Goal: Task Accomplishment & Management: Use online tool/utility

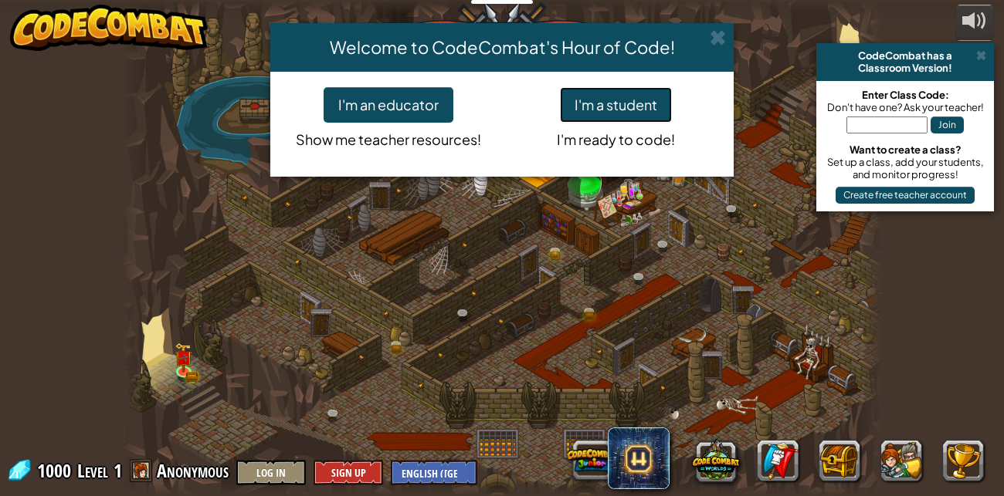
click at [594, 107] on button "I'm a student" at bounding box center [616, 105] width 112 height 36
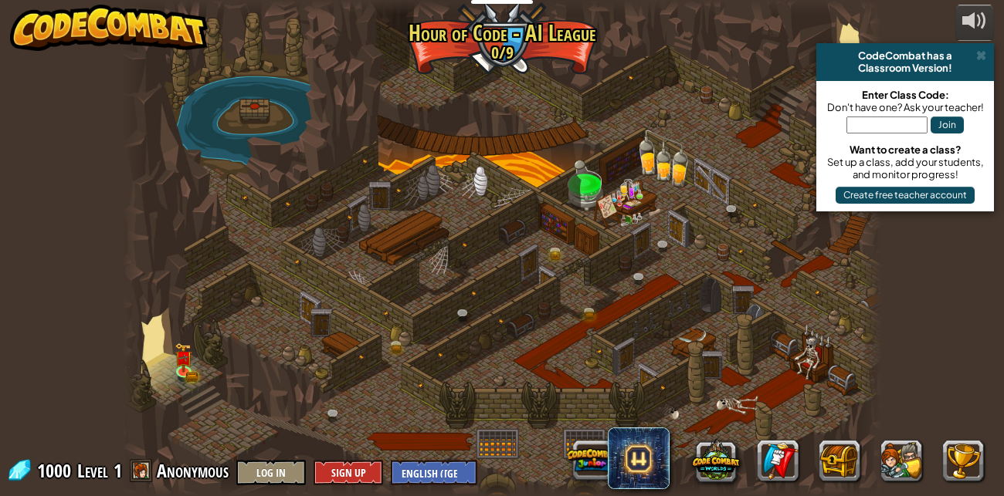
click at [594, 107] on div at bounding box center [502, 248] width 760 height 496
click at [142, 472] on span at bounding box center [141, 470] width 23 height 23
click at [134, 472] on span at bounding box center [141, 470] width 23 height 23
click at [168, 472] on span "Anonymous" at bounding box center [193, 471] width 72 height 25
click at [161, 469] on span "Anonymous" at bounding box center [193, 471] width 72 height 25
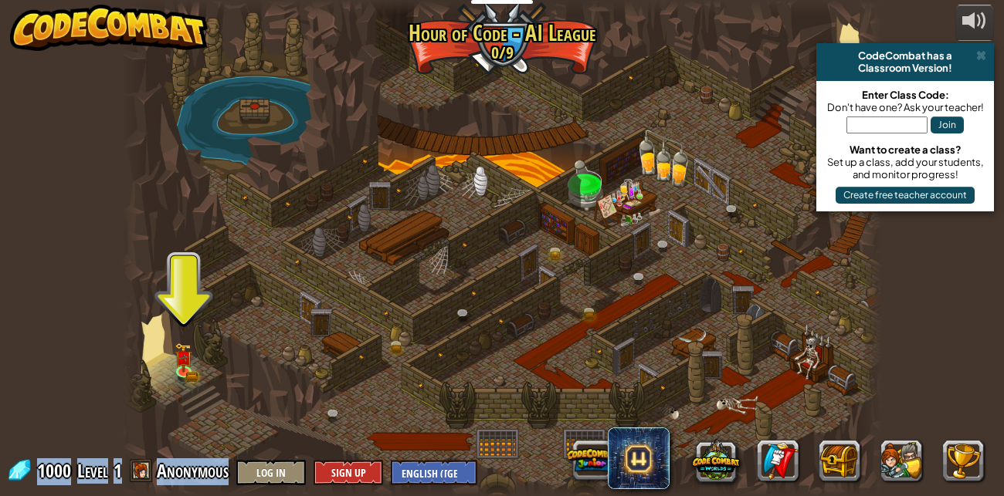
click at [161, 469] on span "Anonymous" at bounding box center [193, 471] width 72 height 25
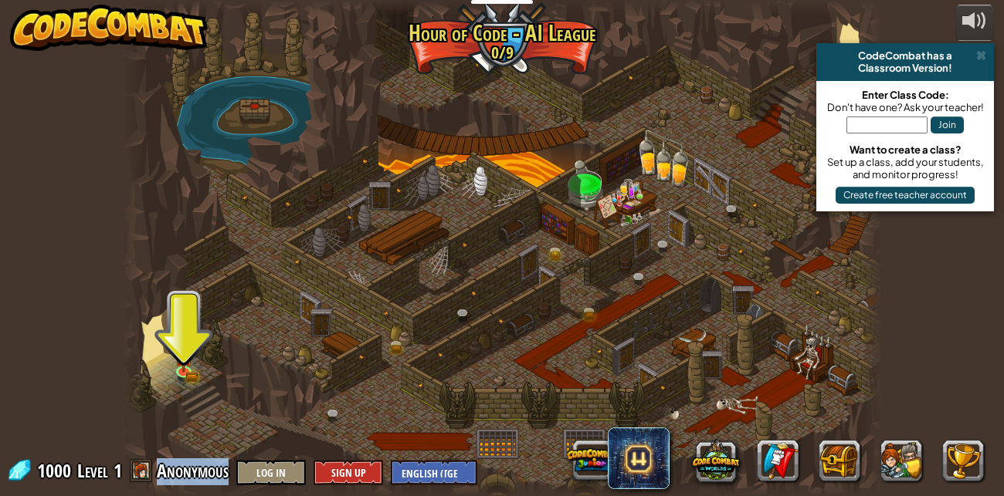
click at [161, 469] on span "Anonymous" at bounding box center [193, 471] width 72 height 25
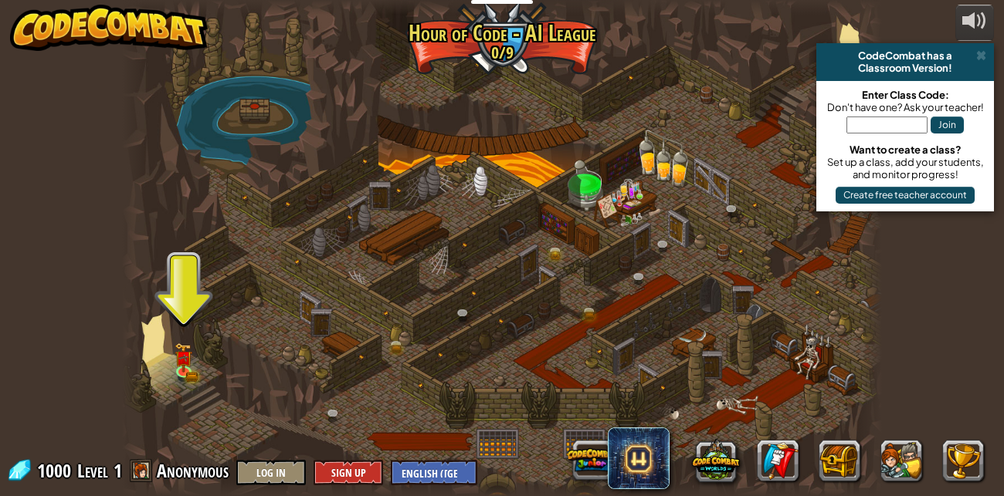
click at [123, 400] on div at bounding box center [133, 248] width 23 height 496
click at [139, 465] on span at bounding box center [141, 470] width 23 height 23
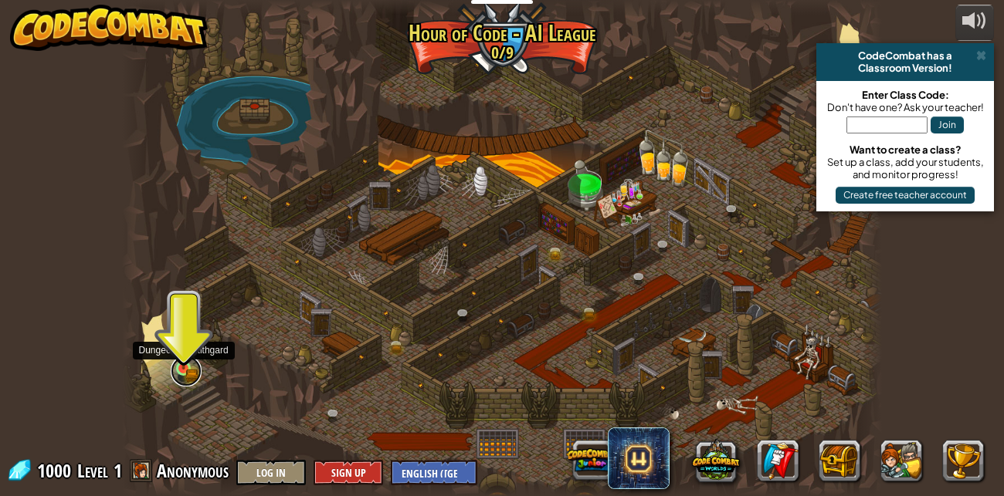
click at [195, 374] on link at bounding box center [186, 371] width 31 height 31
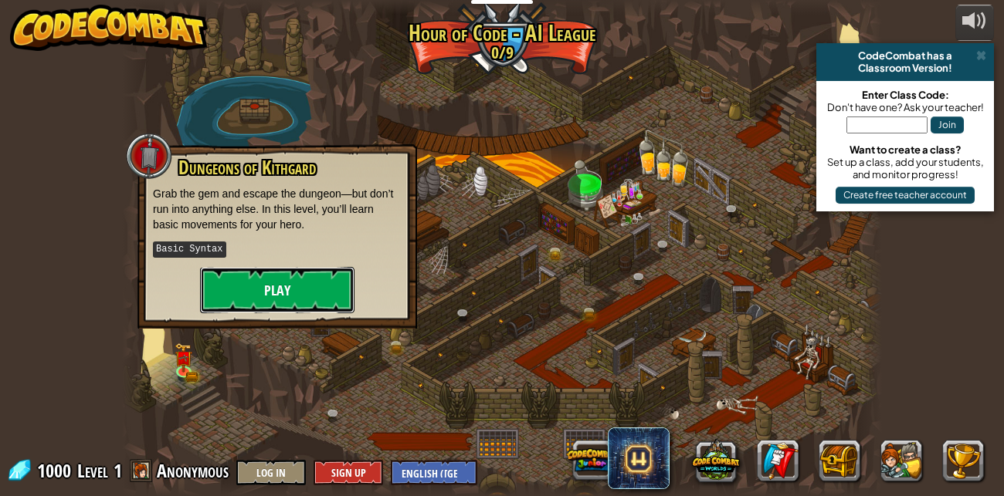
click at [305, 287] on button "Play" at bounding box center [277, 290] width 154 height 46
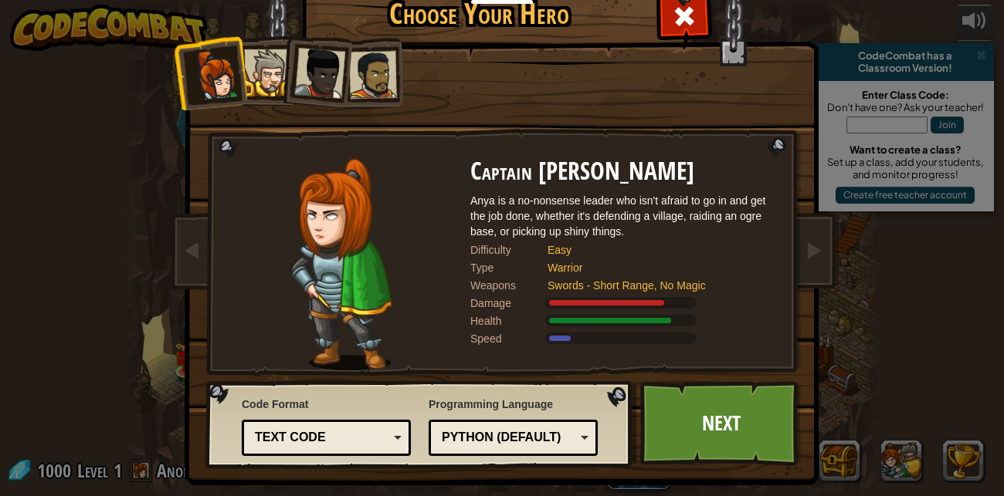
click at [339, 247] on img at bounding box center [340, 264] width 101 height 212
click at [268, 61] on div at bounding box center [267, 72] width 47 height 47
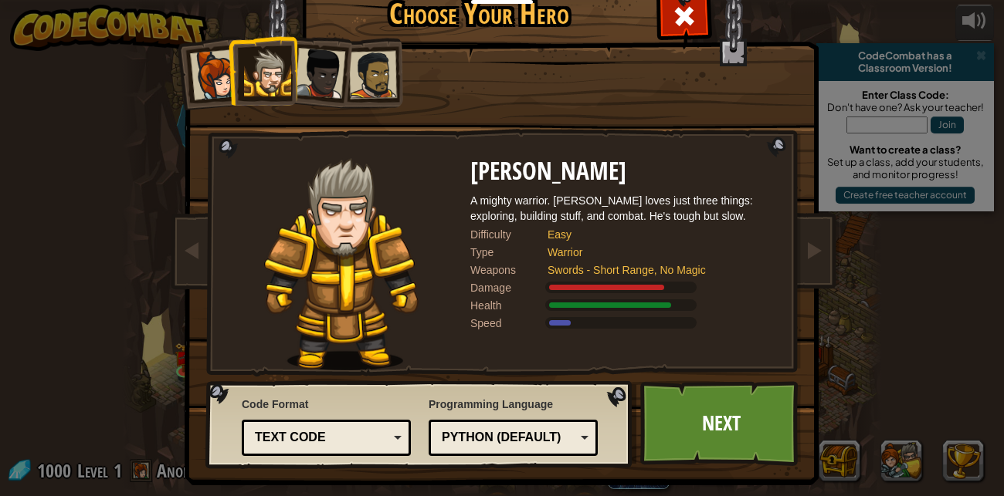
click at [235, 69] on li at bounding box center [262, 71] width 69 height 70
click at [211, 63] on div at bounding box center [215, 74] width 51 height 51
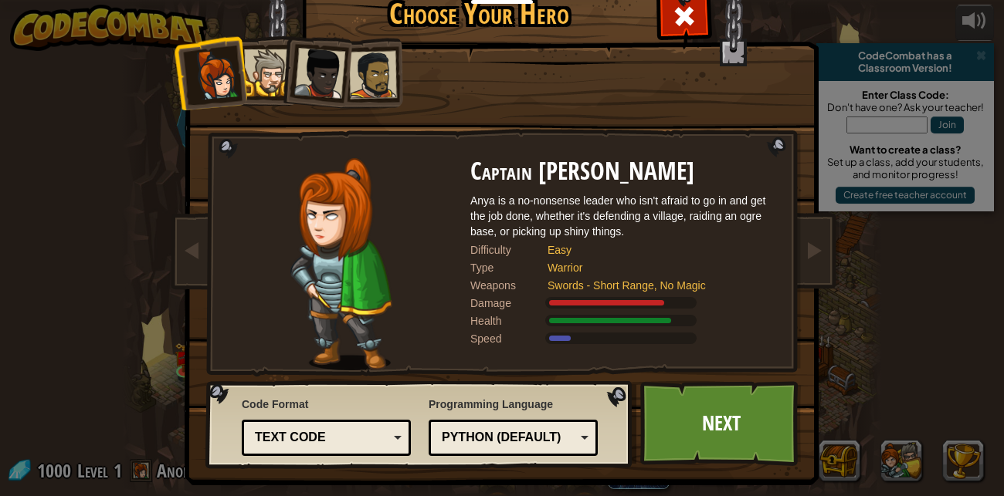
click at [530, 443] on div "Python (Default)" at bounding box center [509, 438] width 134 height 18
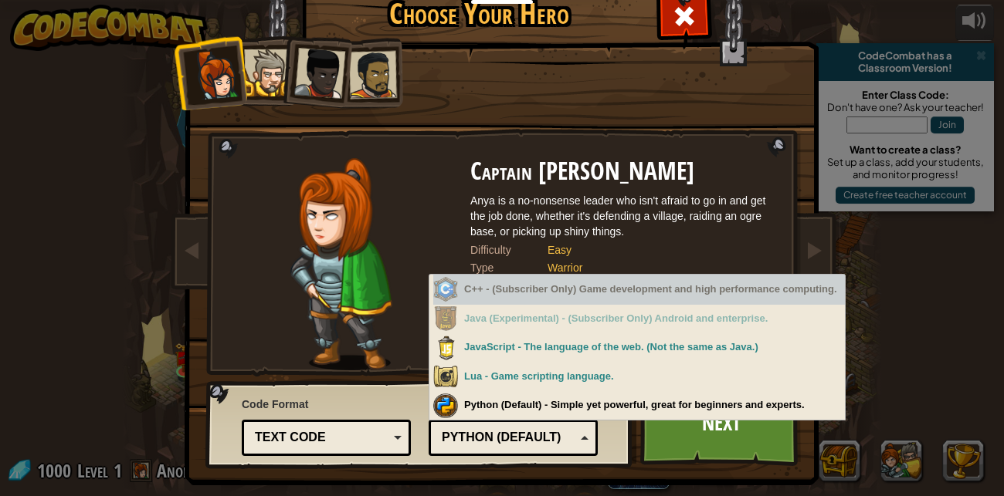
click at [575, 249] on div "Easy" at bounding box center [655, 249] width 216 height 15
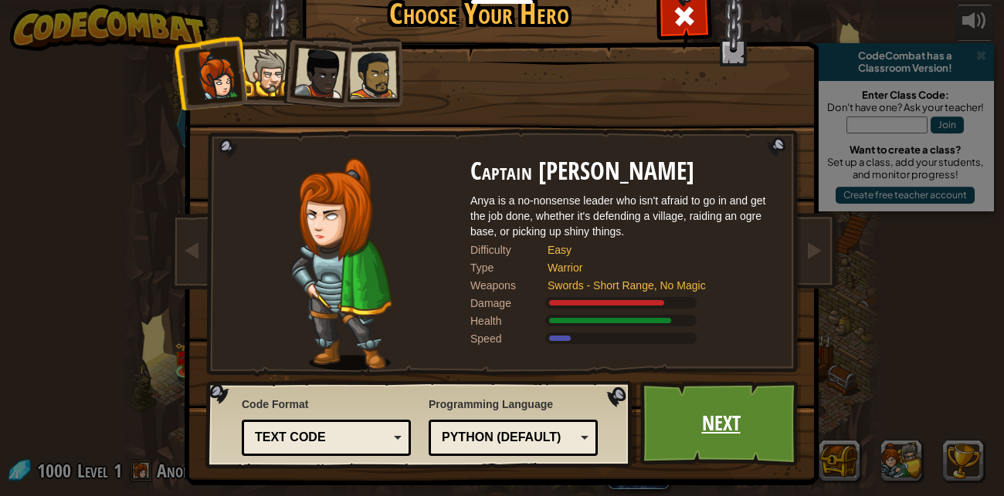
click at [743, 433] on link "Next" at bounding box center [720, 423] width 161 height 85
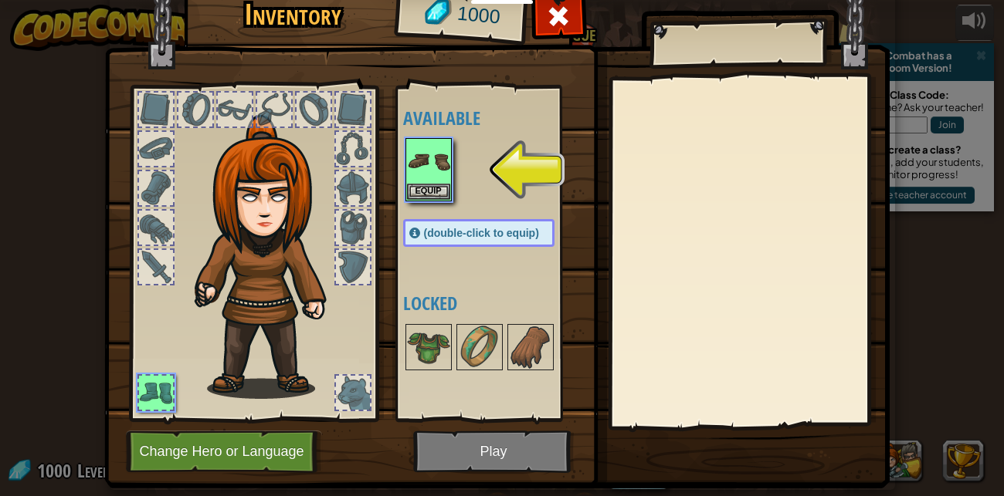
click at [161, 104] on div at bounding box center [156, 110] width 34 height 34
click at [426, 187] on button "Equip" at bounding box center [428, 191] width 43 height 16
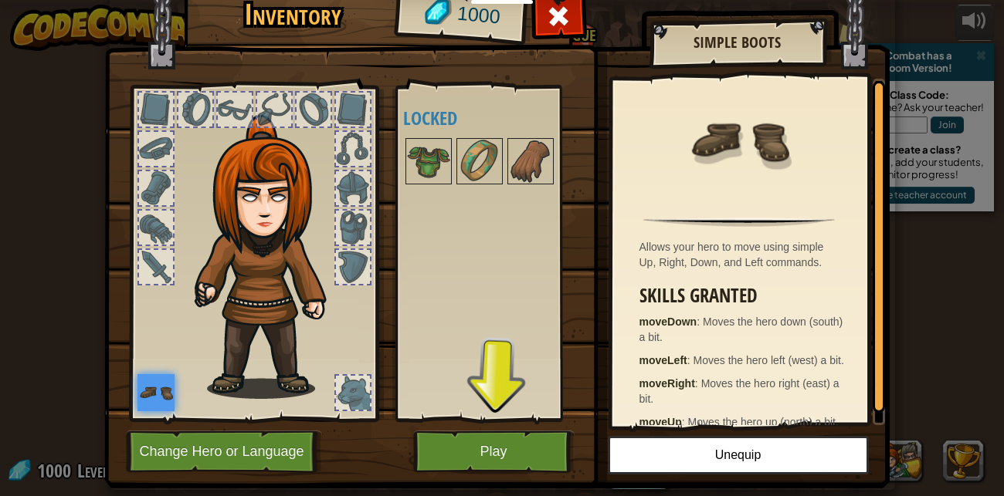
click at [156, 256] on div at bounding box center [156, 267] width 34 height 34
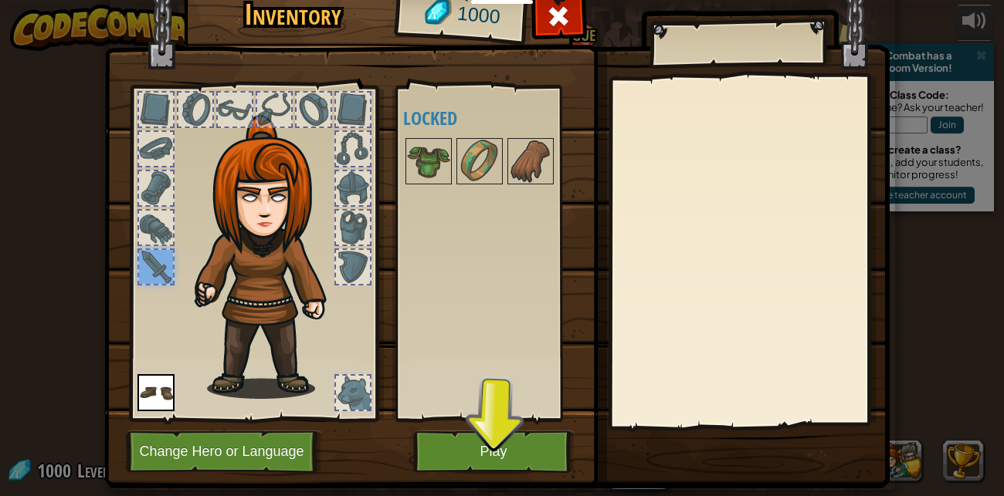
click at [160, 233] on div at bounding box center [156, 228] width 34 height 34
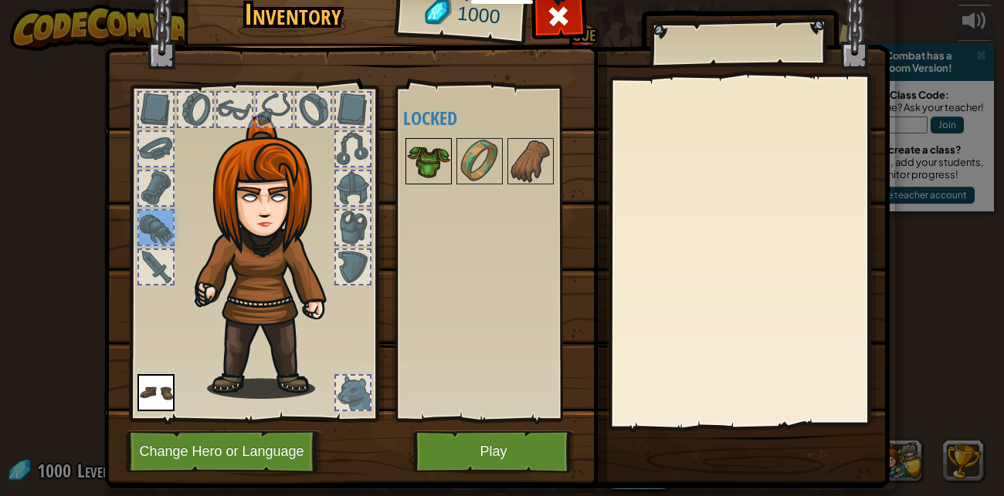
click at [420, 173] on img at bounding box center [428, 161] width 43 height 43
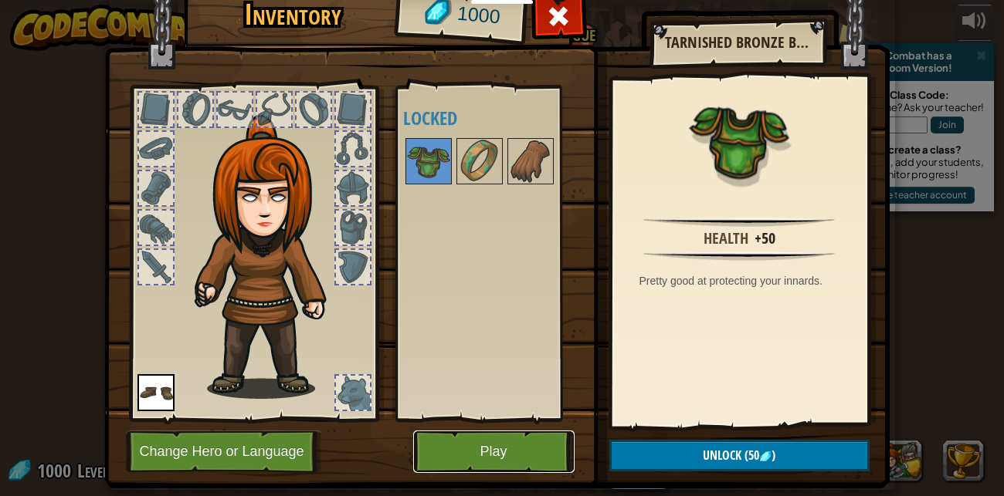
click at [479, 460] on button "Play" at bounding box center [493, 452] width 161 height 42
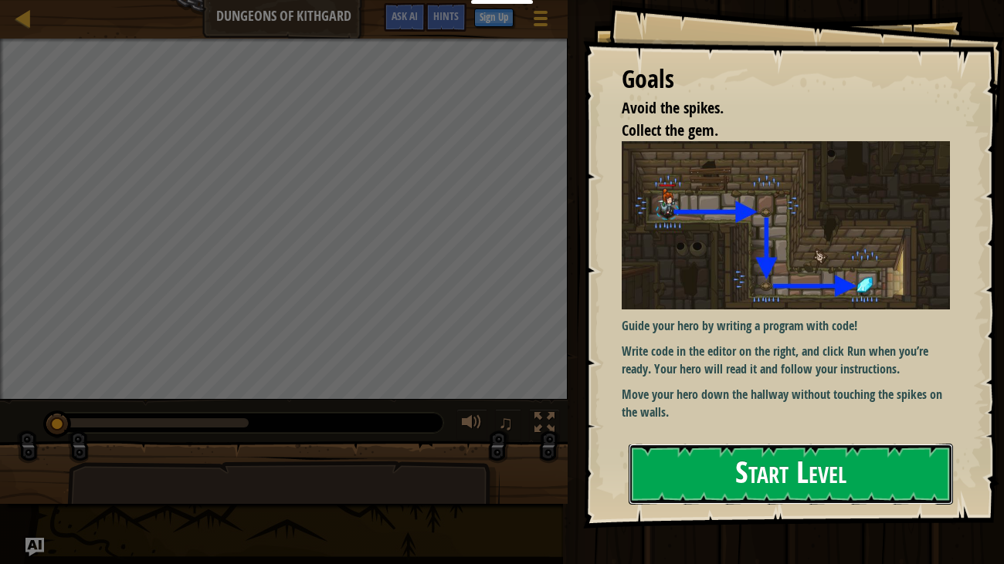
click at [794, 484] on button "Start Level" at bounding box center [790, 474] width 325 height 61
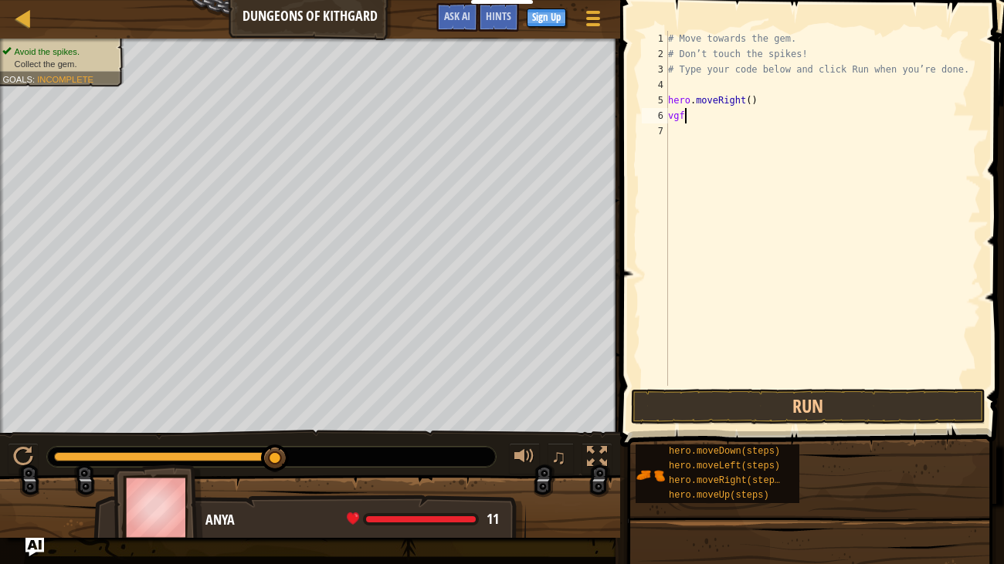
scroll to position [7, 0]
type textarea "v"
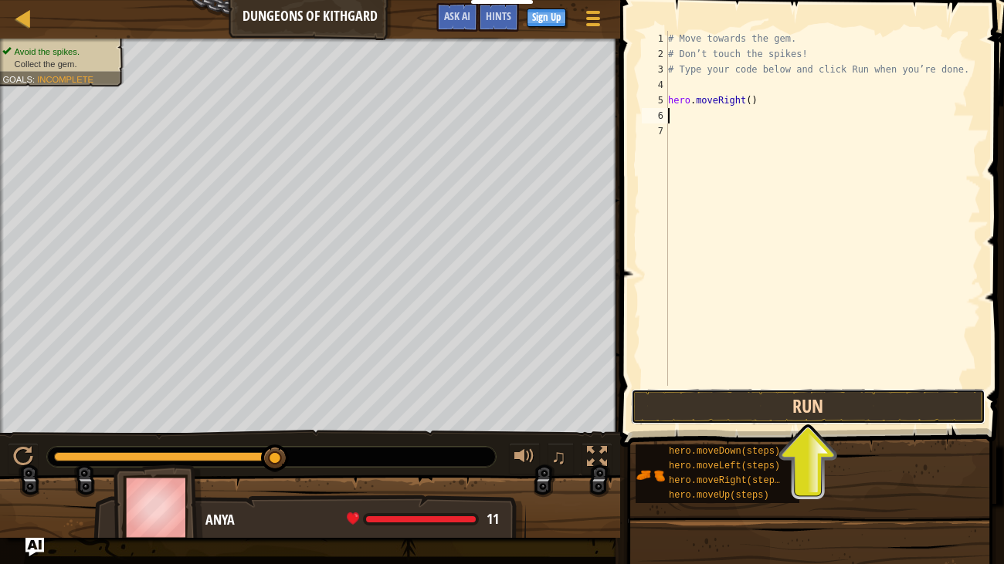
click at [721, 404] on button "Run" at bounding box center [808, 407] width 354 height 36
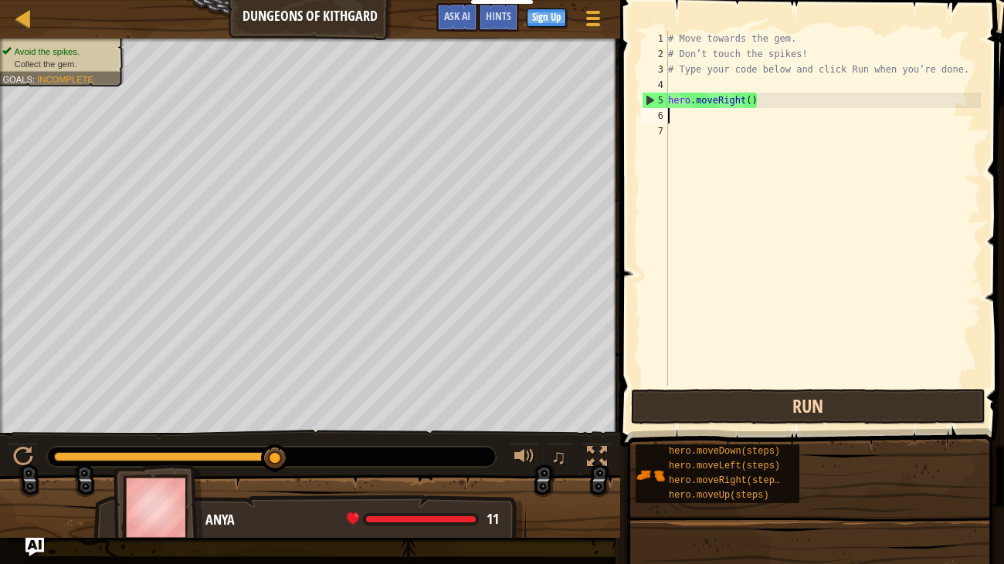
type textarea "hero.moveRight()"
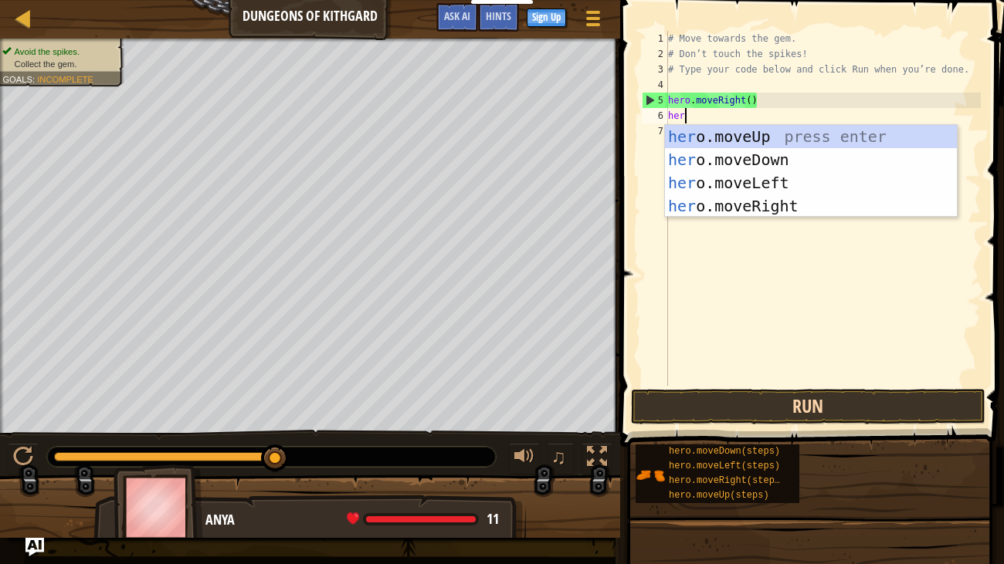
type textarea "hero"
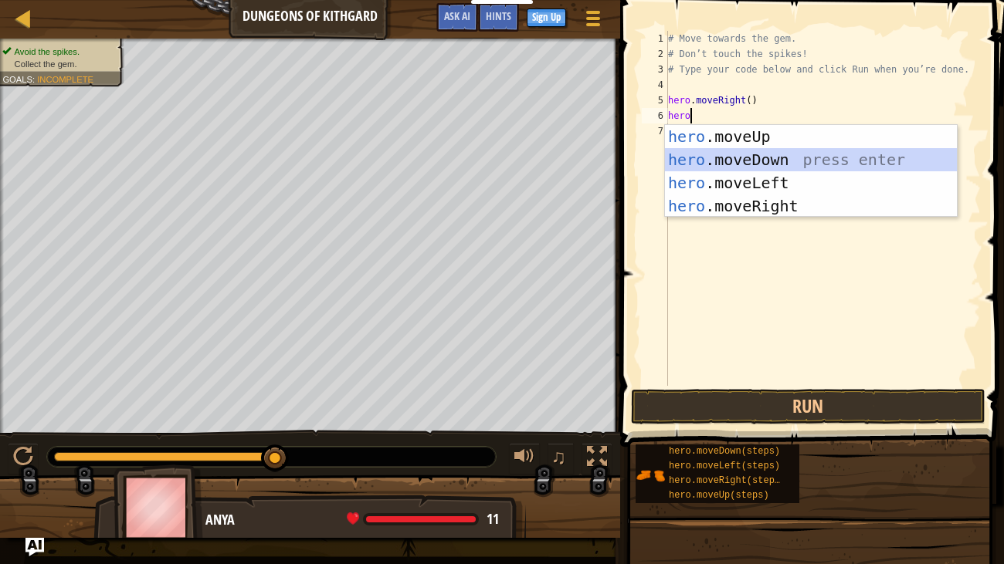
click at [725, 162] on div "hero .moveUp press enter hero .moveDown press enter hero .moveLeft press enter …" at bounding box center [811, 194] width 292 height 139
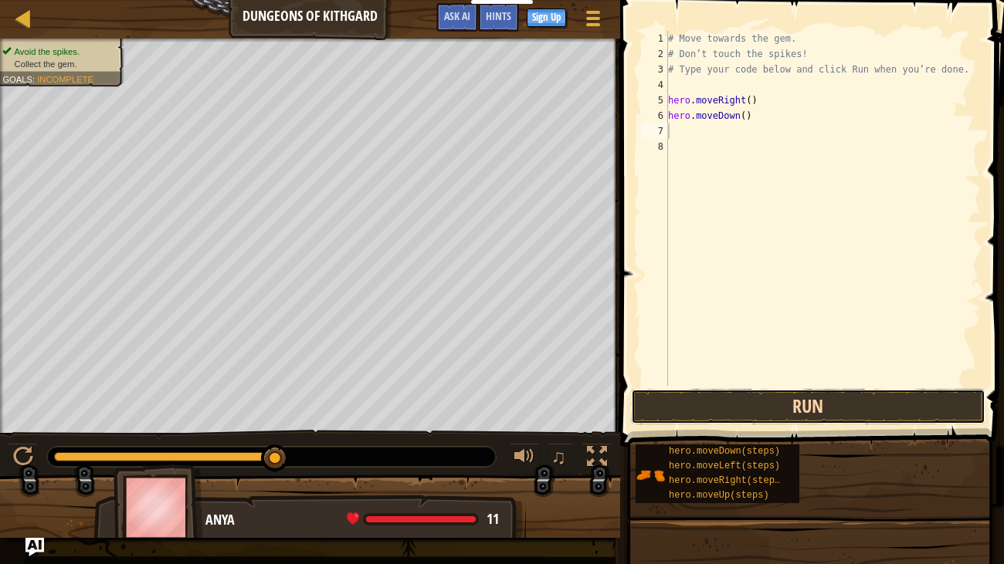
click at [765, 402] on button "Run" at bounding box center [808, 407] width 354 height 36
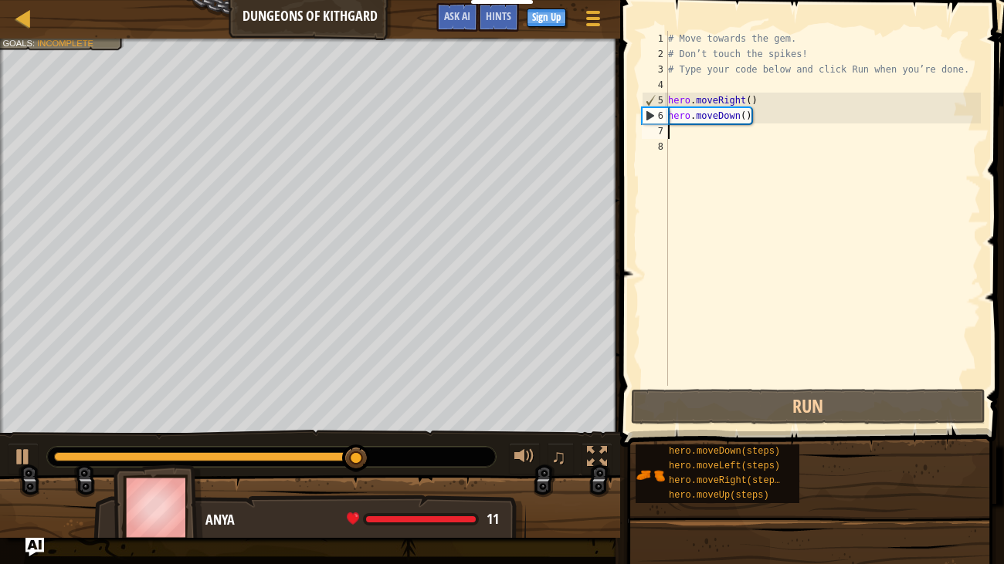
type textarea "h"
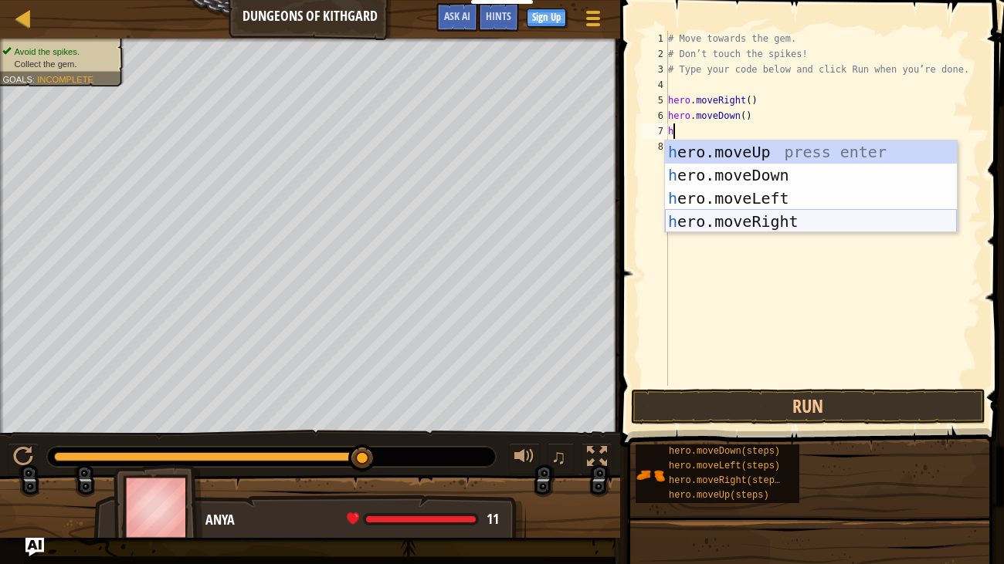
click at [762, 216] on div "h ero.moveUp press enter h ero.moveDown press enter h ero.moveLeft press enter …" at bounding box center [811, 210] width 292 height 139
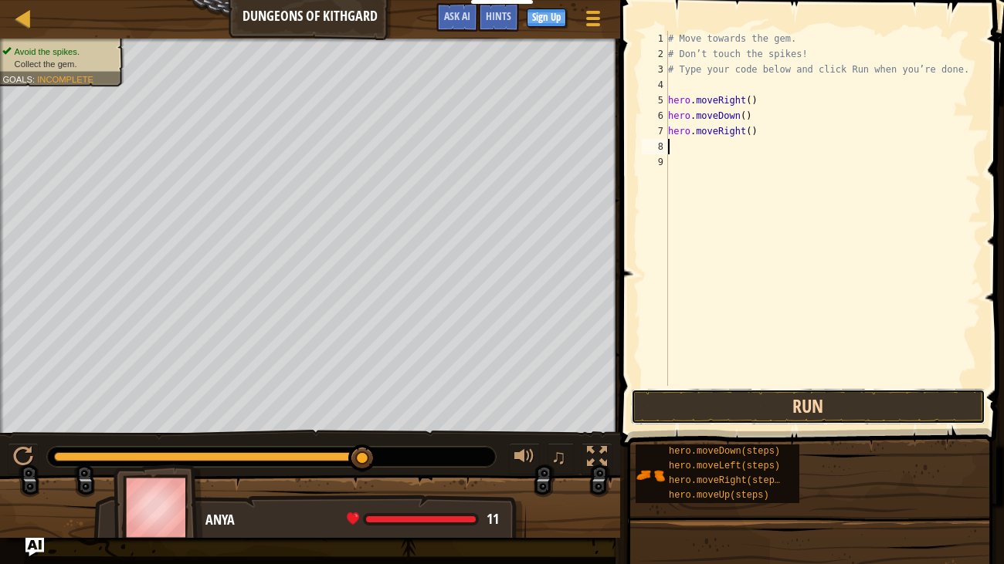
click at [808, 396] on button "Run" at bounding box center [808, 407] width 354 height 36
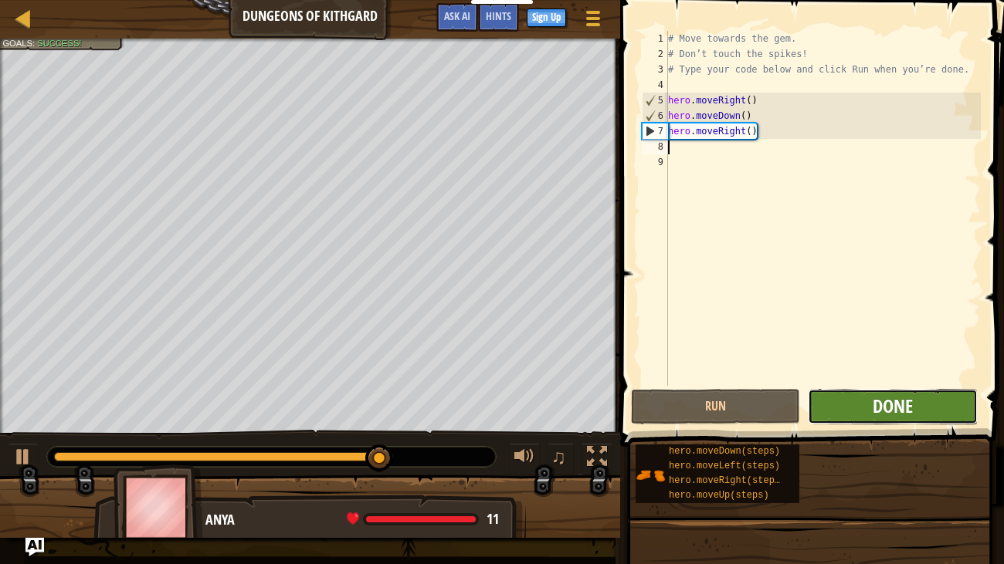
click at [890, 417] on span "Done" at bounding box center [892, 406] width 40 height 25
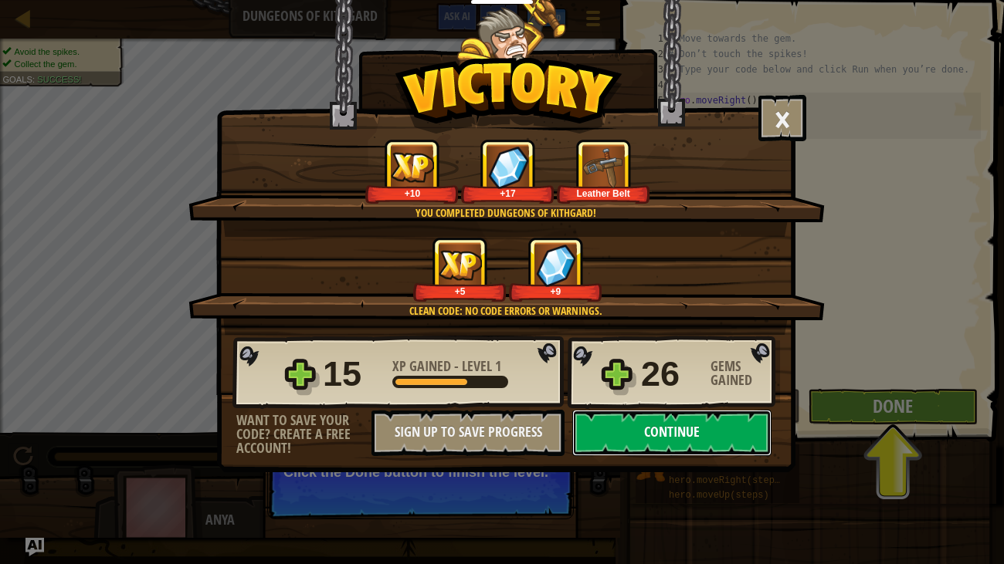
click at [677, 436] on button "Continue" at bounding box center [671, 433] width 199 height 46
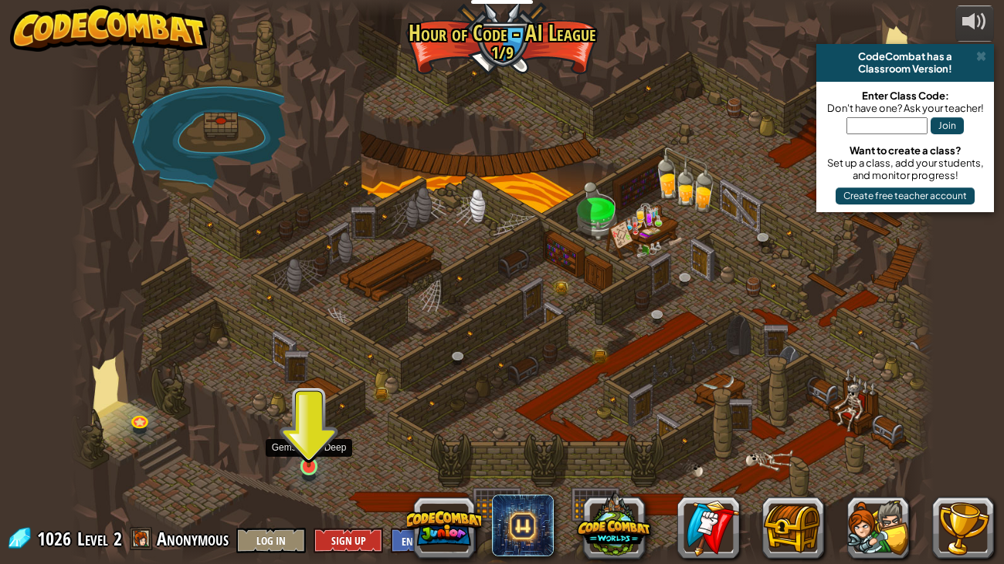
click at [314, 453] on img at bounding box center [309, 443] width 22 height 49
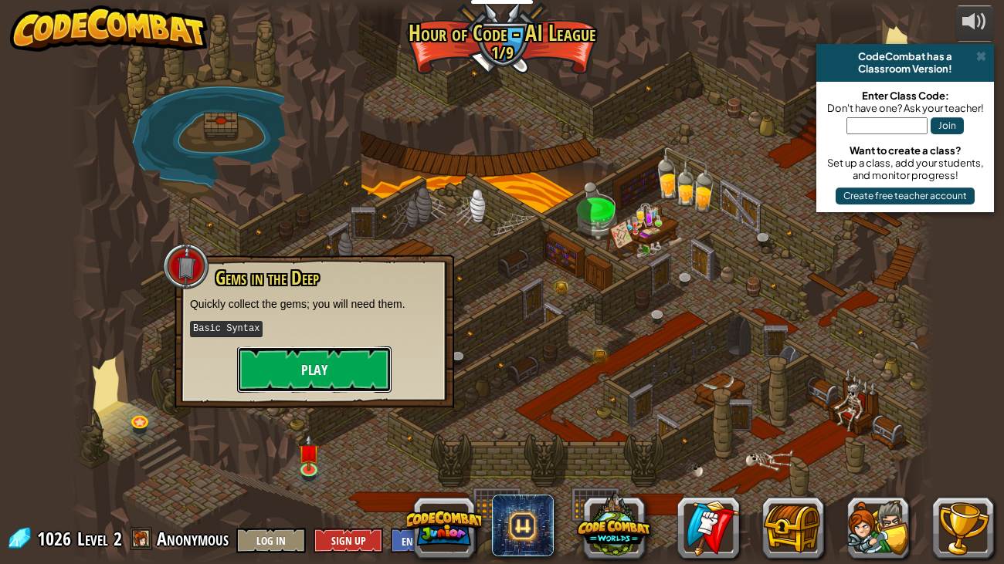
click at [324, 379] on button "Play" at bounding box center [314, 370] width 154 height 46
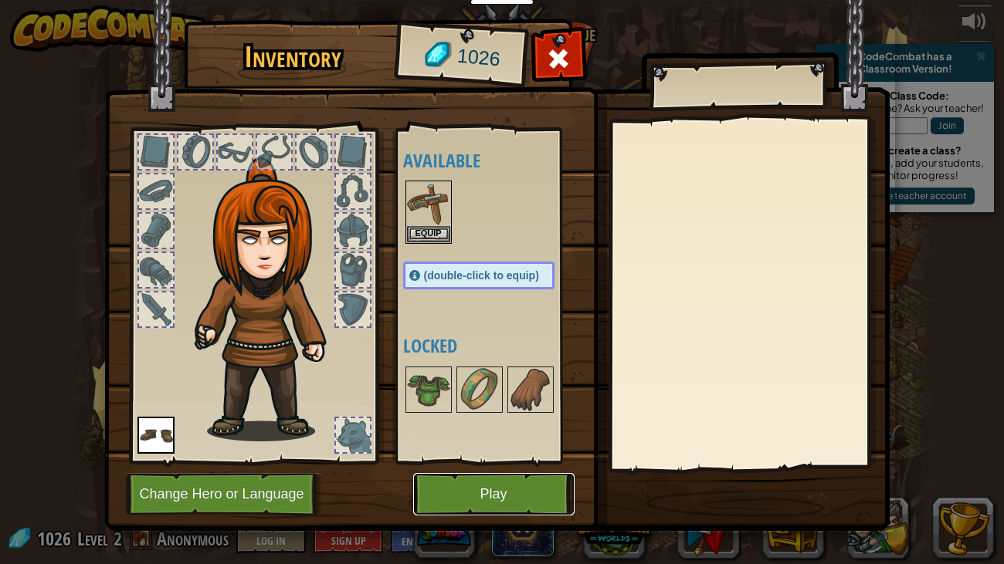
click at [510, 496] on button "Play" at bounding box center [493, 494] width 161 height 42
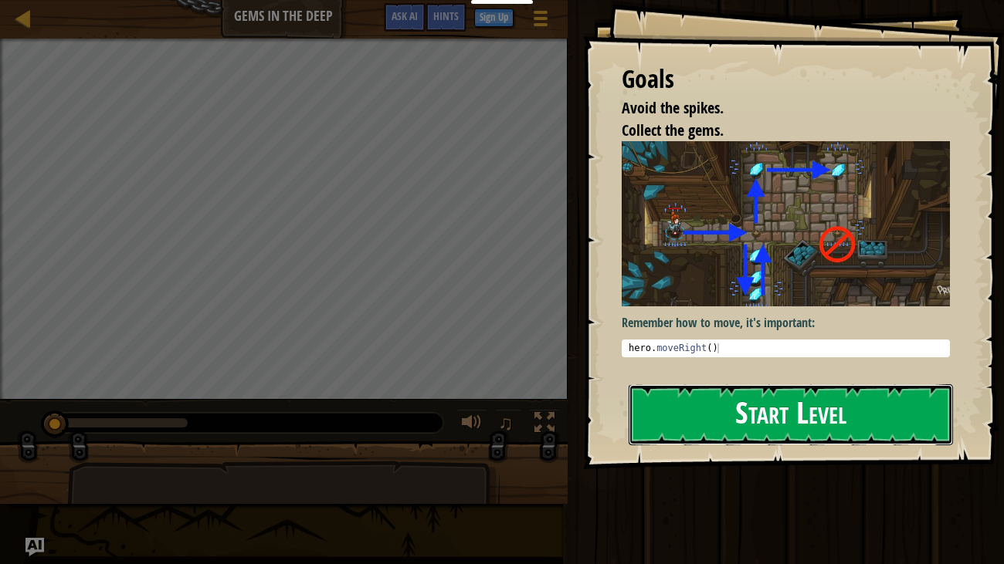
click at [724, 432] on button "Start Level" at bounding box center [790, 414] width 325 height 61
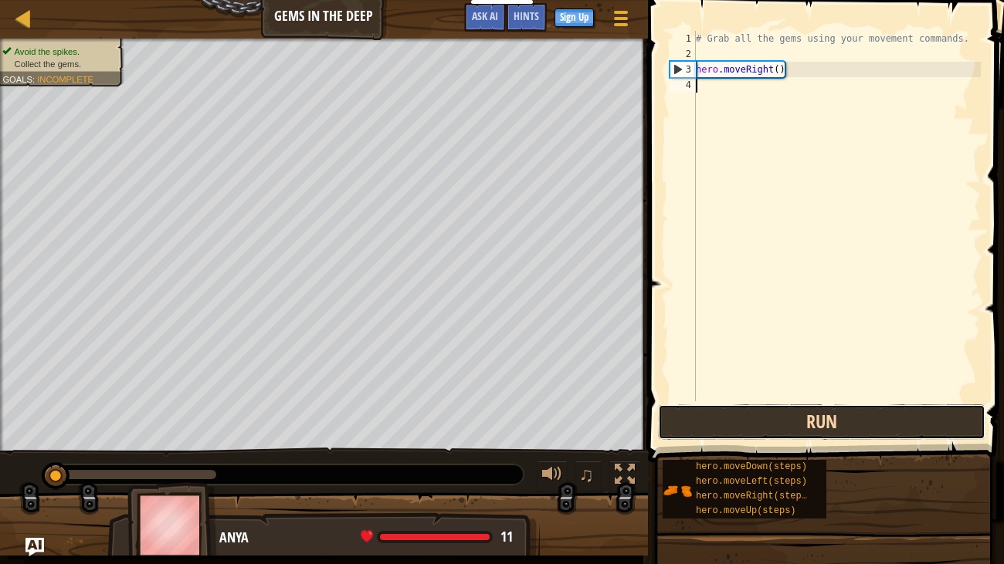
click at [794, 422] on button "Run" at bounding box center [821, 423] width 327 height 36
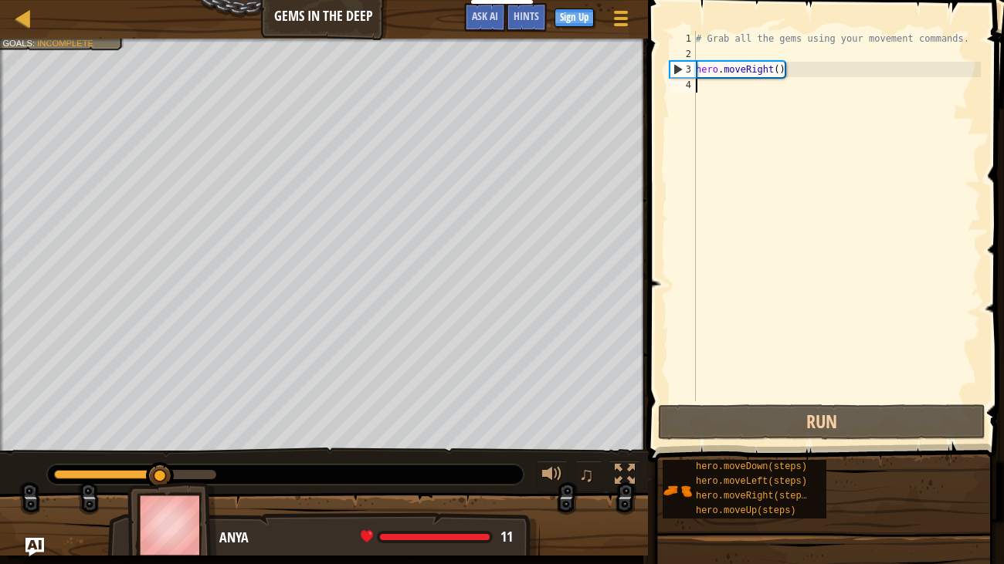
scroll to position [7, 0]
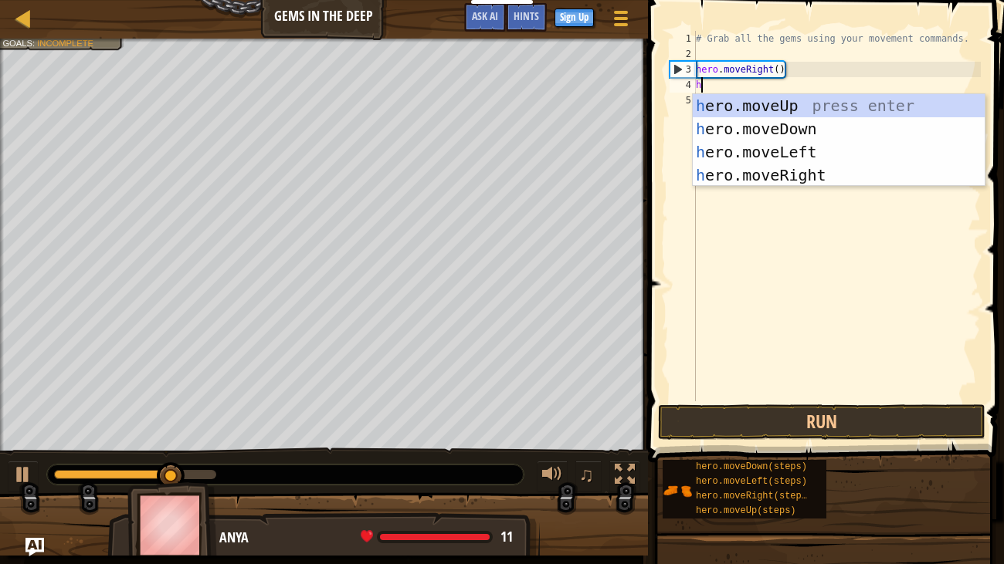
type textarea "he"
click at [804, 119] on div "he ro.moveUp press enter he ro.moveDown press enter he ro.moveLeft press enter …" at bounding box center [839, 163] width 292 height 139
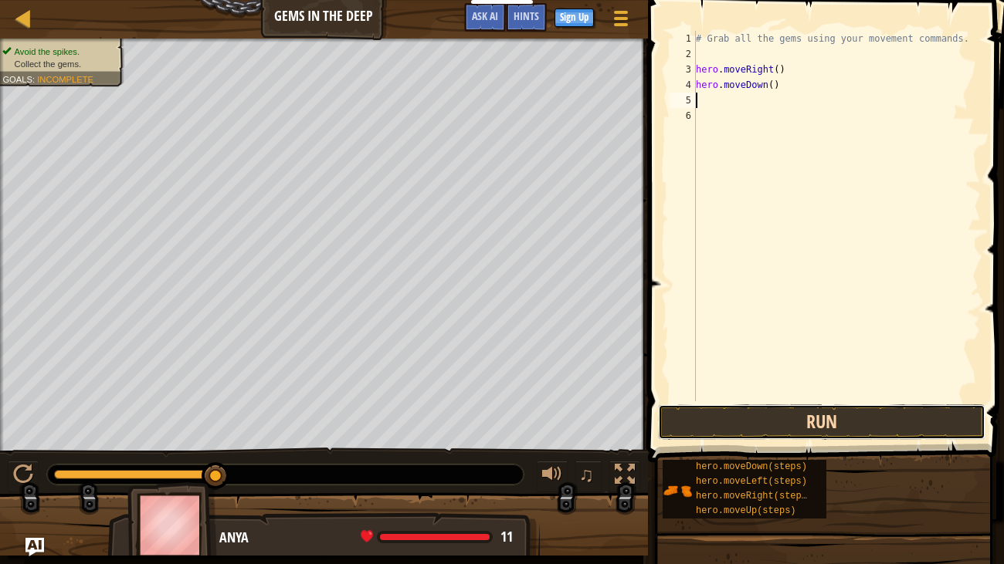
click at [810, 408] on button "Run" at bounding box center [821, 423] width 327 height 36
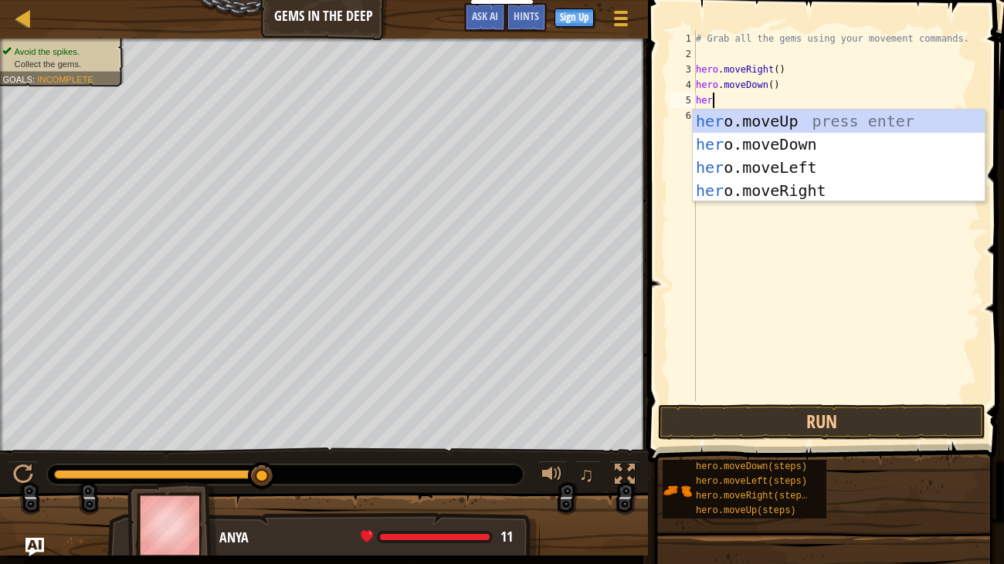
type textarea "hero"
click at [793, 119] on div "hero .moveUp press enter hero .moveDown press enter hero .moveLeft press enter …" at bounding box center [839, 179] width 292 height 139
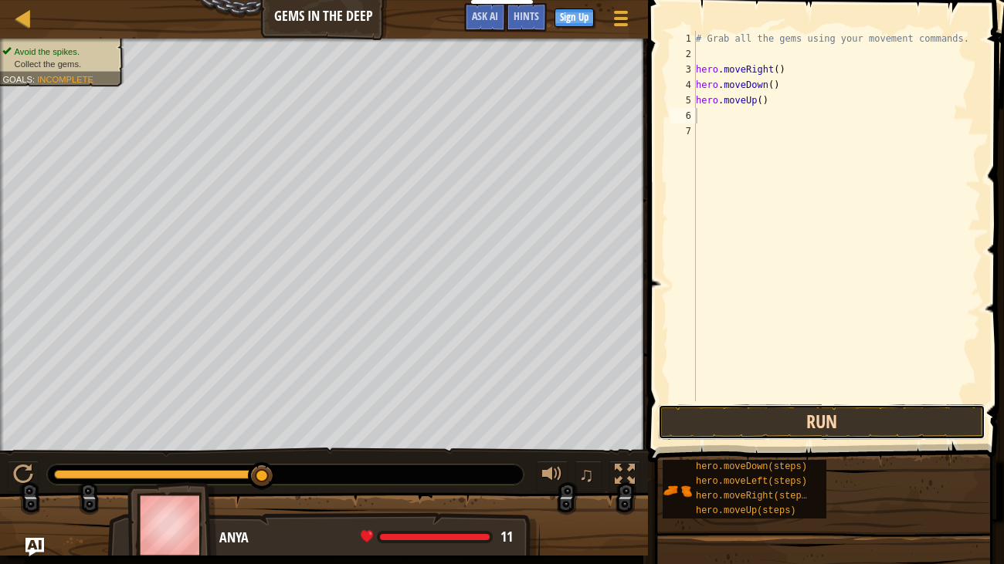
click at [850, 418] on button "Run" at bounding box center [821, 423] width 327 height 36
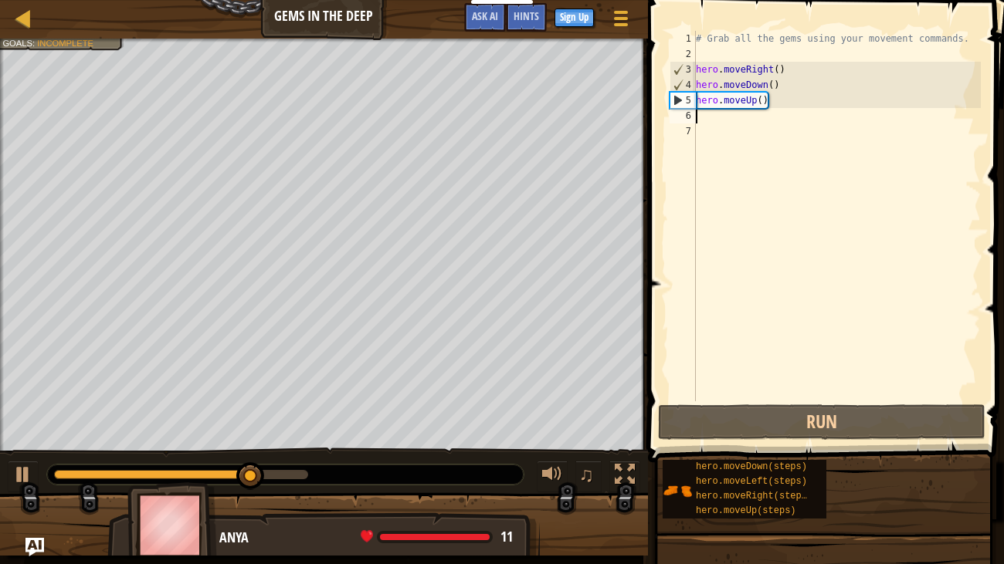
click at [701, 114] on div "# Grab all the gems using your movement commands. hero . moveRight ( ) hero . m…" at bounding box center [837, 231] width 288 height 401
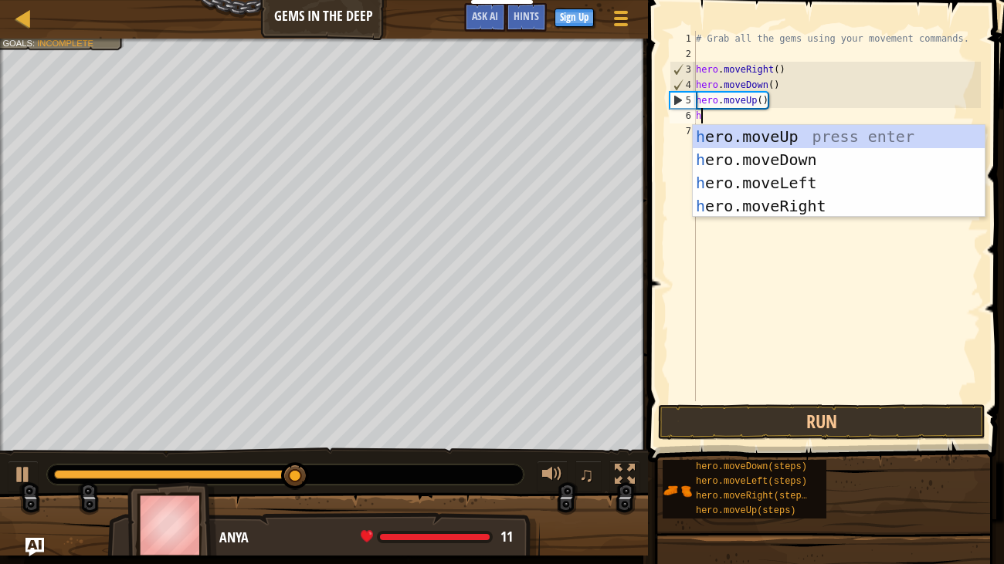
type textarea "he"
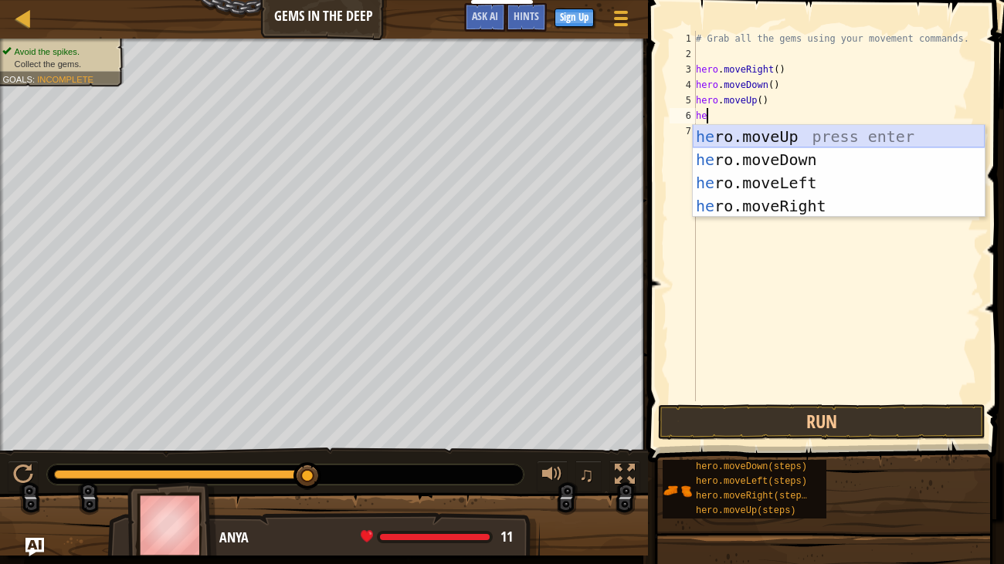
click at [796, 133] on div "he ro.moveUp press enter he ro.moveDown press enter he ro.moveLeft press enter …" at bounding box center [839, 194] width 292 height 139
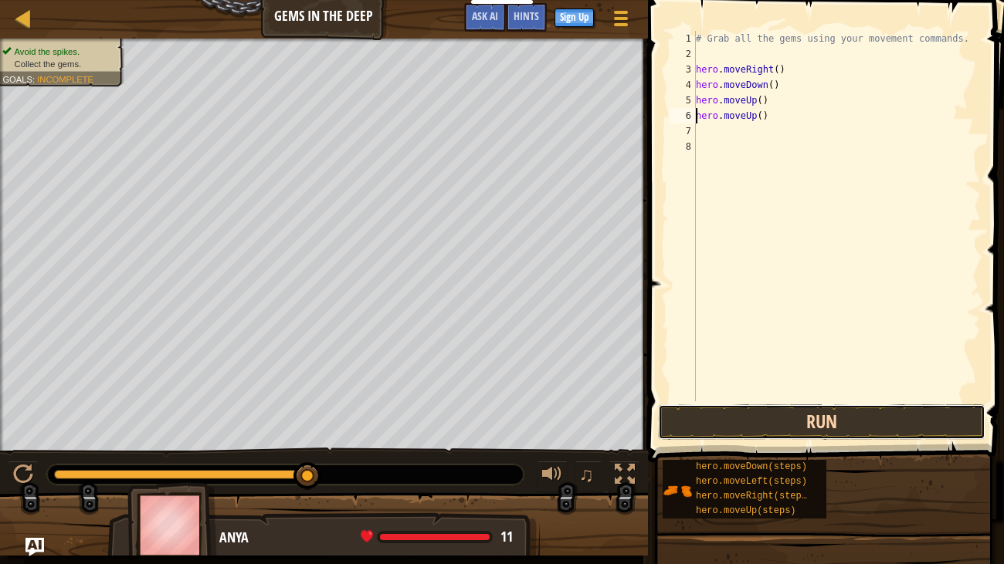
click at [925, 418] on button "Run" at bounding box center [821, 423] width 327 height 36
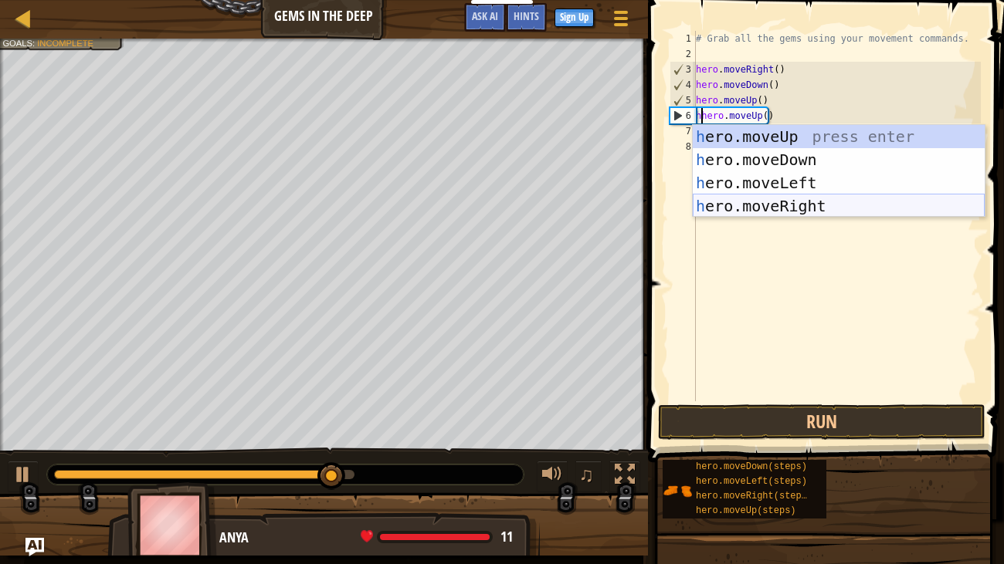
click at [815, 207] on div "h ero.moveUp press enter h ero.moveDown press enter h ero.moveLeft press enter …" at bounding box center [839, 194] width 292 height 139
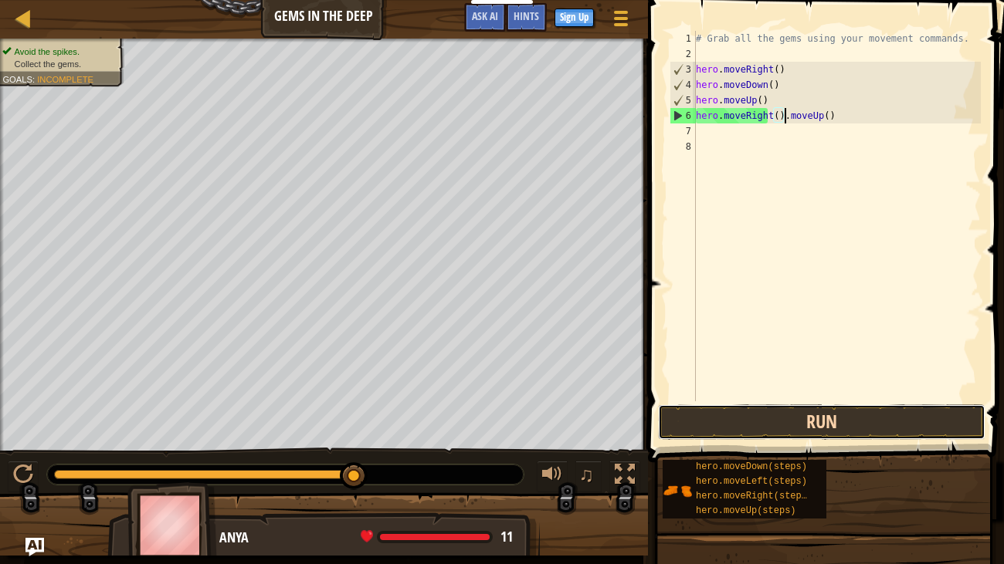
click at [880, 422] on button "Run" at bounding box center [821, 423] width 327 height 36
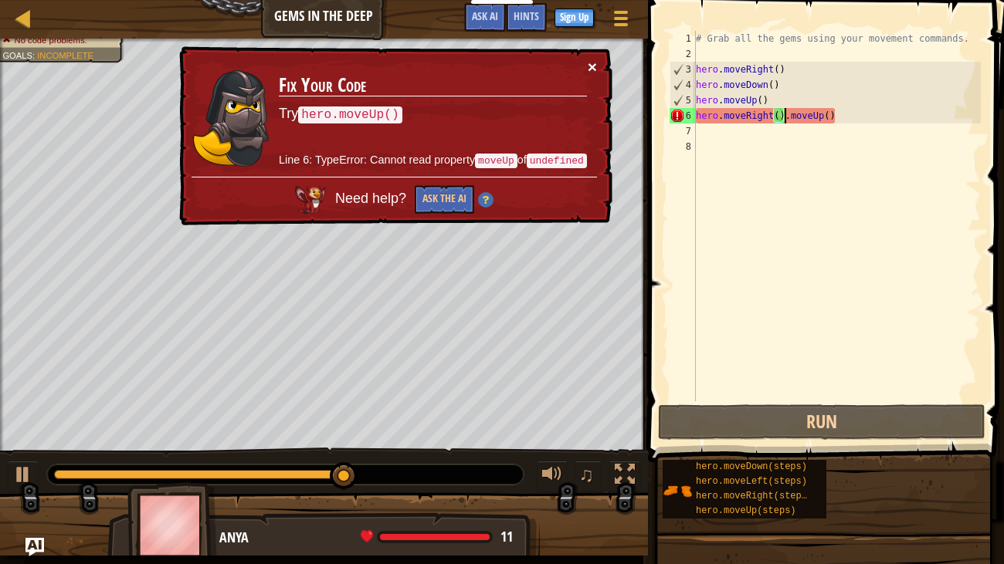
click at [588, 67] on button "×" at bounding box center [592, 67] width 9 height 16
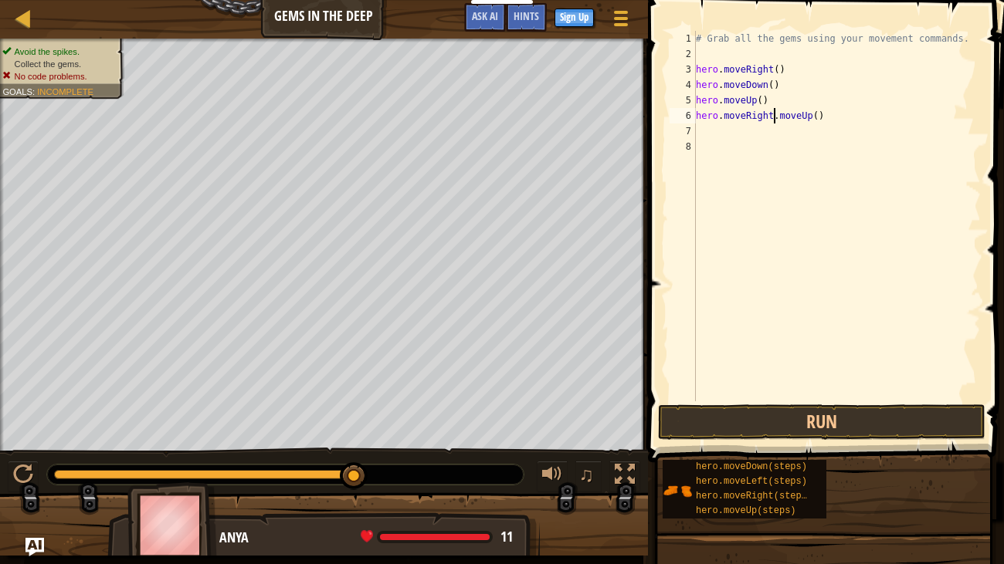
click at [839, 118] on div "# Grab all the gems using your movement commands. hero . moveRight ( ) hero . m…" at bounding box center [837, 231] width 288 height 401
type textarea "h"
click at [819, 432] on button "Run" at bounding box center [821, 423] width 327 height 36
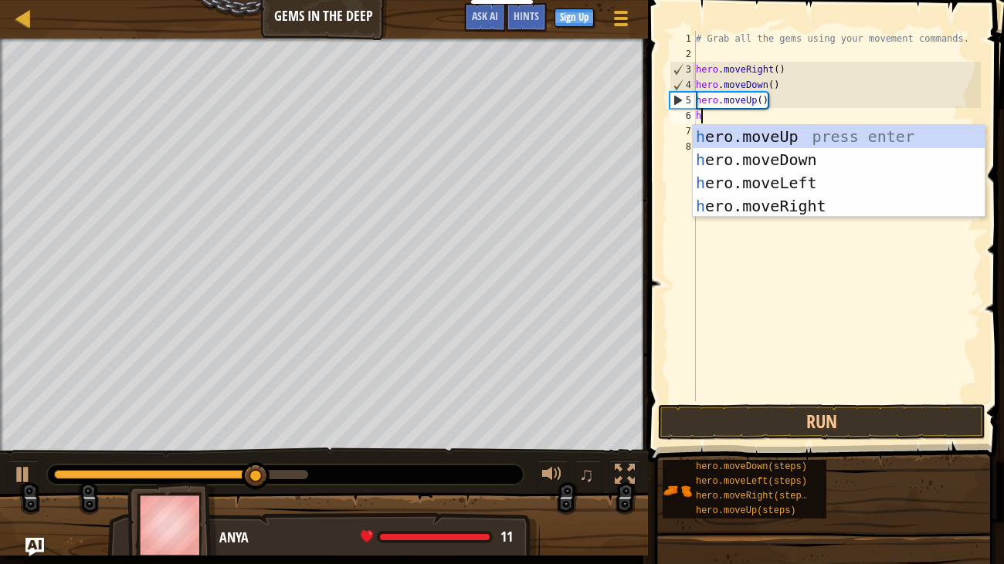
type textarea "he"
click at [891, 139] on div "he ro.moveUp press enter he ro.moveDown press enter he ro.moveLeft press enter …" at bounding box center [839, 194] width 292 height 139
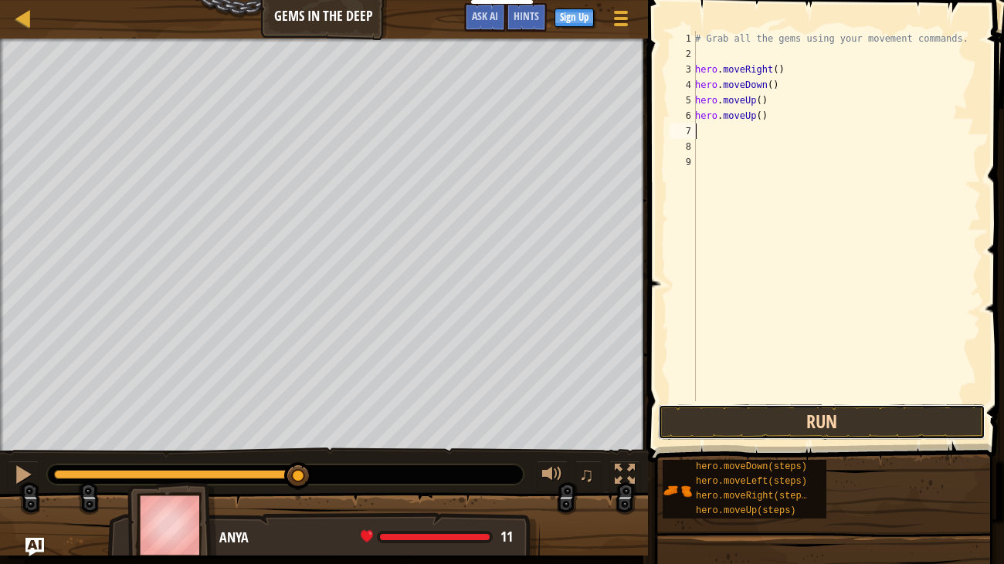
click at [886, 415] on button "Run" at bounding box center [821, 423] width 327 height 36
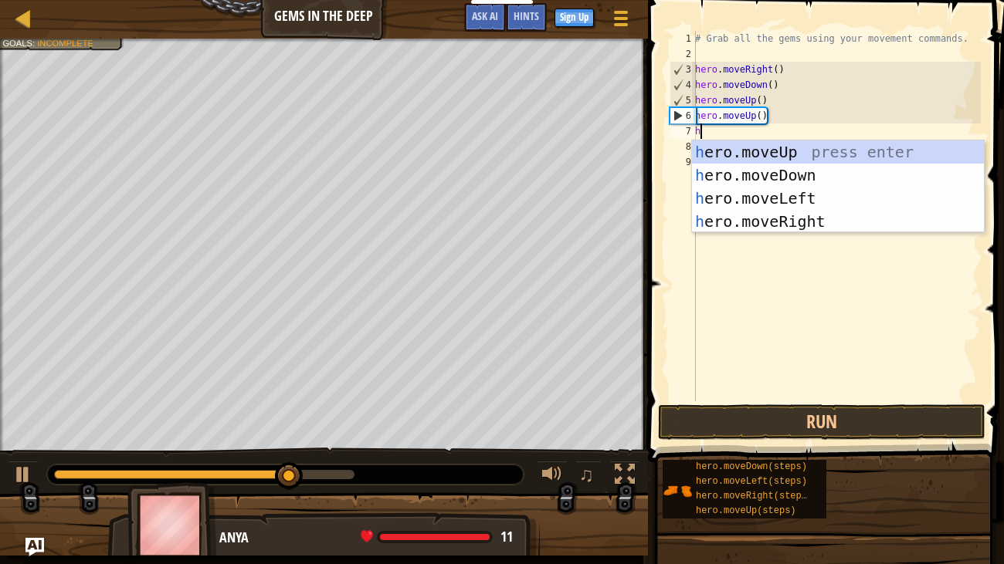
type textarea "he"
click at [805, 191] on div "he ro.moveUp press enter he ro.moveDown press enter he ro.moveLeft press enter …" at bounding box center [838, 210] width 292 height 139
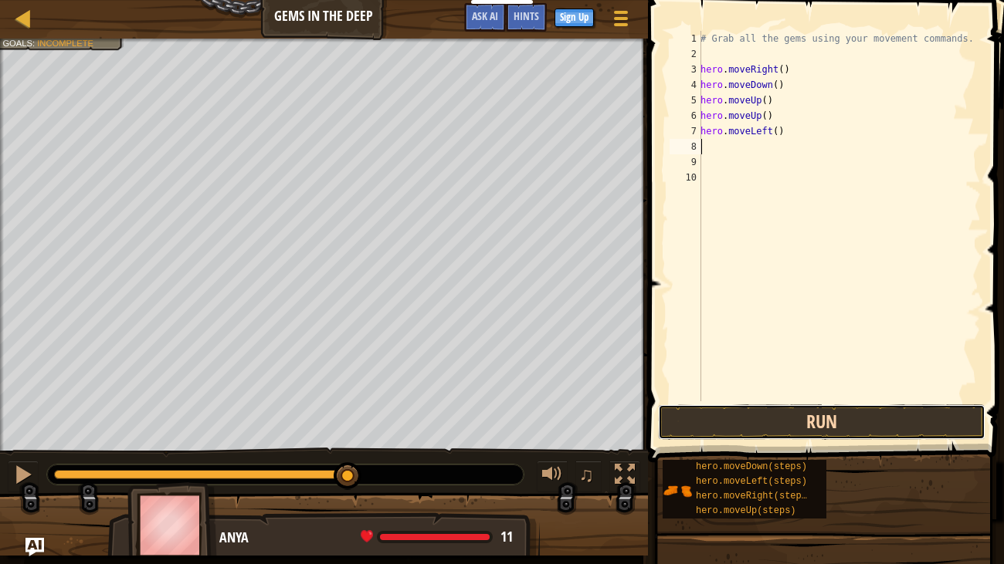
click at [820, 422] on button "Run" at bounding box center [821, 423] width 327 height 36
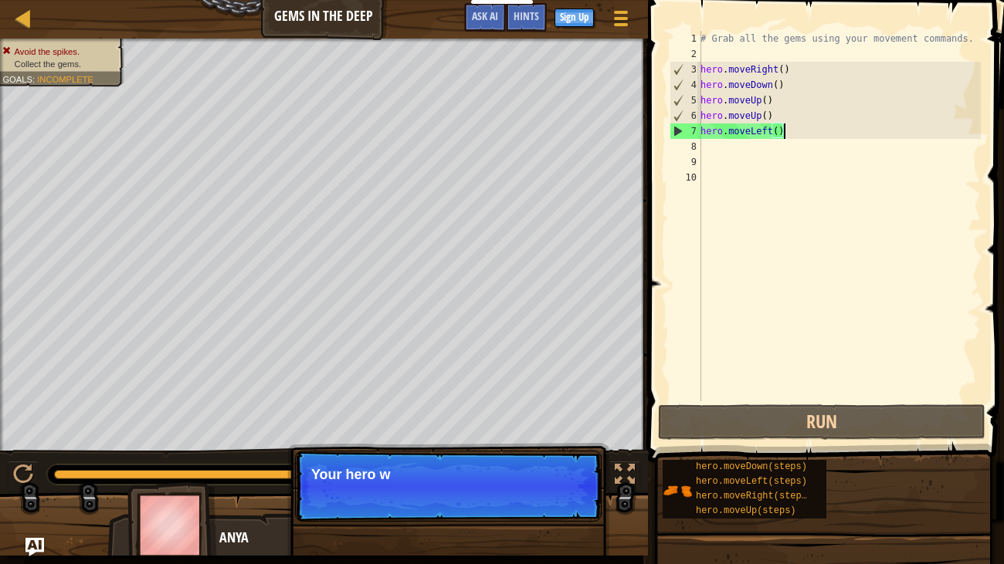
click at [791, 133] on div "# Grab all the gems using your movement commands. hero . moveRight ( ) hero . m…" at bounding box center [838, 231] width 283 height 401
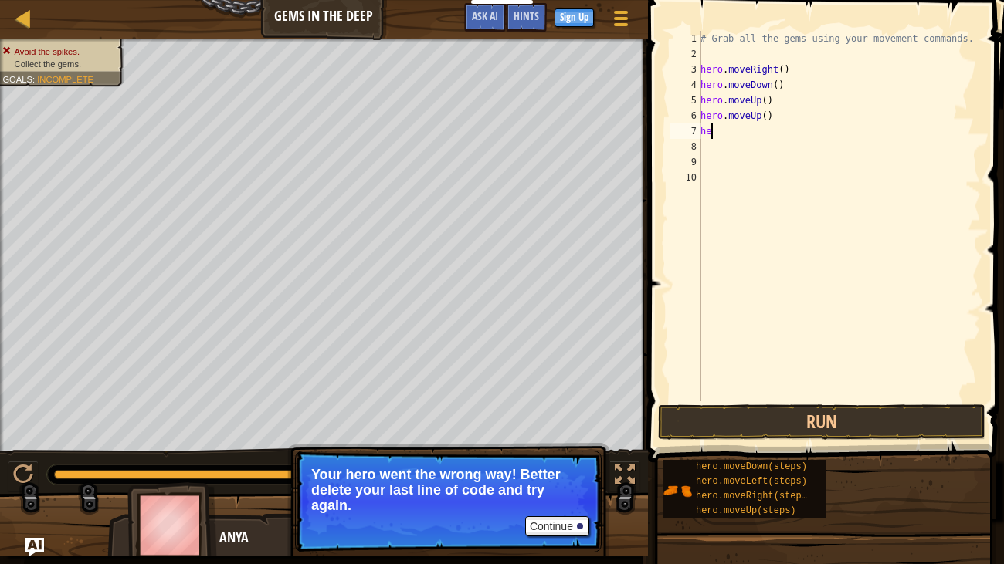
type textarea "h"
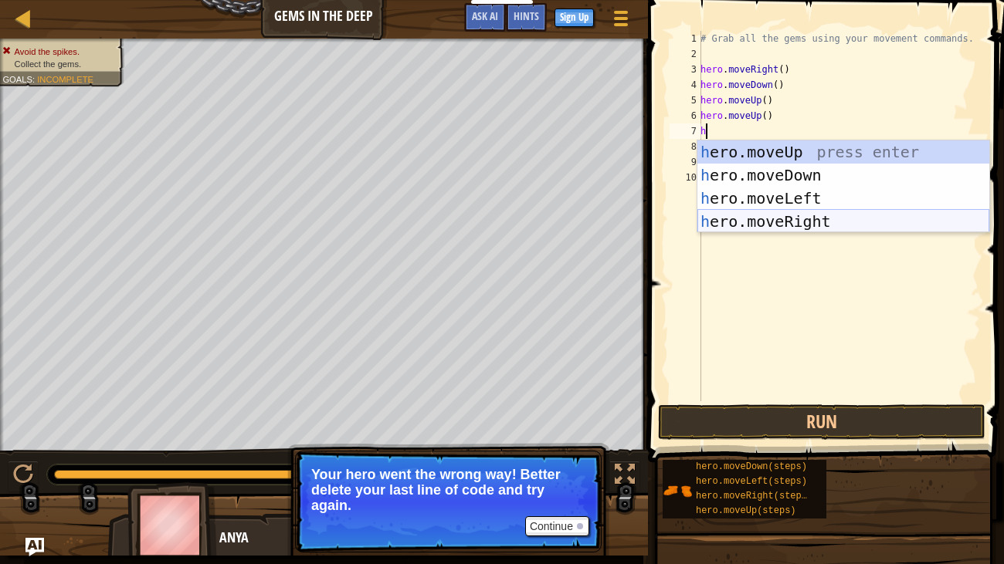
click at [823, 223] on div "h ero.moveUp press enter h ero.moveDown press enter h ero.moveLeft press enter …" at bounding box center [843, 210] width 292 height 139
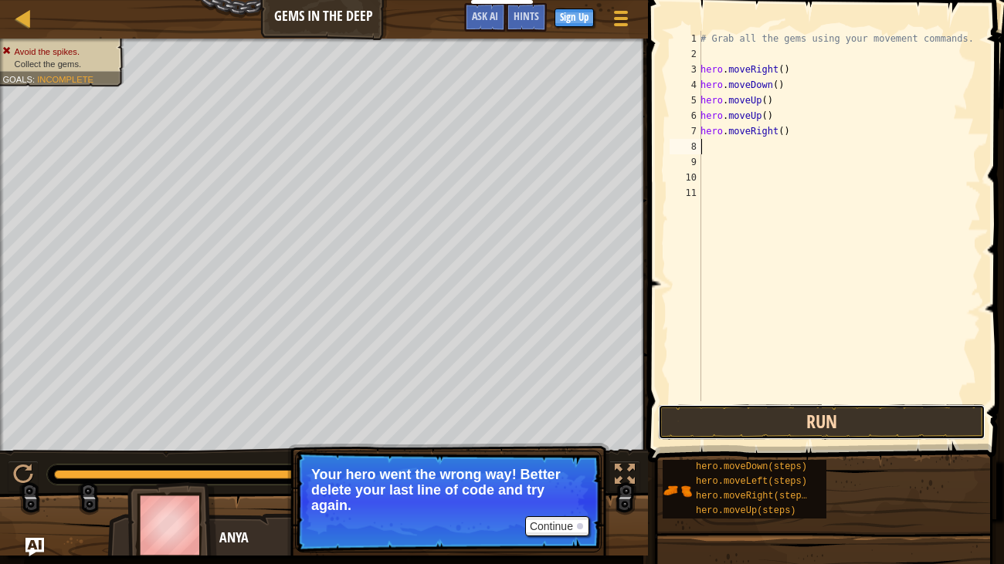
click at [829, 418] on button "Run" at bounding box center [821, 423] width 327 height 36
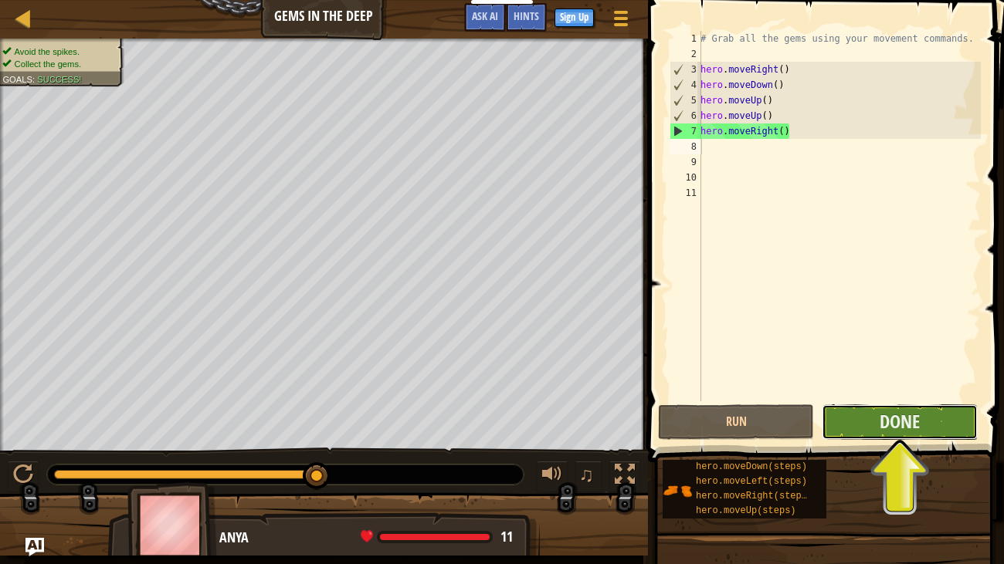
click at [930, 427] on button "Done" at bounding box center [899, 423] width 156 height 36
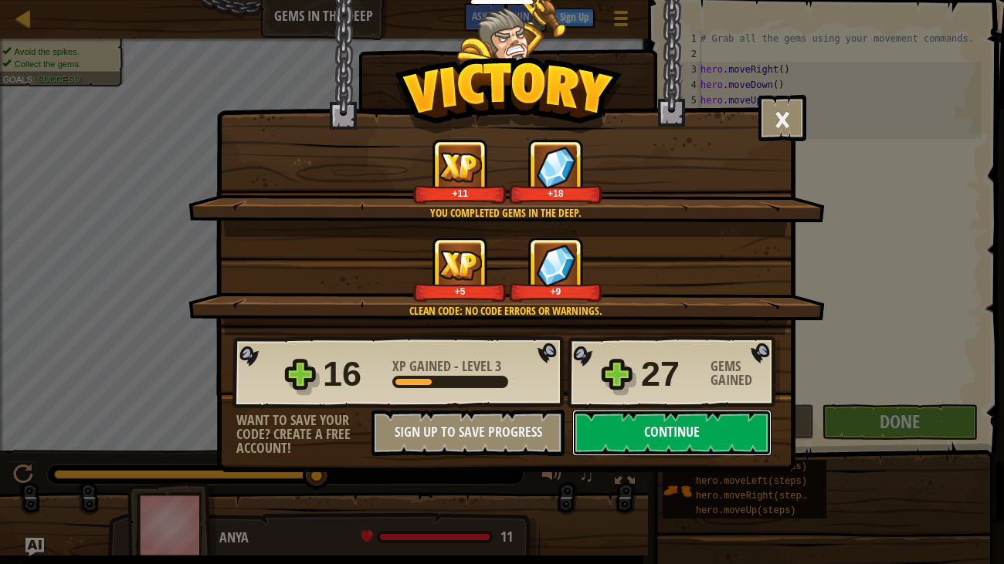
click at [705, 432] on button "Continue" at bounding box center [671, 433] width 199 height 46
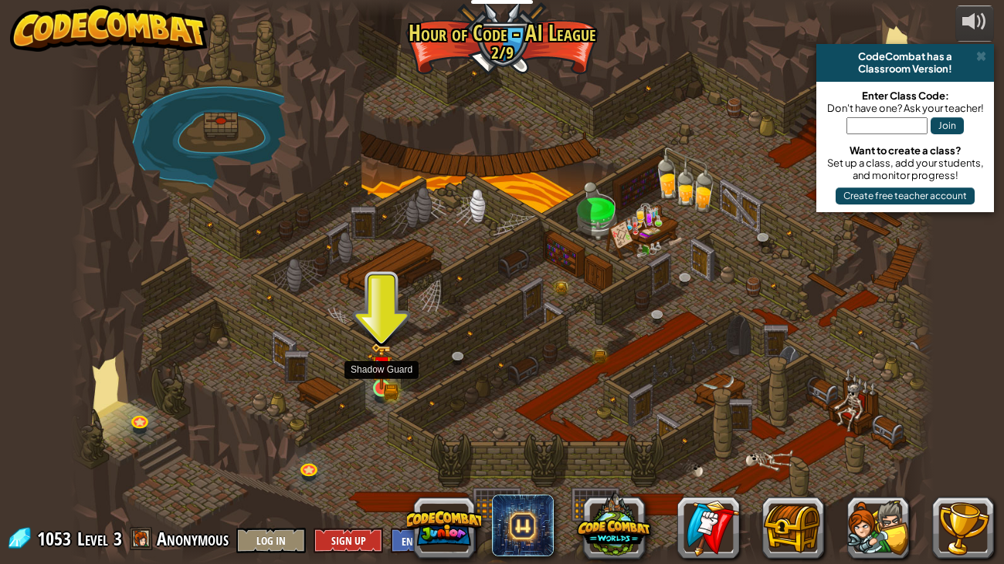
click at [388, 366] on img at bounding box center [382, 366] width 22 height 47
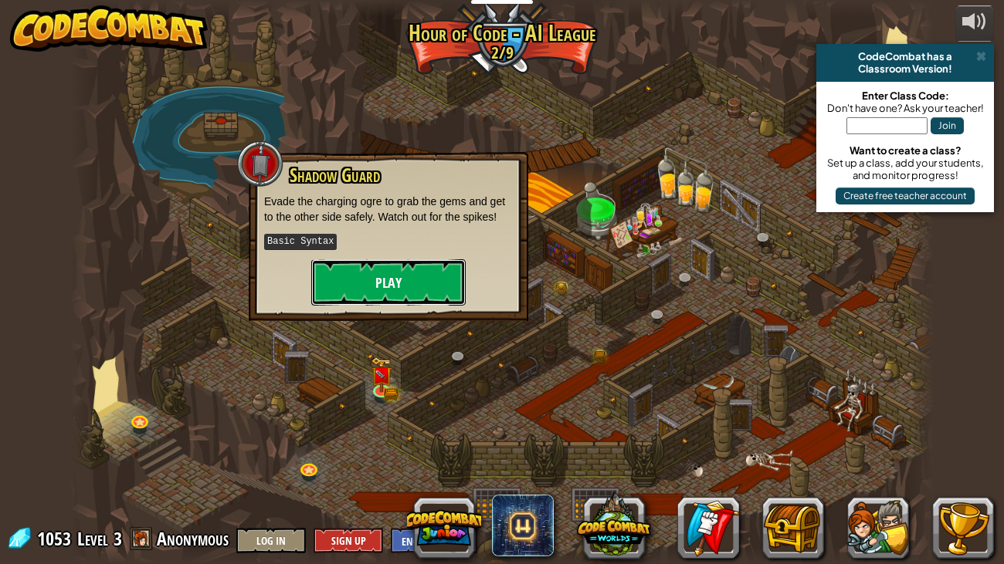
click at [405, 273] on button "Play" at bounding box center [388, 282] width 154 height 46
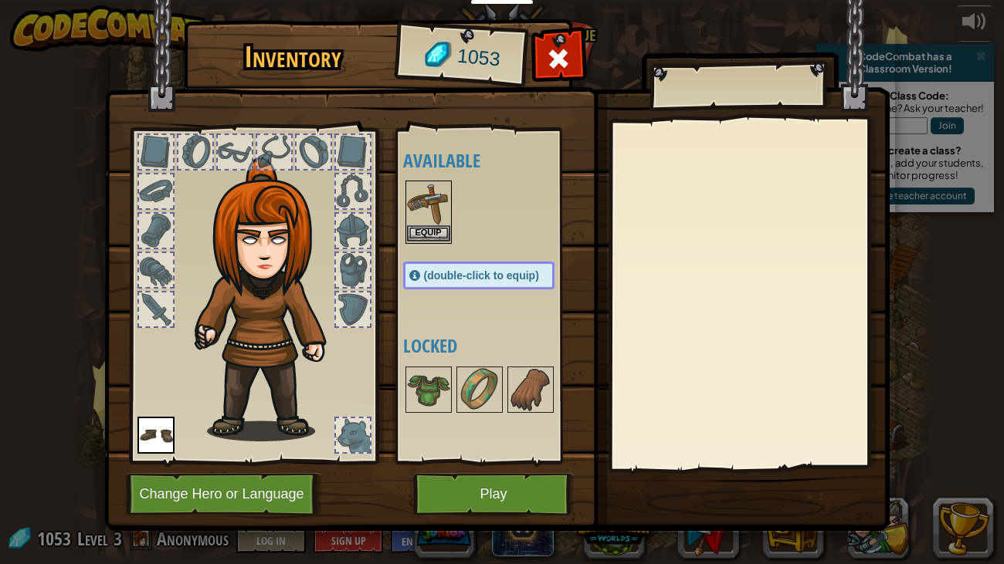
click at [428, 222] on img at bounding box center [428, 203] width 43 height 43
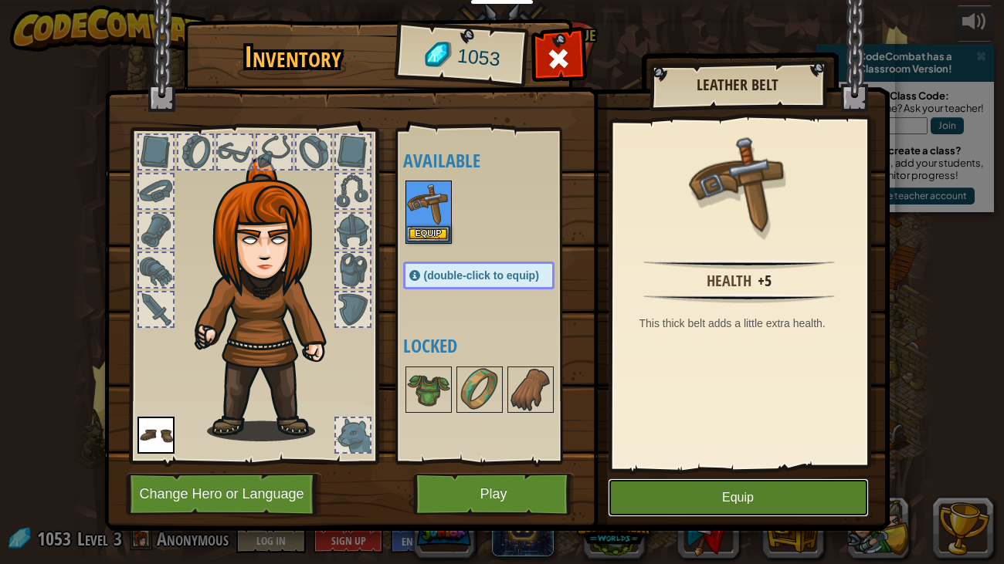
click at [723, 496] on button "Equip" at bounding box center [738, 498] width 261 height 39
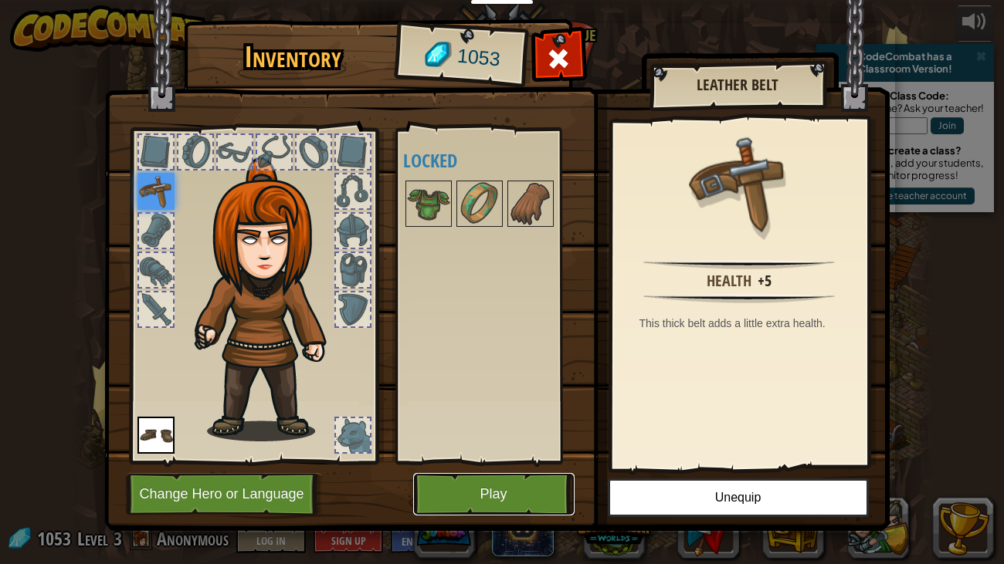
click at [537, 487] on button "Play" at bounding box center [493, 494] width 161 height 42
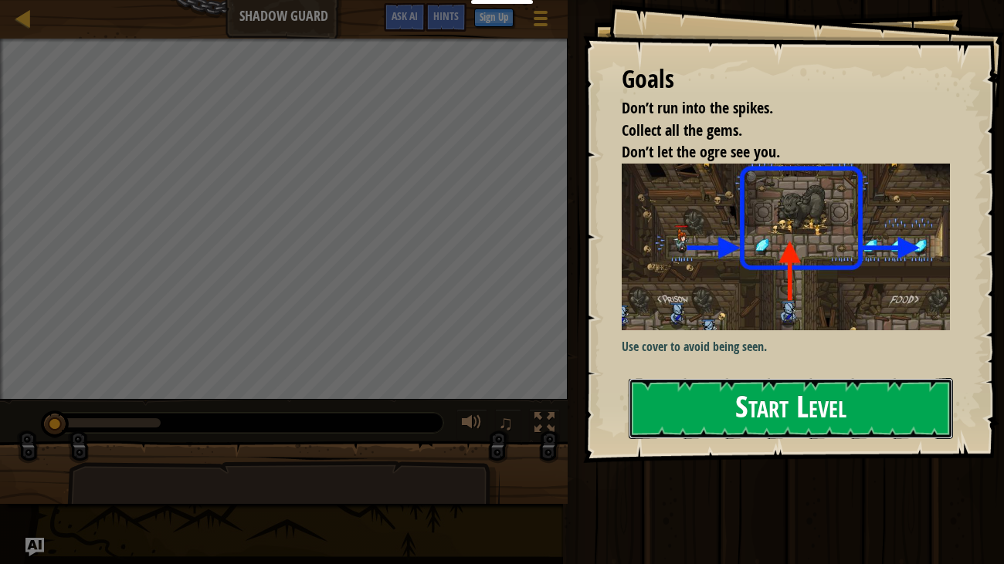
click at [763, 401] on button "Start Level" at bounding box center [790, 408] width 325 height 61
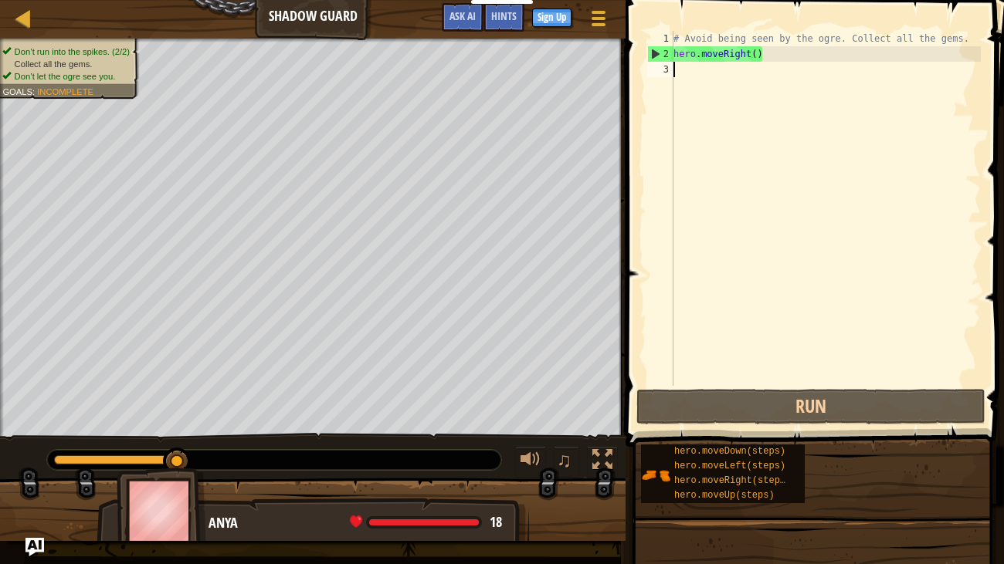
type textarea "h"
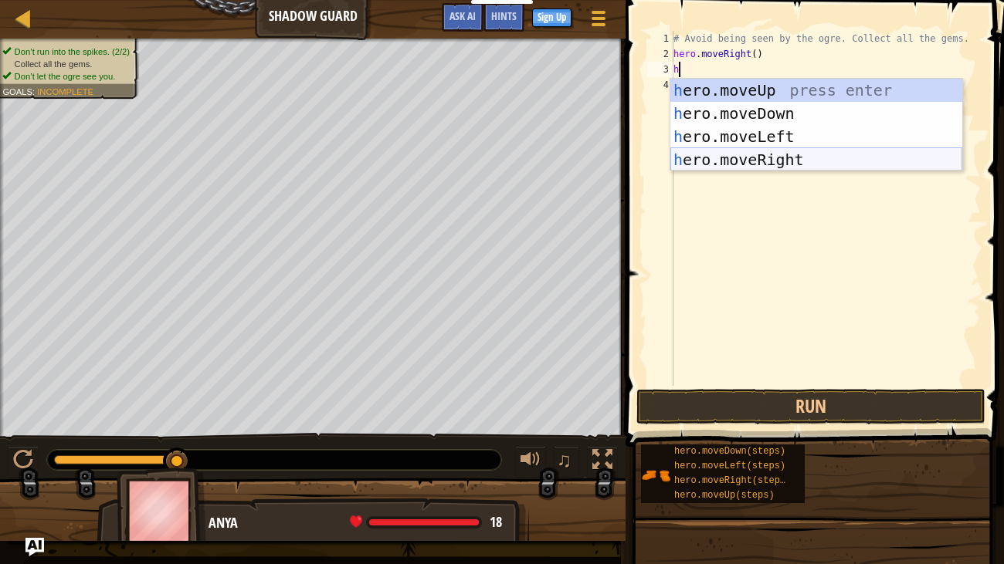
click at [798, 158] on div "h ero.moveUp press enter h ero.moveDown press enter h ero.moveLeft press enter …" at bounding box center [816, 148] width 292 height 139
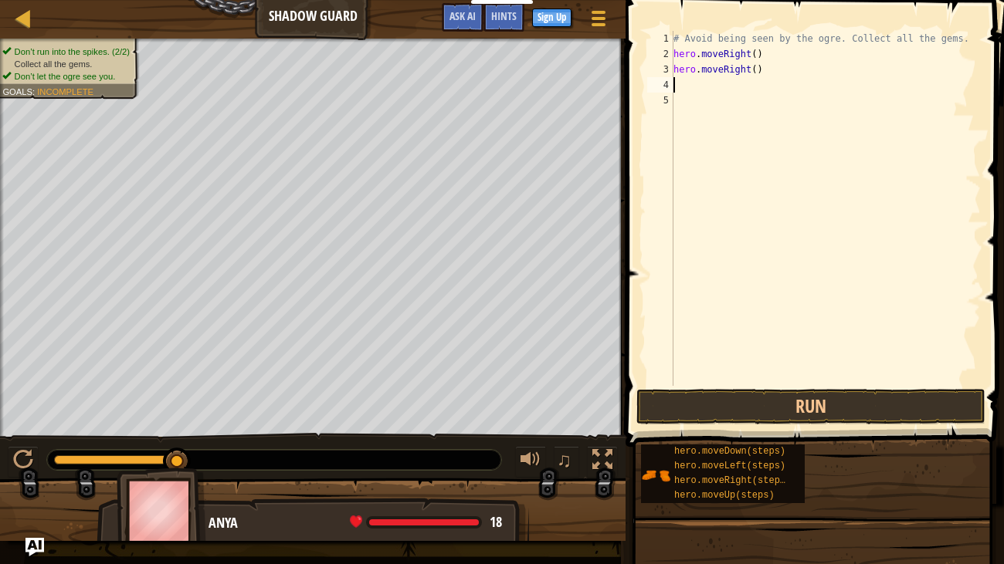
click at [695, 84] on div "# Avoid being seen by the ogre. Collect all the gems. hero . moveRight ( ) hero…" at bounding box center [825, 224] width 310 height 386
type textarea "h"
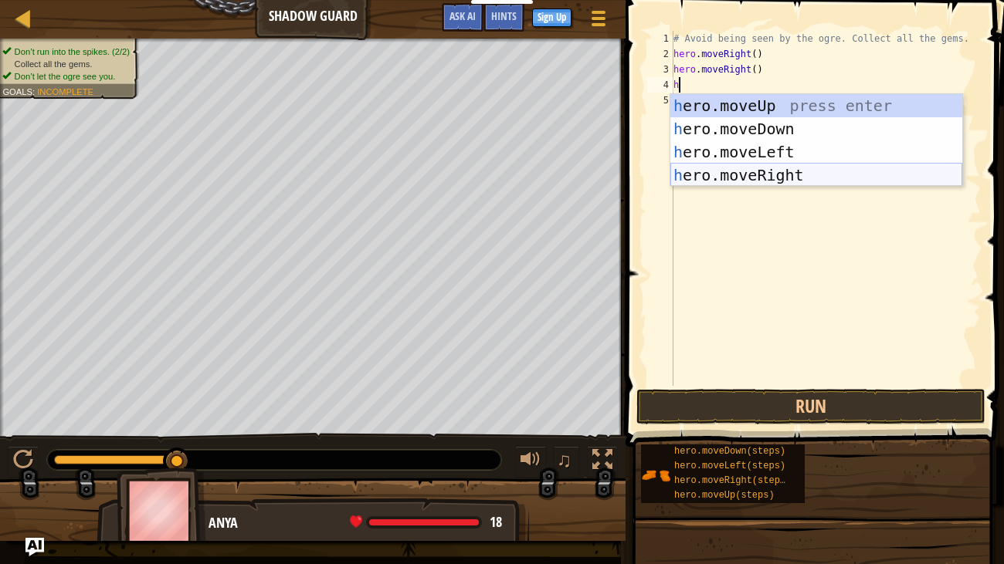
click at [769, 174] on div "h ero.moveUp press enter h ero.moveDown press enter h ero.moveLeft press enter …" at bounding box center [816, 163] width 292 height 139
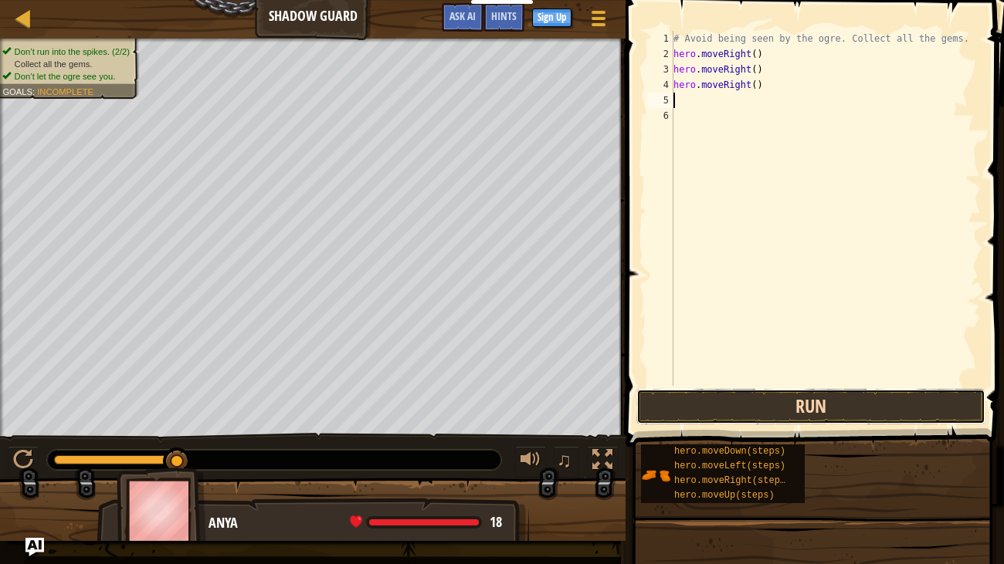
click at [804, 403] on button "Run" at bounding box center [810, 407] width 349 height 36
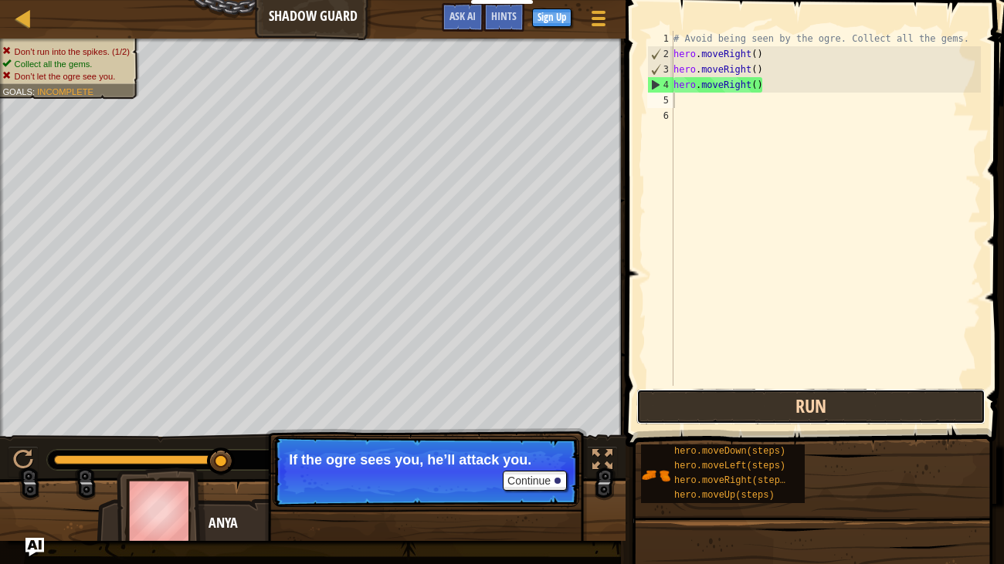
click at [806, 394] on button "Run" at bounding box center [810, 407] width 349 height 36
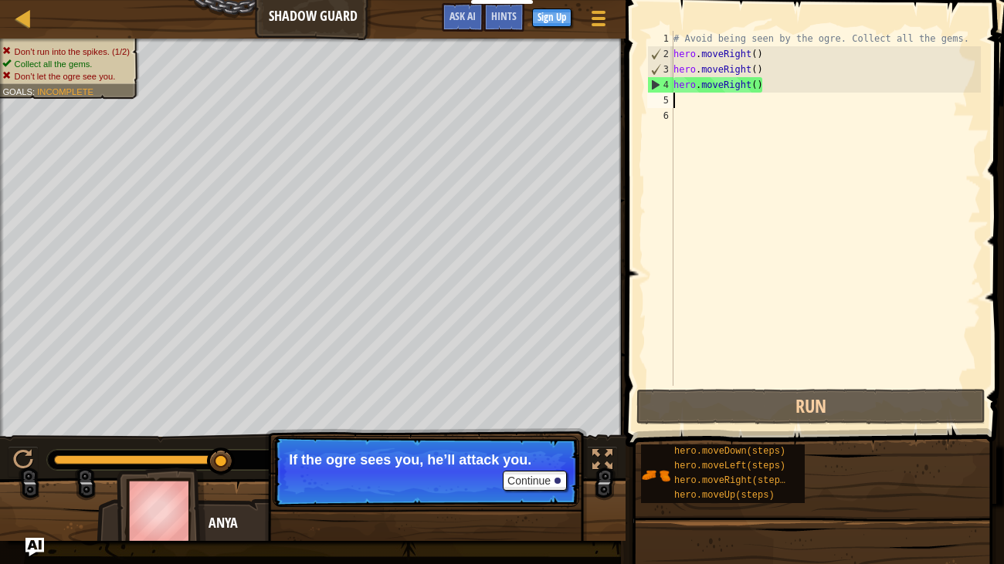
click at [761, 84] on div "# Avoid being seen by the ogre. Collect all the gems. hero . moveRight ( ) hero…" at bounding box center [825, 224] width 310 height 386
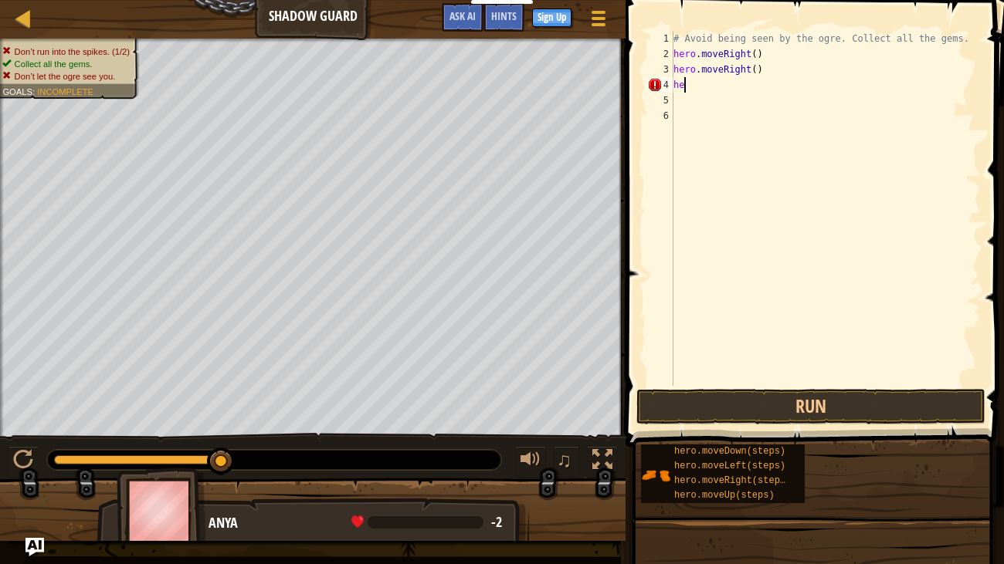
type textarea "h"
click at [767, 398] on button "Run" at bounding box center [810, 407] width 349 height 36
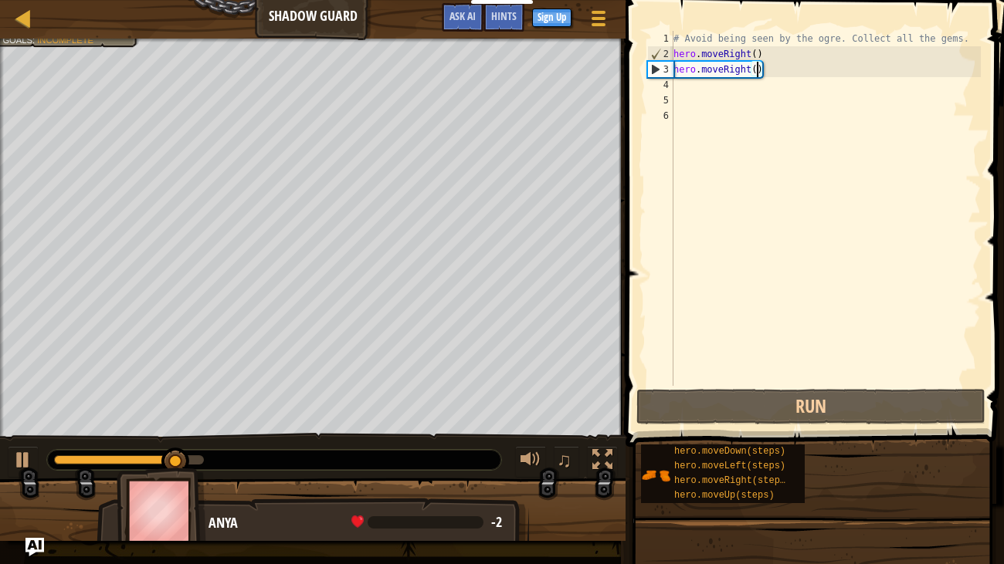
click at [756, 73] on div "# Avoid being seen by the ogre. Collect all the gems. hero . moveRight ( ) hero…" at bounding box center [825, 224] width 310 height 386
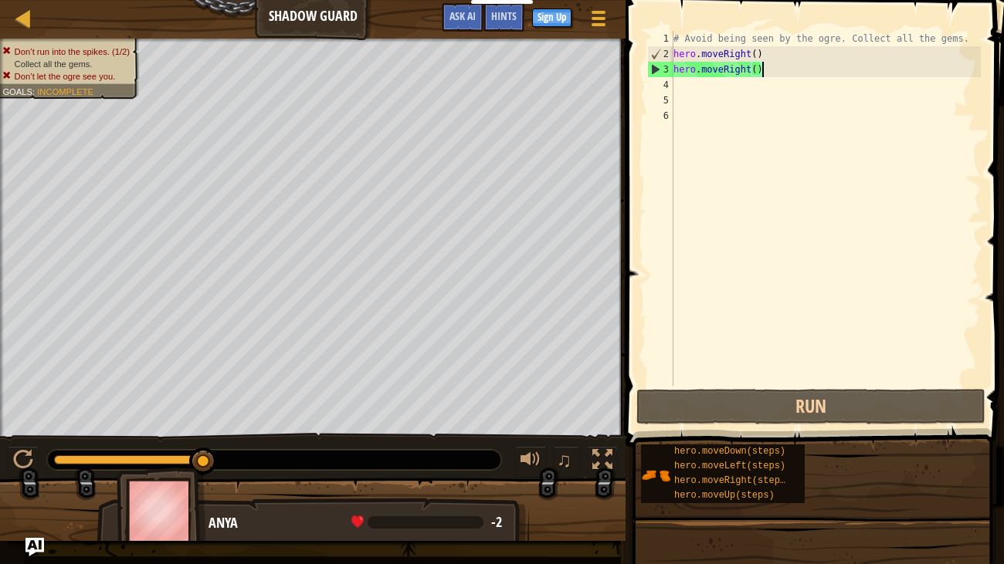
click at [767, 70] on div "# Avoid being seen by the ogre. Collect all the gems. hero . moveRight ( ) hero…" at bounding box center [825, 224] width 310 height 386
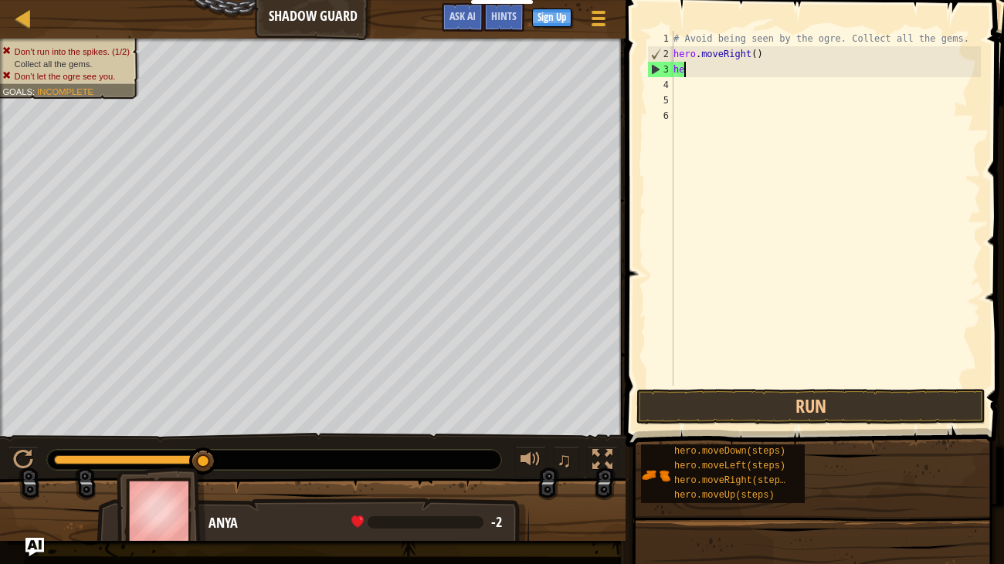
type textarea "h"
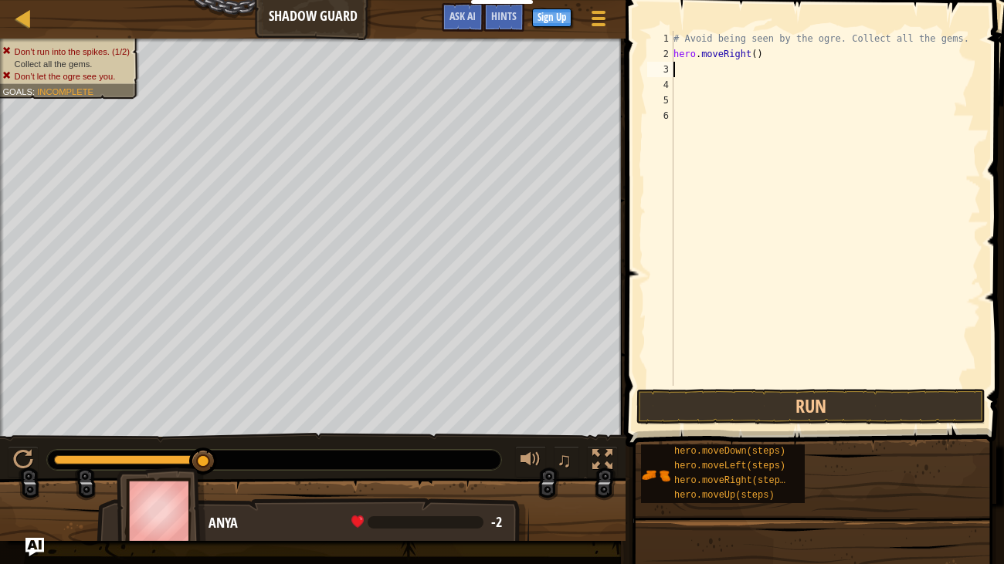
type textarea "h"
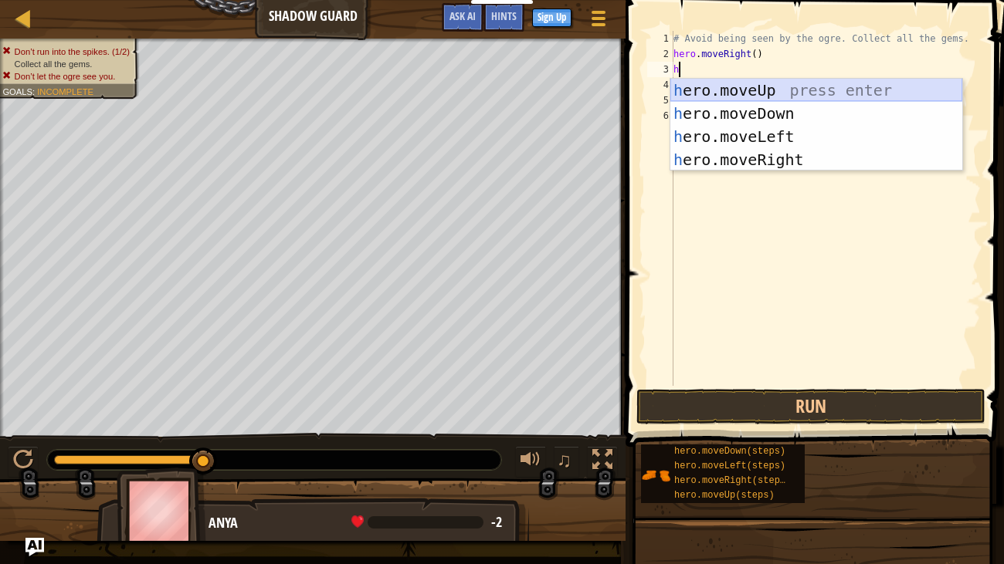
click at [759, 88] on div "h ero.moveUp press enter h ero.moveDown press enter h ero.moveLeft press enter …" at bounding box center [816, 148] width 292 height 139
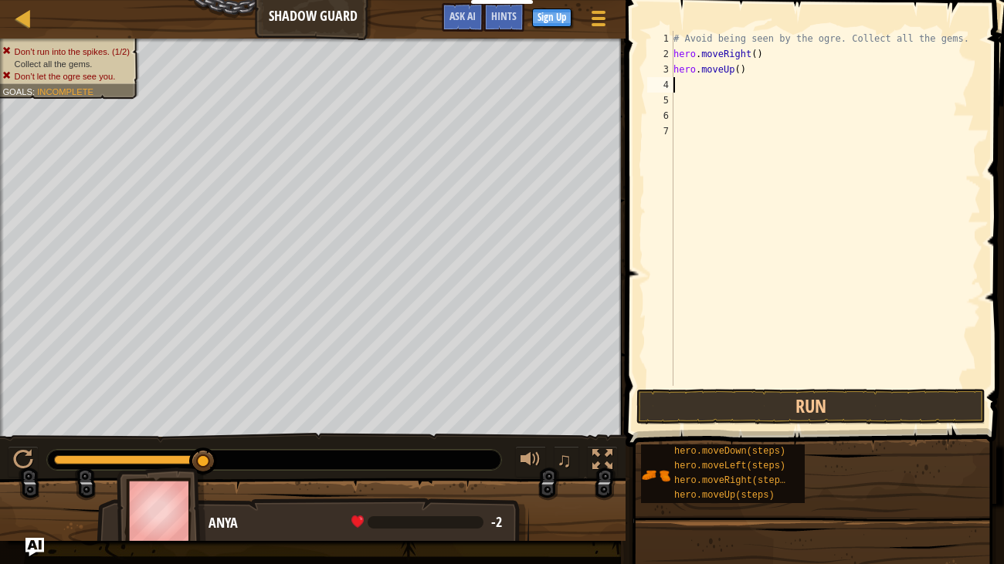
type textarea "h"
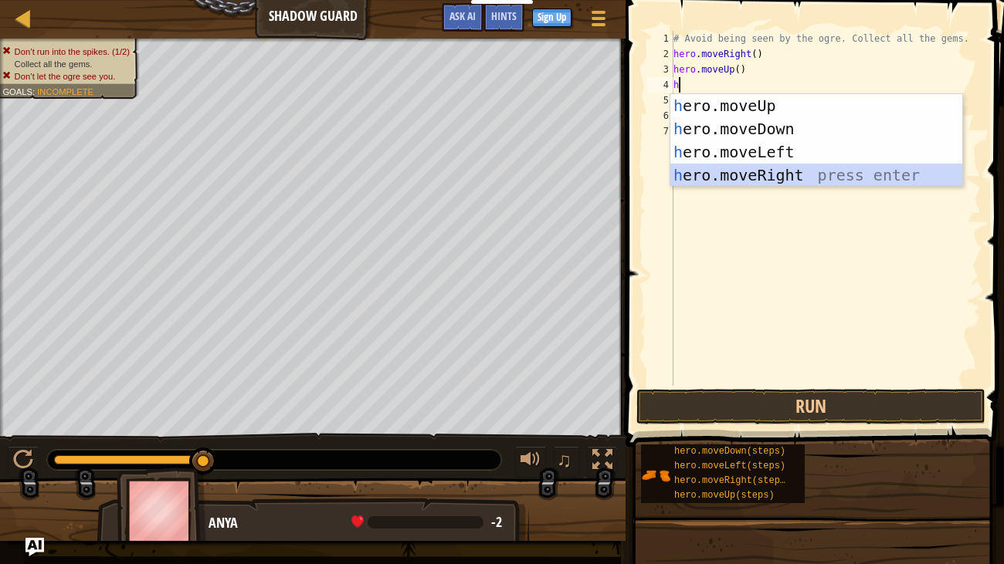
click at [745, 171] on div "h ero.moveUp press enter h ero.moveDown press enter h ero.moveLeft press enter …" at bounding box center [816, 163] width 292 height 139
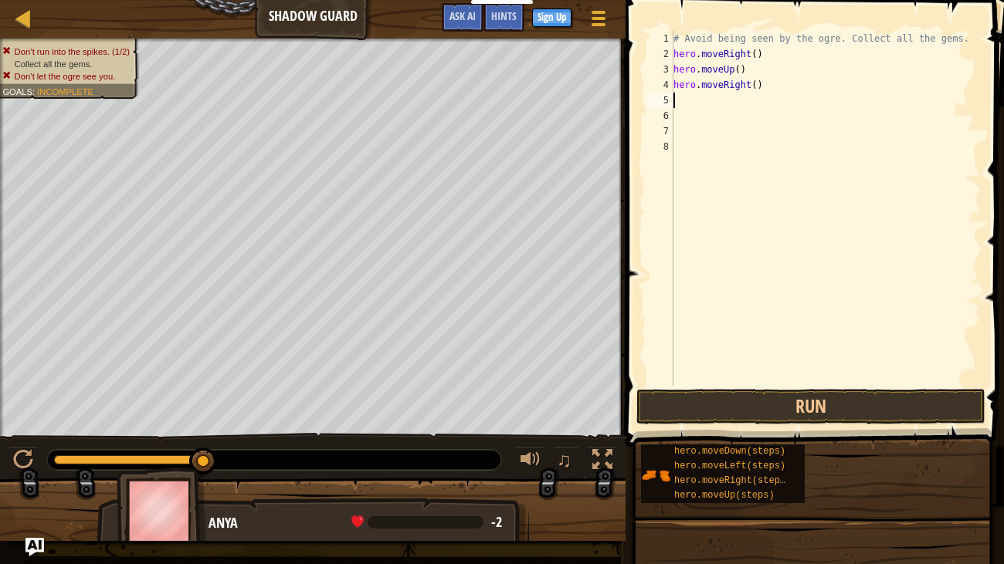
type textarea "h"
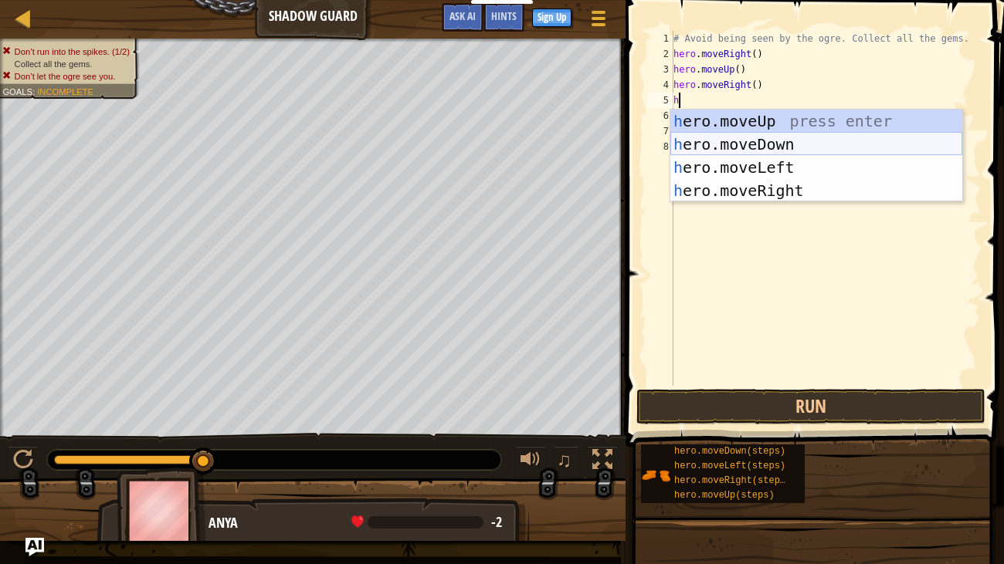
click at [779, 137] on div "h ero.moveUp press enter h ero.moveDown press enter h ero.moveLeft press enter …" at bounding box center [816, 179] width 292 height 139
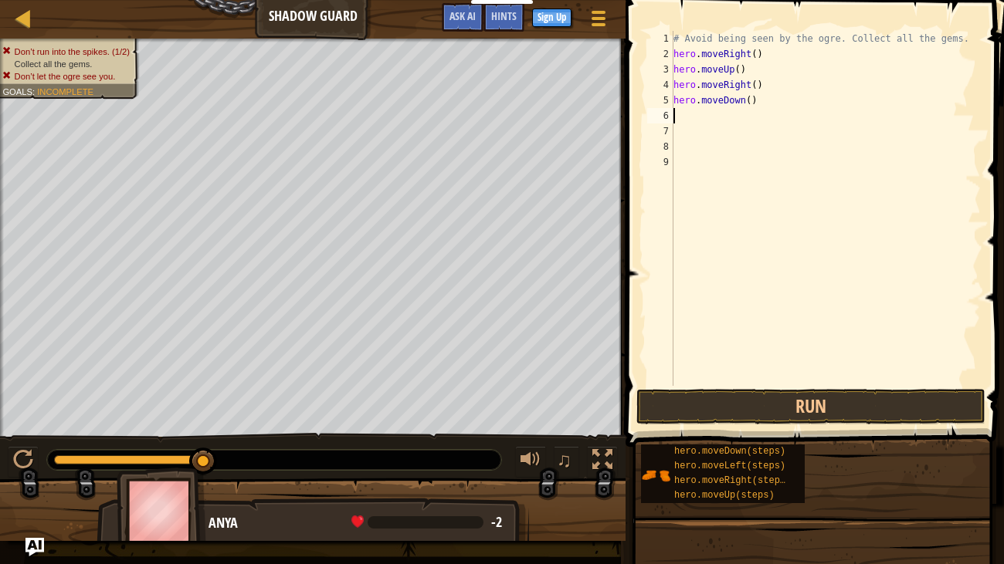
type textarea "h"
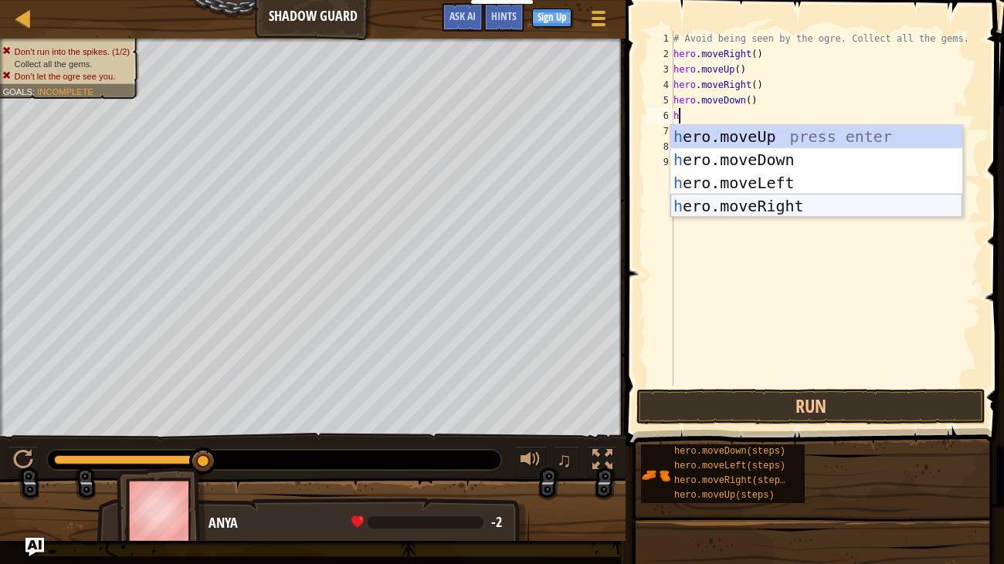
click at [799, 209] on div "h ero.moveUp press enter h ero.moveDown press enter h ero.moveLeft press enter …" at bounding box center [816, 194] width 292 height 139
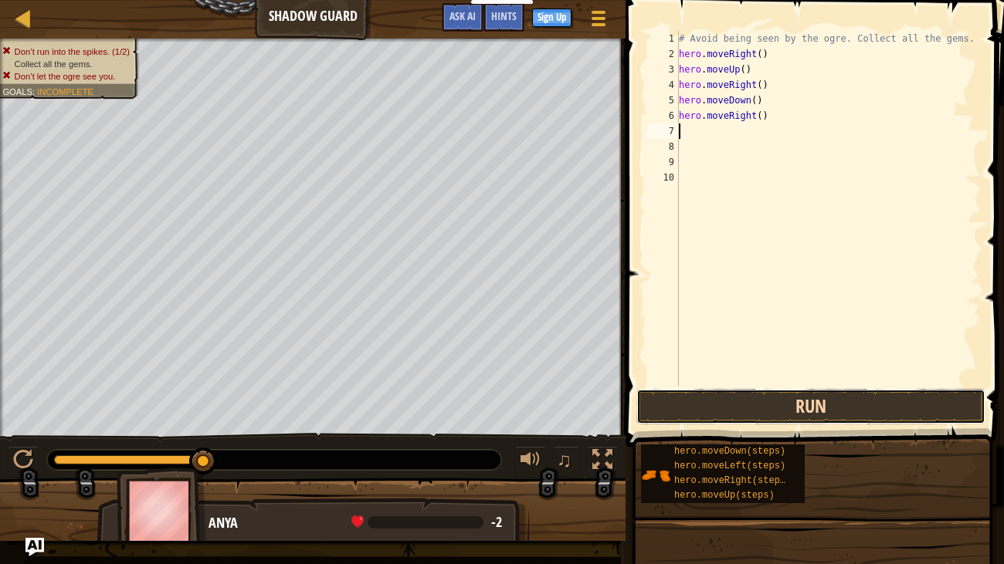
click at [821, 401] on button "Run" at bounding box center [810, 407] width 349 height 36
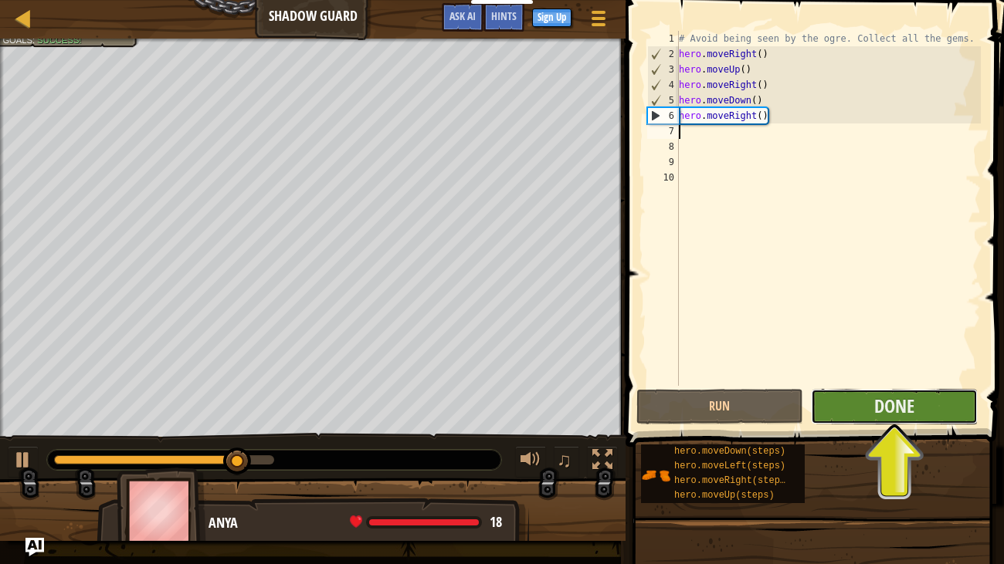
click at [837, 408] on button "Done" at bounding box center [894, 407] width 167 height 36
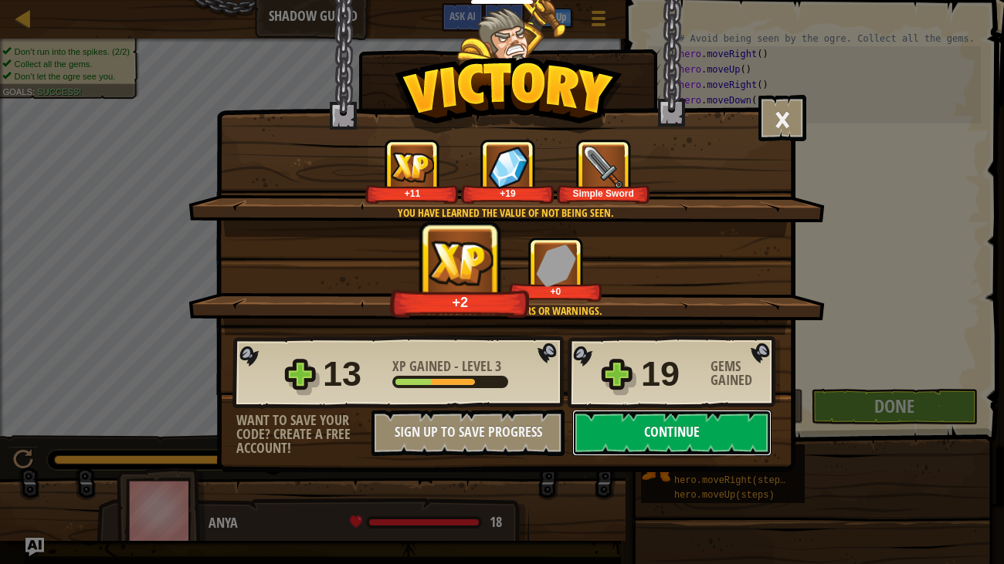
click at [722, 428] on button "Continue" at bounding box center [671, 433] width 199 height 46
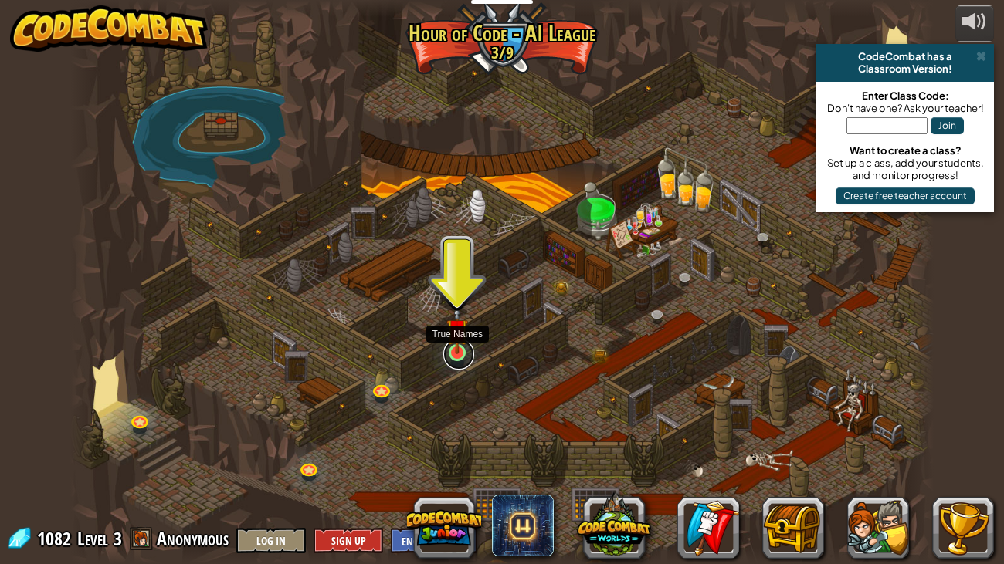
click at [443, 353] on link at bounding box center [458, 354] width 31 height 31
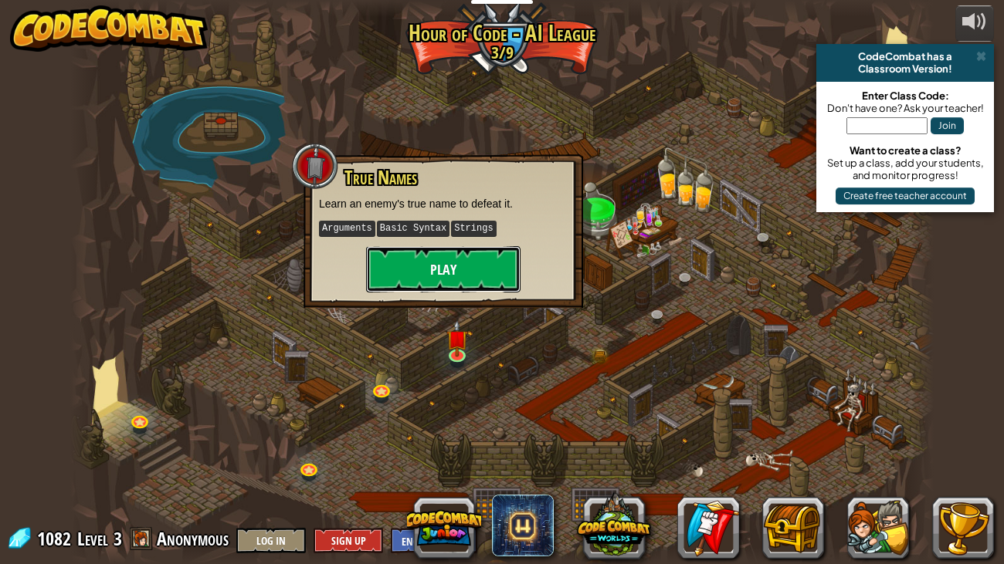
click at [464, 255] on button "Play" at bounding box center [443, 269] width 154 height 46
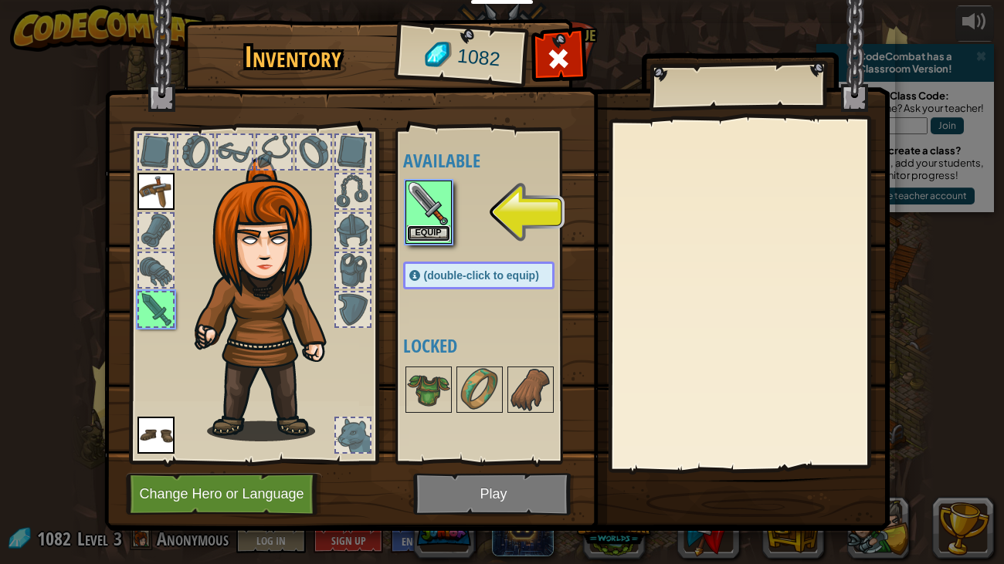
click at [426, 227] on button "Equip" at bounding box center [428, 233] width 43 height 16
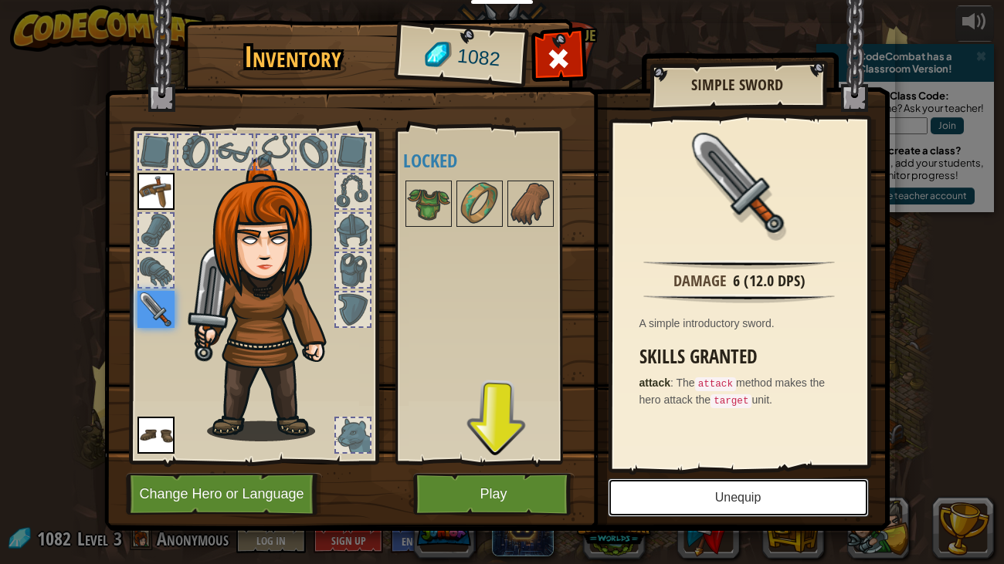
click at [686, 491] on button "Unequip" at bounding box center [738, 498] width 261 height 39
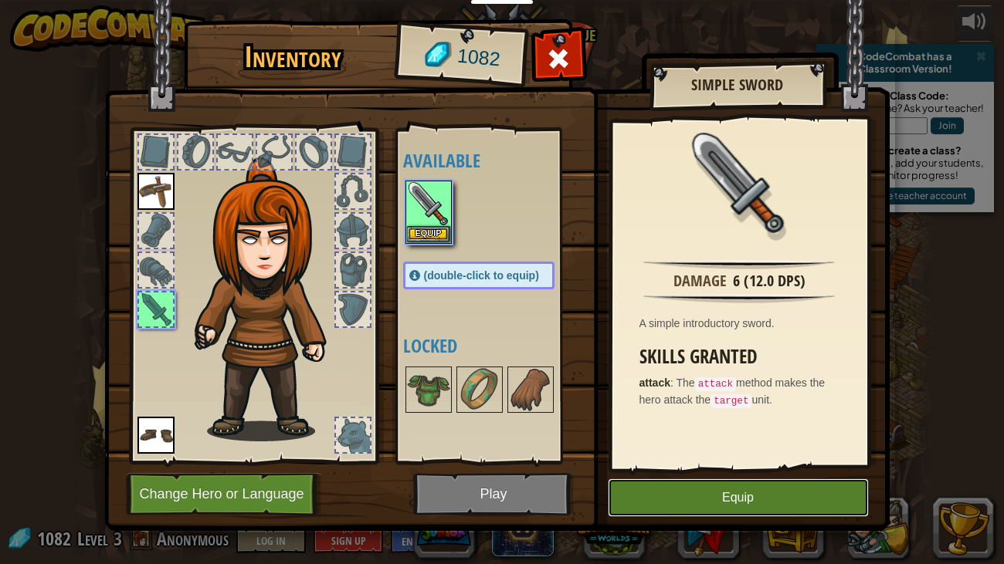
click at [688, 496] on button "Equip" at bounding box center [738, 498] width 261 height 39
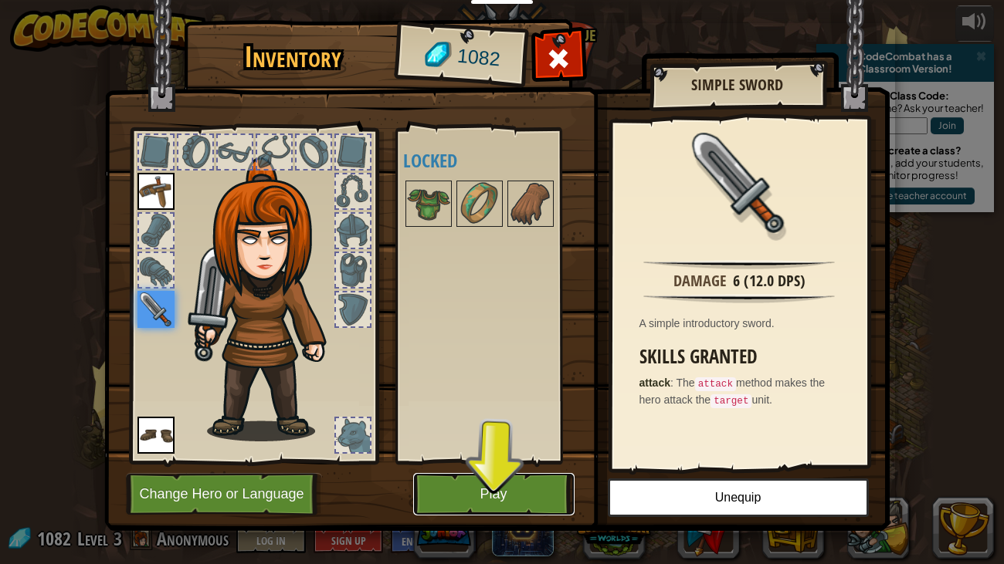
click at [518, 496] on button "Play" at bounding box center [493, 494] width 161 height 42
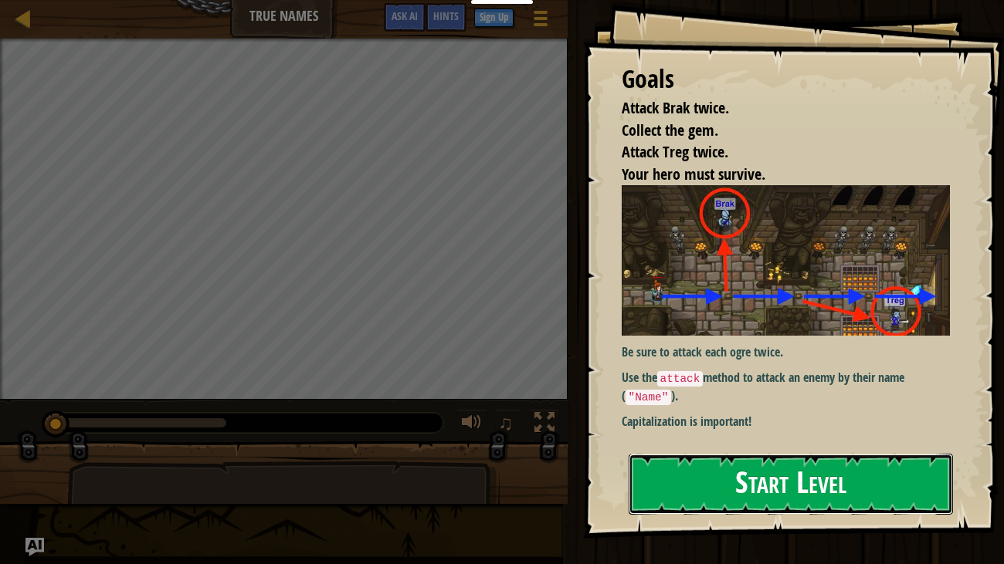
click at [719, 459] on button "Start Level" at bounding box center [790, 484] width 325 height 61
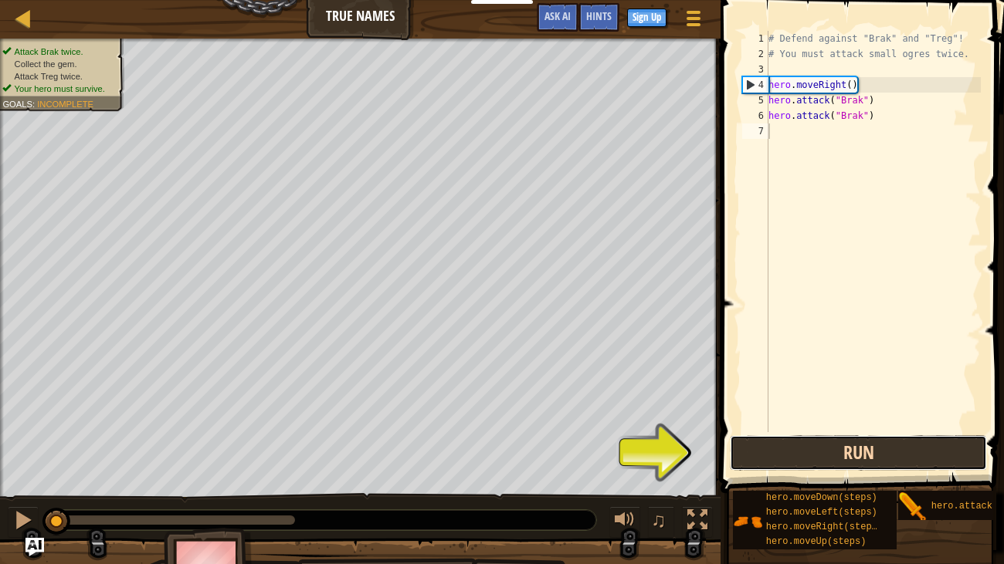
click at [841, 462] on button "Run" at bounding box center [858, 453] width 257 height 36
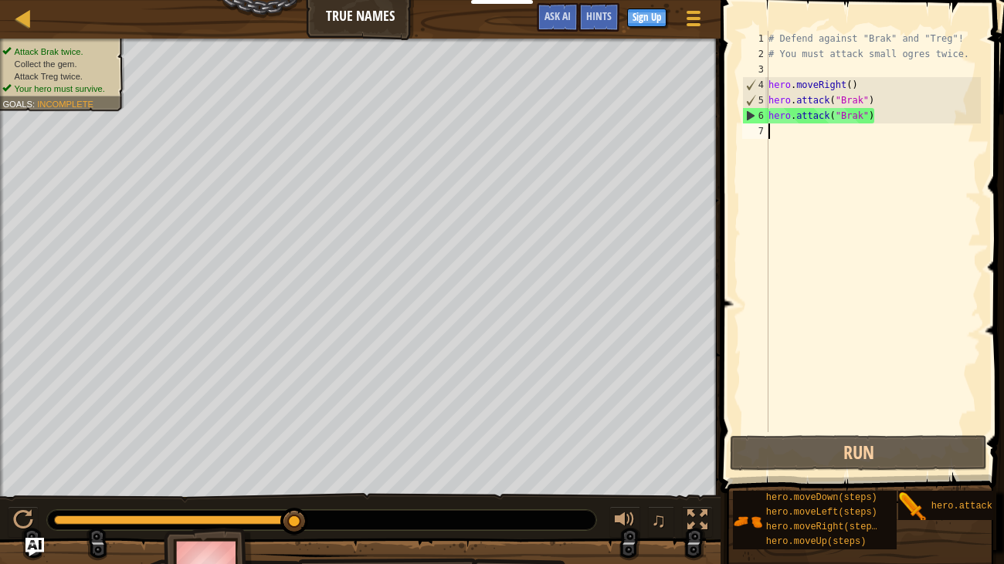
type textarea "h"
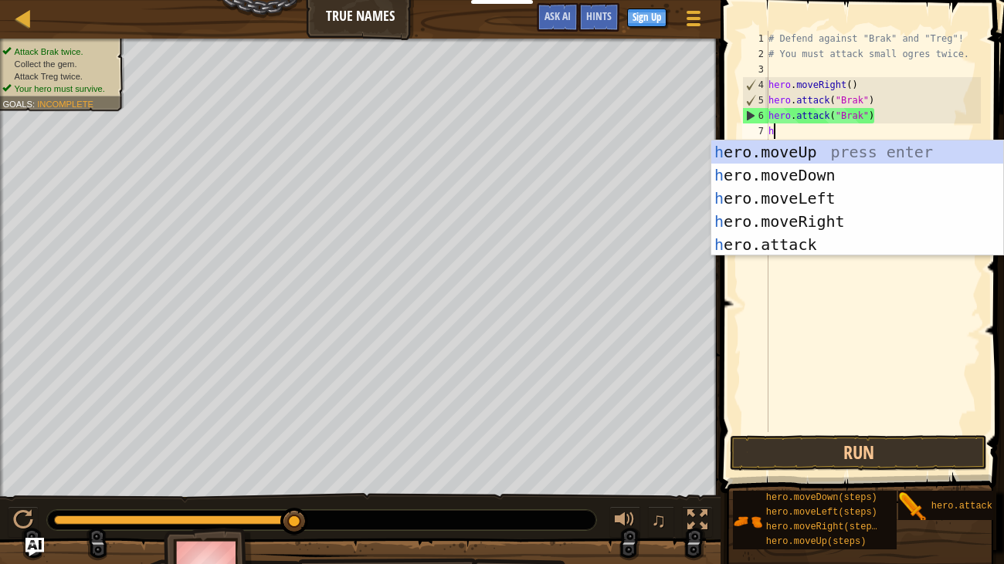
scroll to position [7, 0]
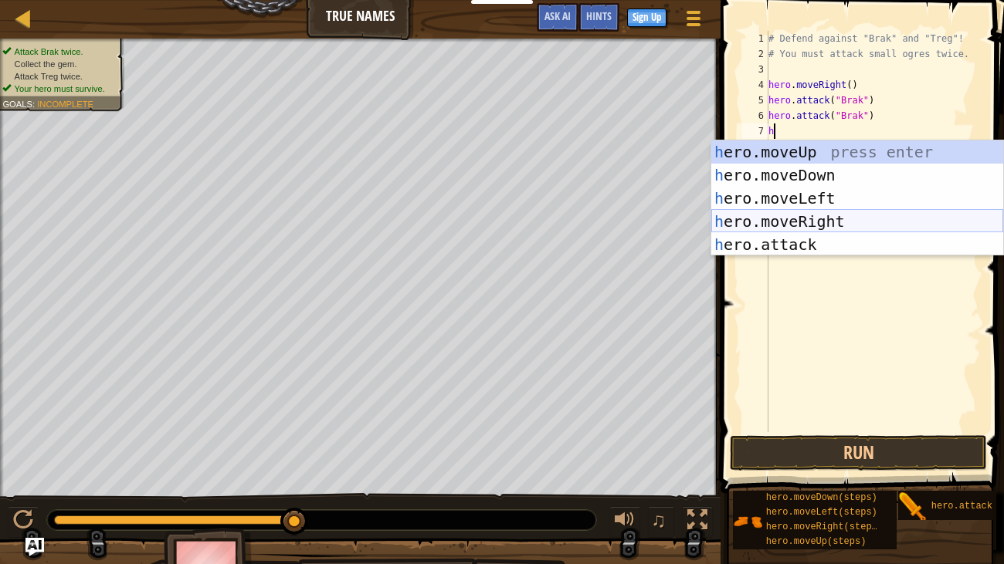
click at [848, 221] on div "h ero.moveUp press enter h ero.moveDown press enter h ero.moveLeft press enter …" at bounding box center [857, 222] width 292 height 162
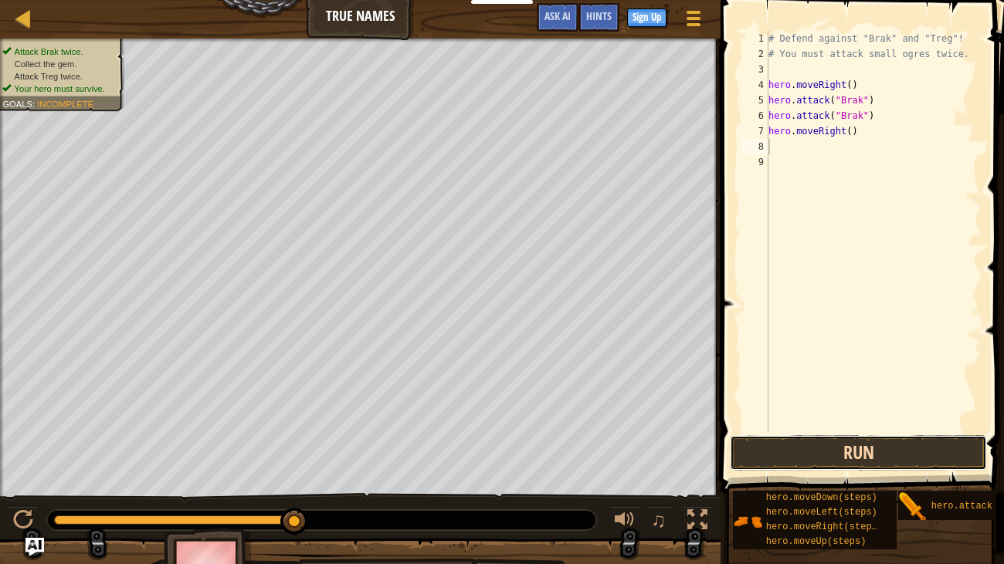
click at [866, 460] on button "Run" at bounding box center [858, 453] width 257 height 36
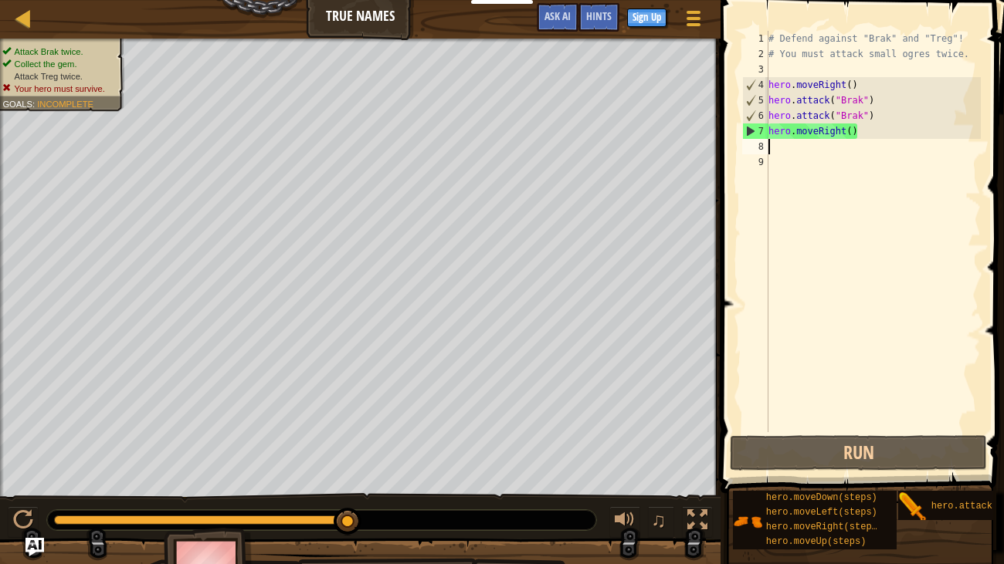
type textarea "h"
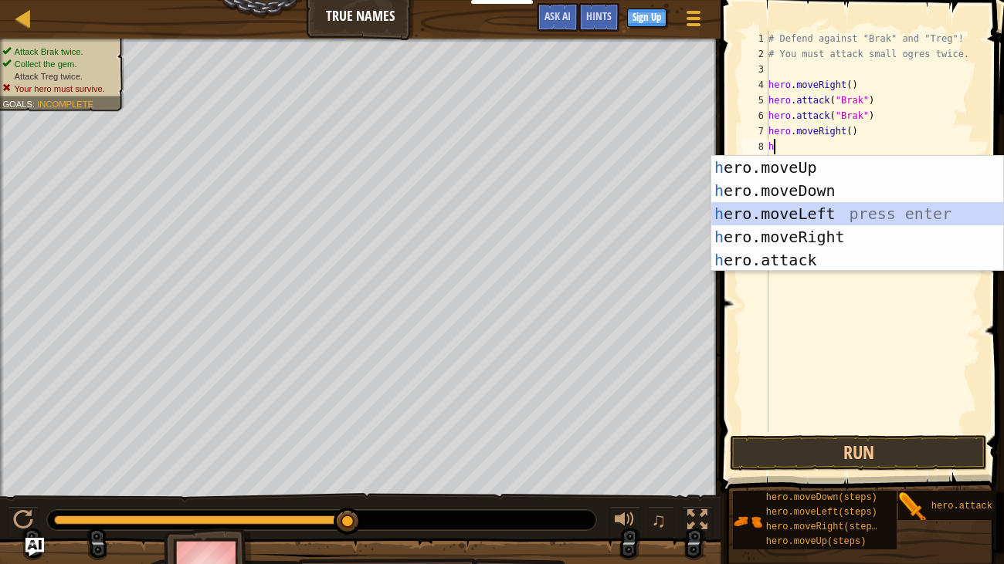
click at [869, 208] on div "h ero.moveUp press enter h ero.moveDown press enter h ero.moveLeft press enter …" at bounding box center [857, 237] width 292 height 162
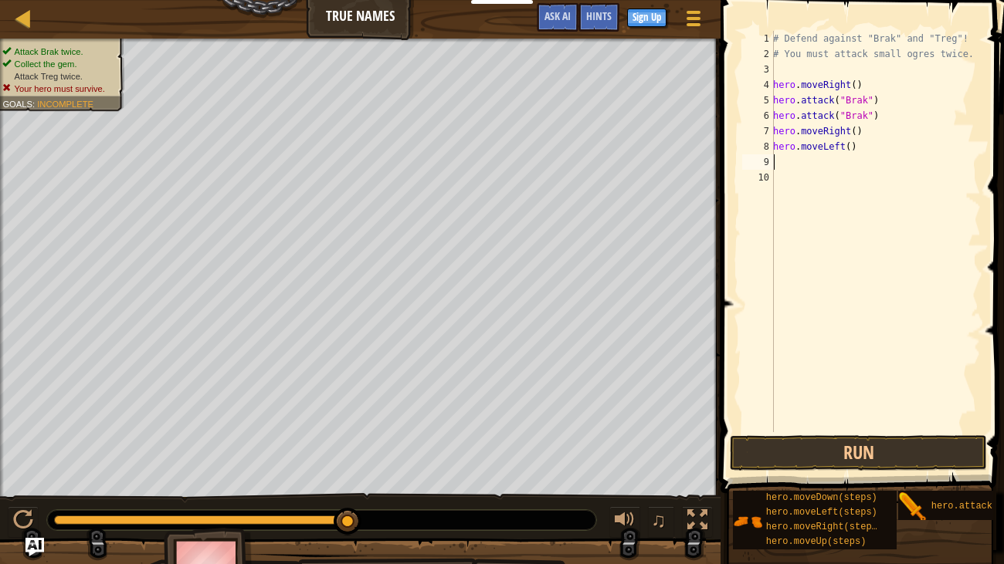
type textarea "h"
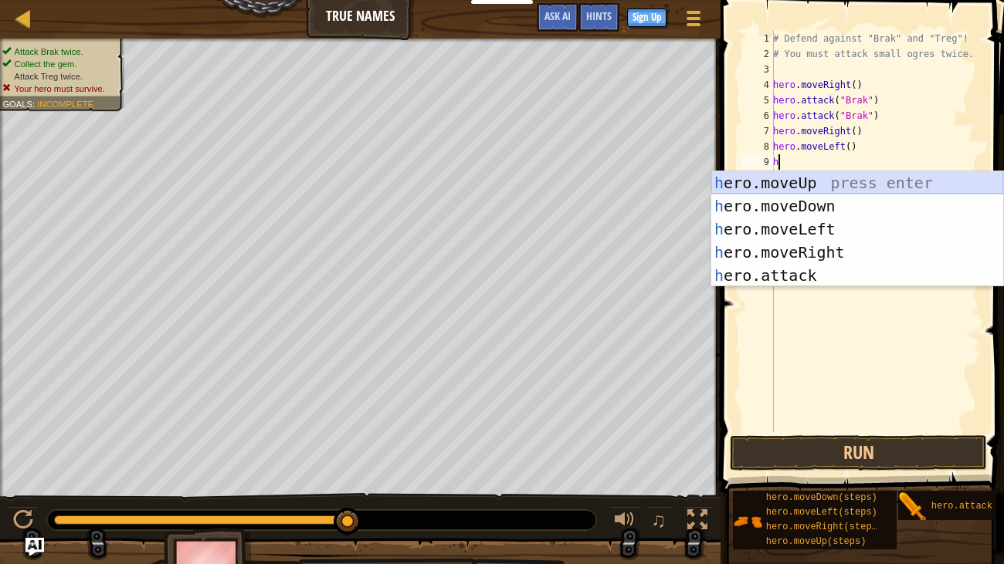
click at [805, 177] on div "h ero.moveUp press enter h ero.moveDown press enter h ero.moveLeft press enter …" at bounding box center [857, 252] width 292 height 162
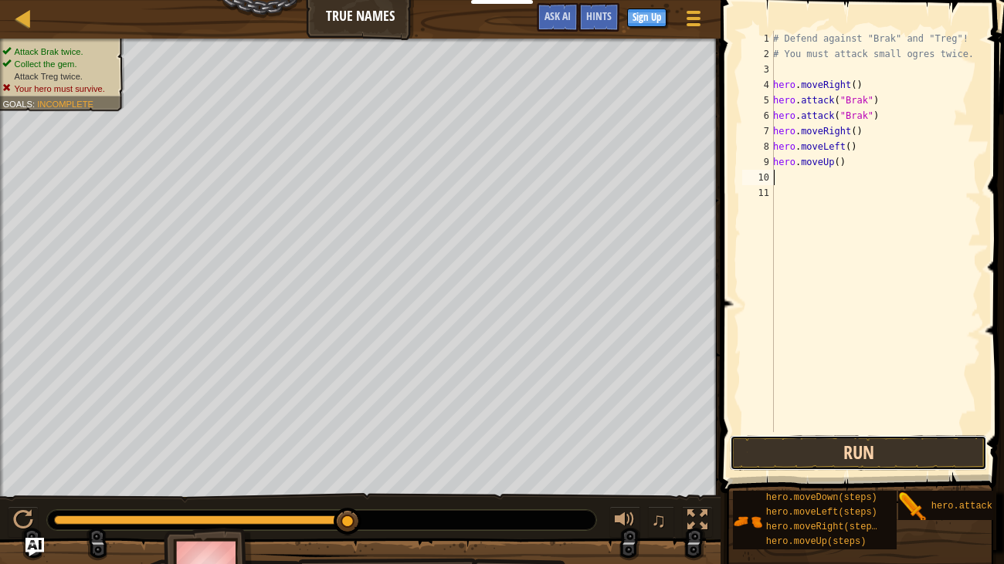
click at [864, 439] on button "Run" at bounding box center [858, 453] width 257 height 36
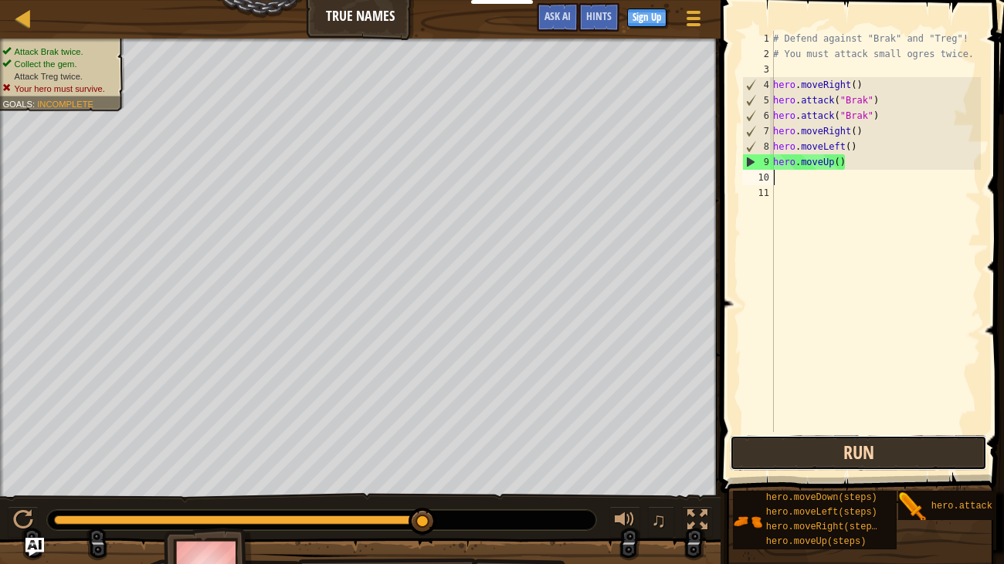
click at [849, 457] on button "Run" at bounding box center [858, 453] width 257 height 36
type textarea "h"
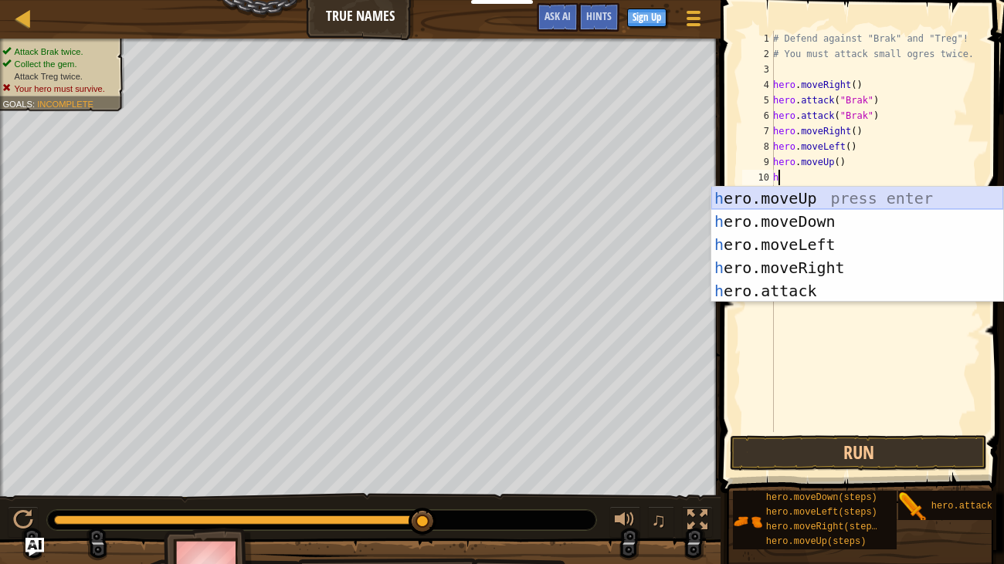
click at [892, 205] on div "h ero.moveUp press enter h ero.moveDown press enter h ero.moveLeft press enter …" at bounding box center [857, 268] width 292 height 162
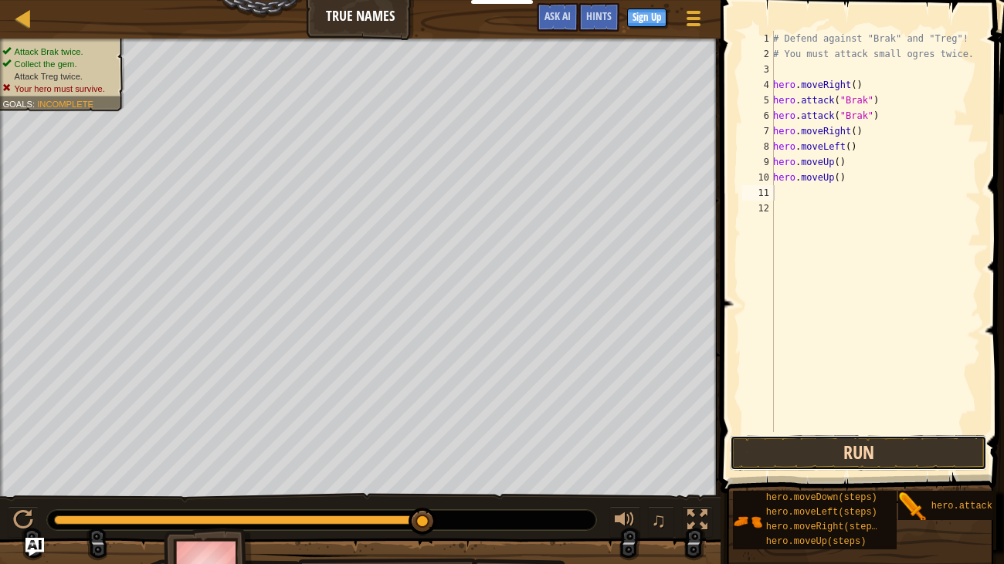
click at [848, 456] on button "Run" at bounding box center [858, 453] width 257 height 36
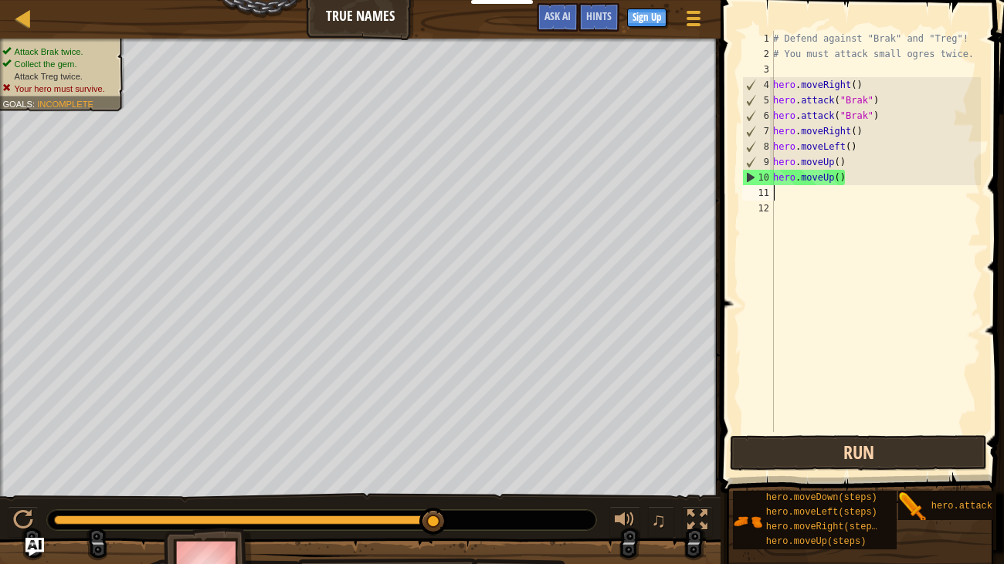
type textarea "h"
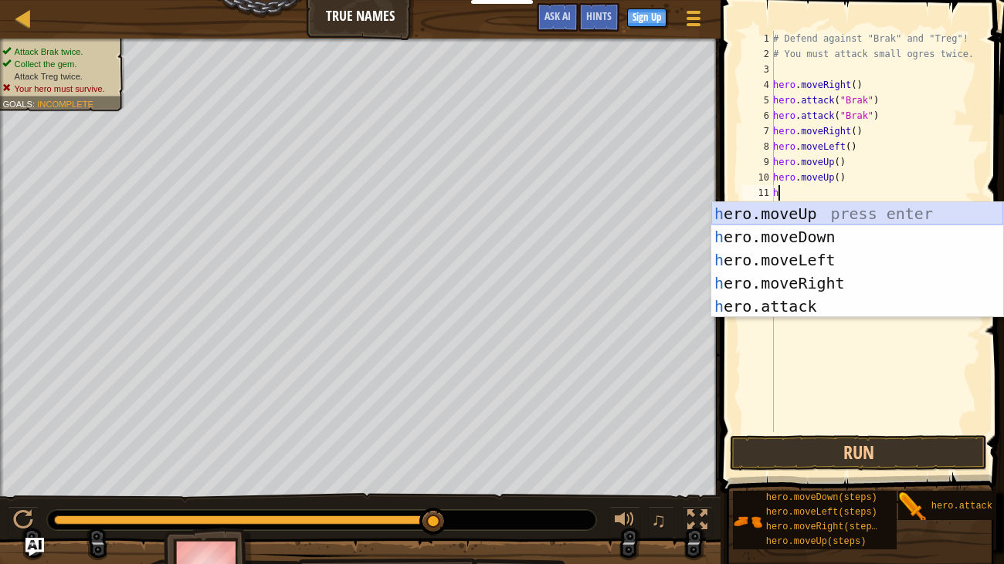
click at [859, 220] on div "h ero.moveUp press enter h ero.moveDown press enter h ero.moveLeft press enter …" at bounding box center [857, 283] width 292 height 162
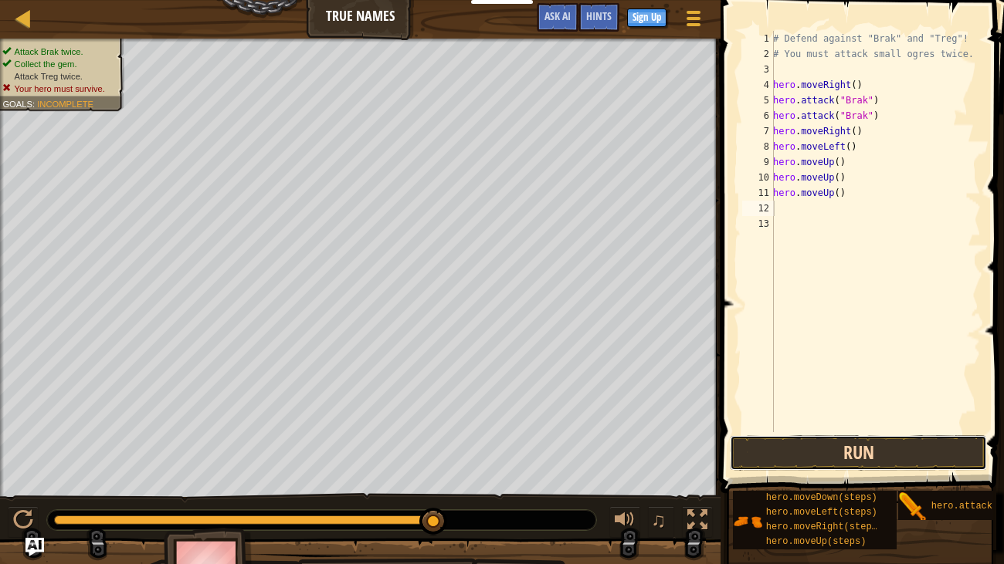
click at [823, 438] on button "Run" at bounding box center [858, 453] width 257 height 36
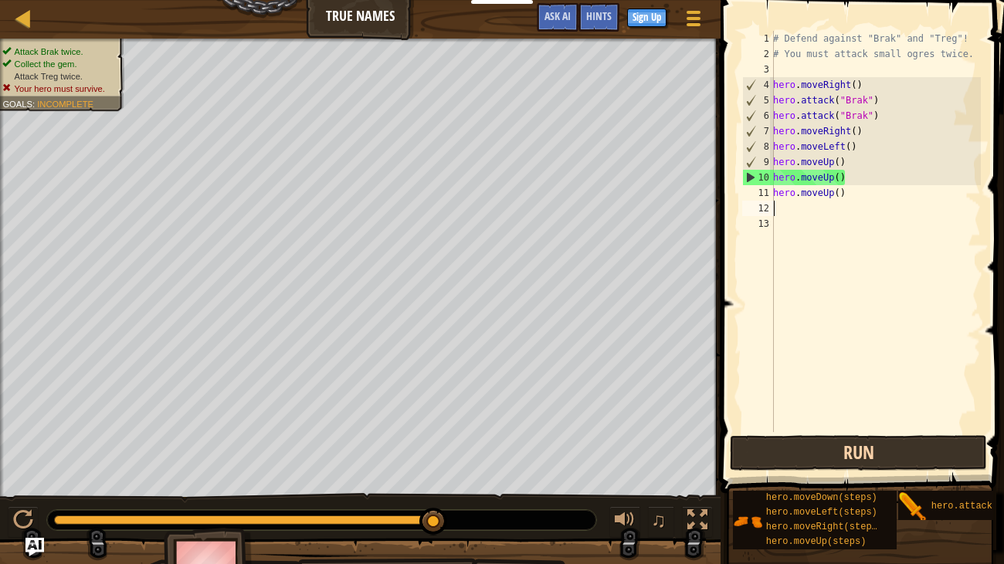
type textarea "h"
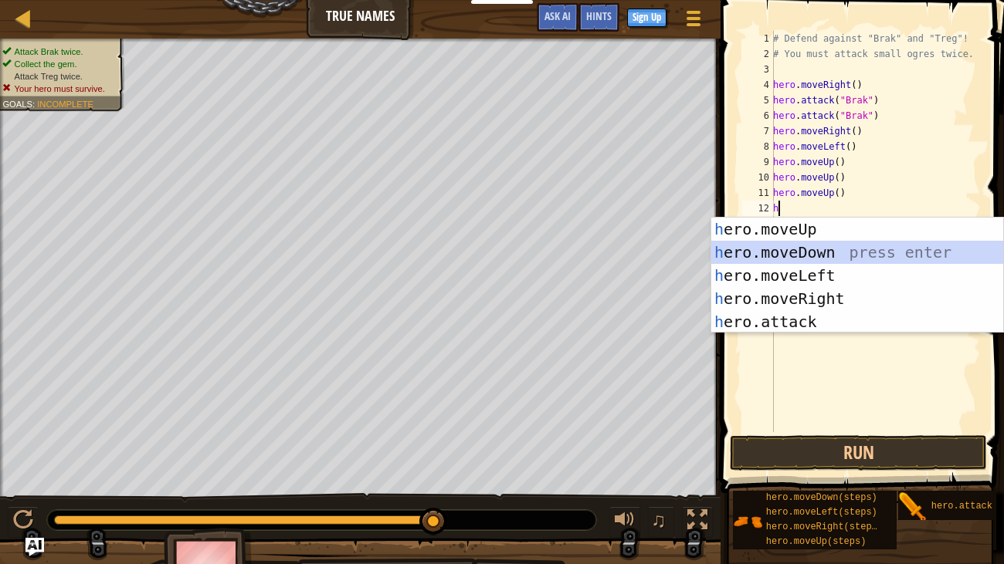
click at [815, 249] on div "h ero.moveUp press enter h ero.moveDown press enter h ero.moveLeft press enter …" at bounding box center [857, 299] width 292 height 162
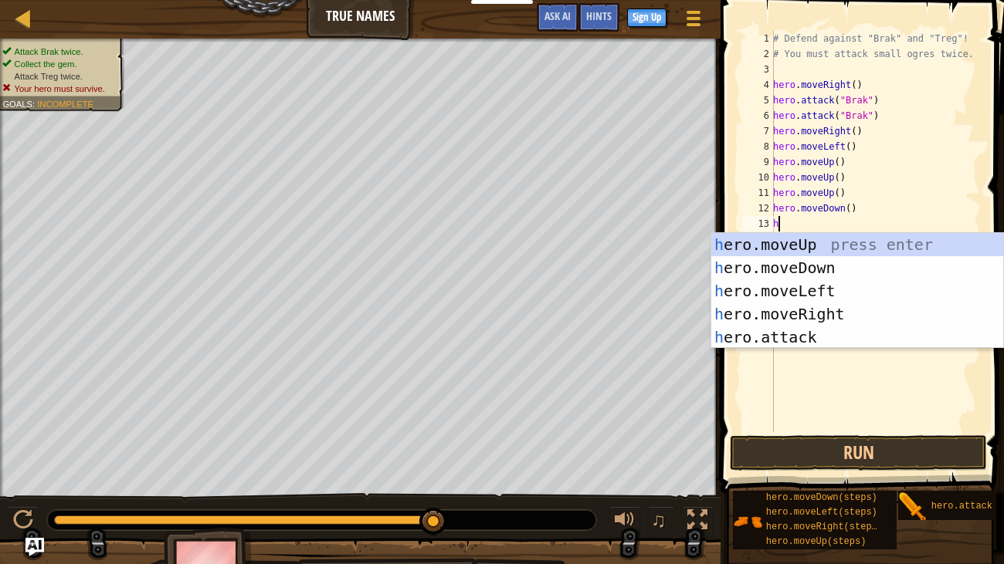
type textarea "he"
click at [854, 313] on div "he ro.moveUp press enter he ro.moveDown press enter he ro.moveLeft press enter …" at bounding box center [857, 314] width 292 height 162
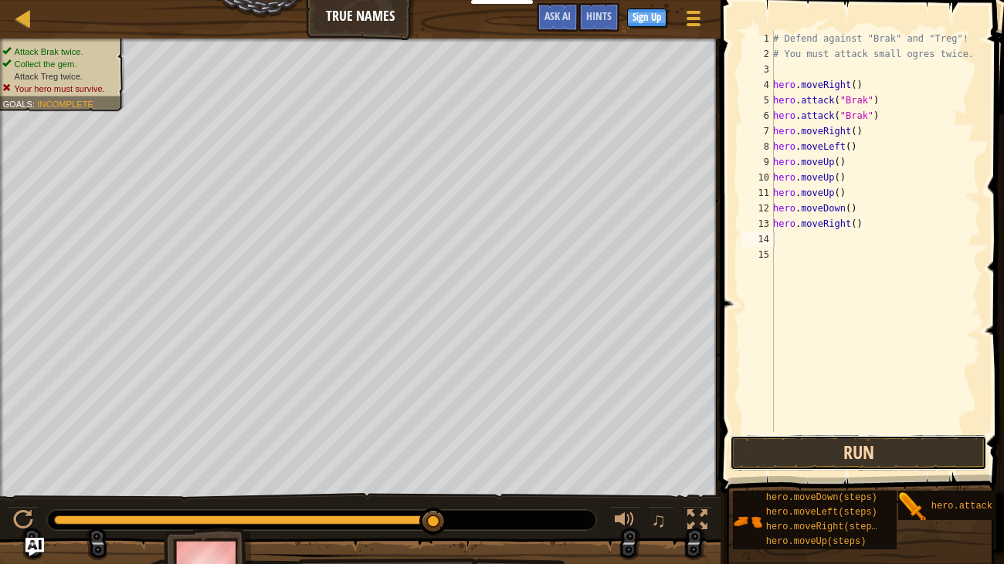
click at [774, 459] on button "Run" at bounding box center [858, 453] width 257 height 36
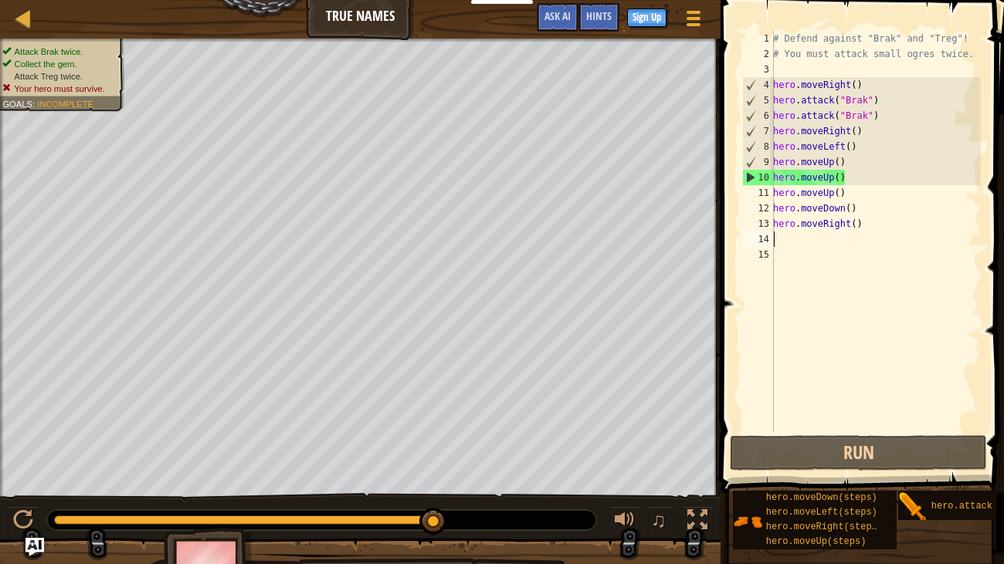
click at [848, 177] on div "# Defend against "Brak" and "Treg"! # You must attack small ogres twice. hero .…" at bounding box center [875, 247] width 211 height 432
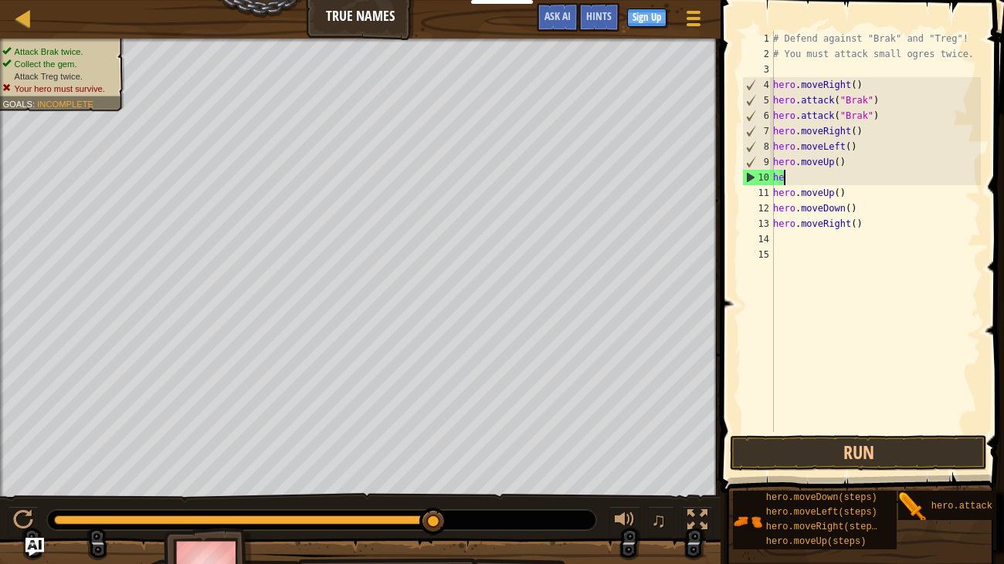
type textarea "h"
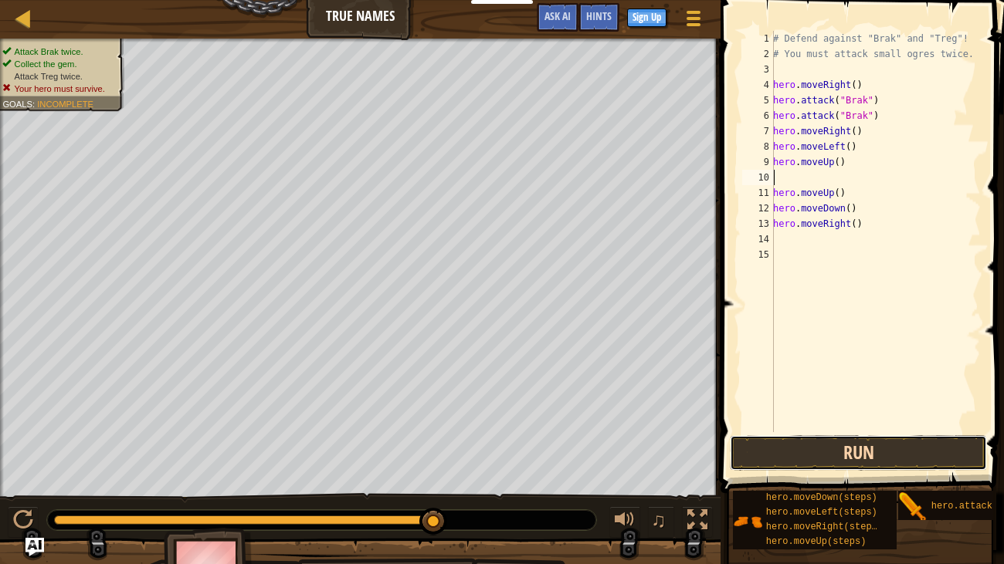
click at [899, 443] on button "Run" at bounding box center [858, 453] width 257 height 36
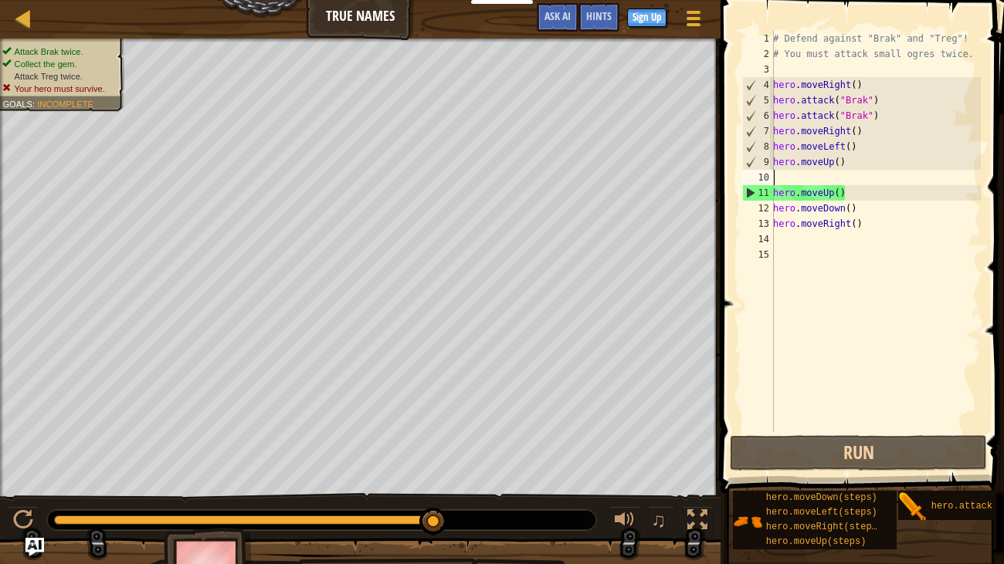
click at [863, 225] on div "# Defend against "Brak" and "Treg"! # You must attack small ogres twice. hero .…" at bounding box center [875, 247] width 211 height 432
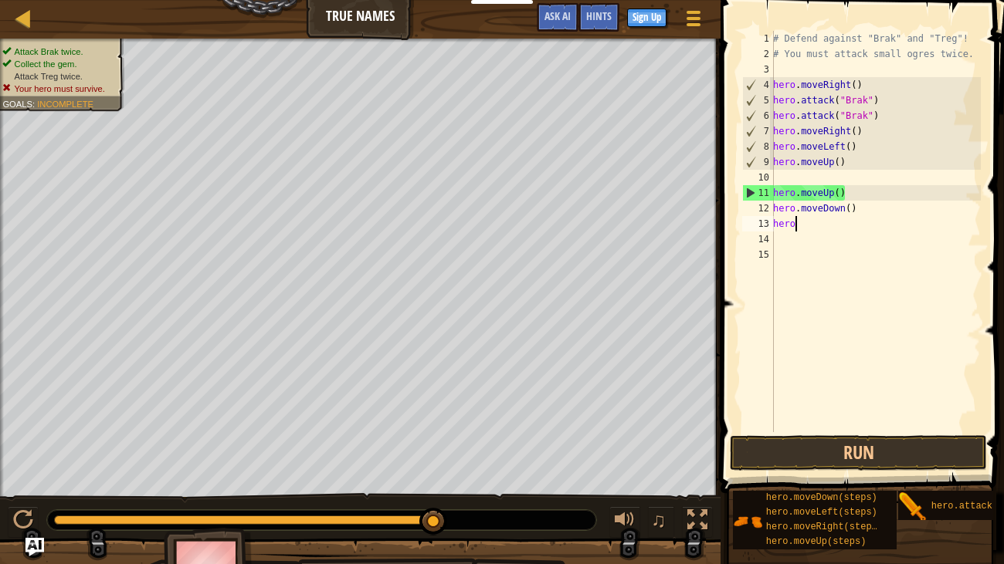
type textarea "h"
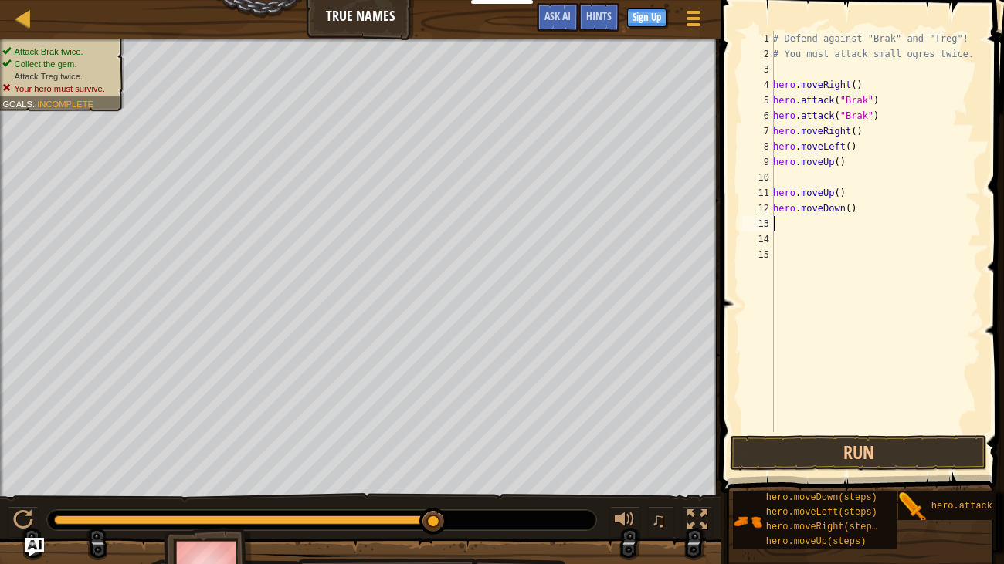
click at [865, 216] on div "# Defend against "Brak" and "Treg"! # You must attack small ogres twice. hero .…" at bounding box center [875, 247] width 211 height 432
click at [860, 209] on div "# Defend against "Brak" and "Treg"! # You must attack small ogres twice. hero .…" at bounding box center [875, 247] width 211 height 432
type textarea "h"
click at [845, 191] on div "# Defend against "Brak" and "Treg"! # You must attack small ogres twice. hero .…" at bounding box center [875, 247] width 211 height 432
type textarea "h"
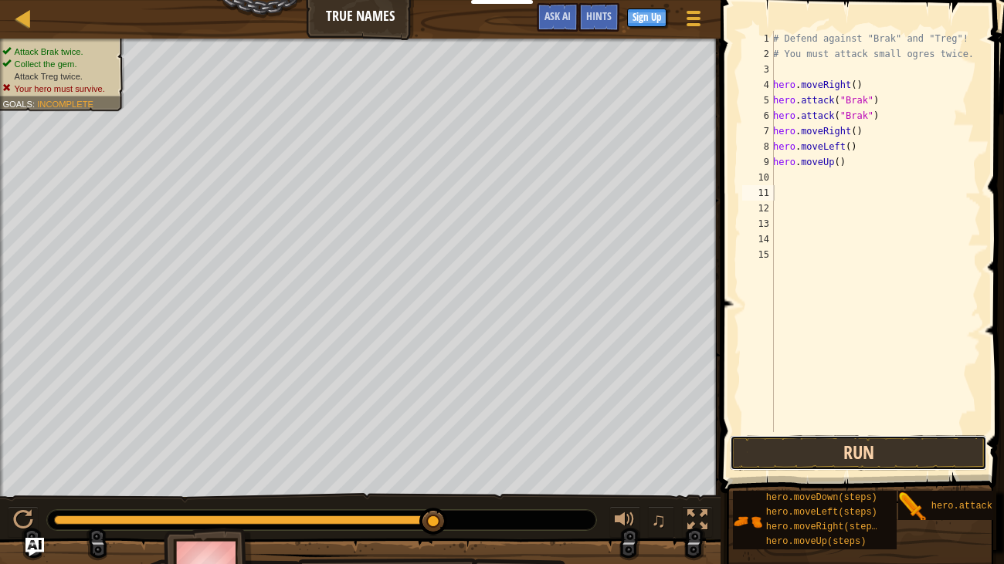
click at [840, 459] on button "Run" at bounding box center [858, 453] width 257 height 36
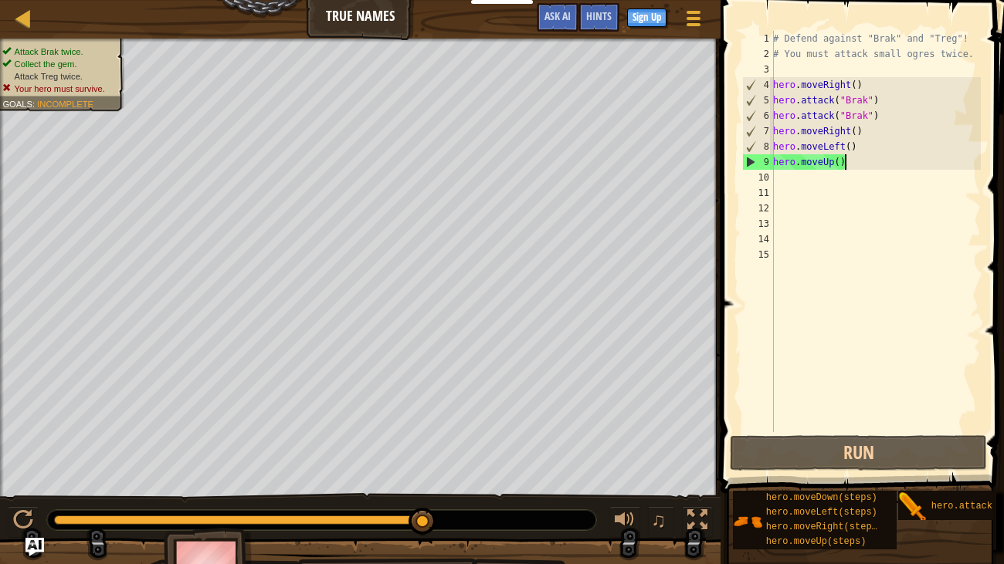
click at [851, 163] on div "# Defend against "Brak" and "Treg"! # You must attack small ogres twice. hero .…" at bounding box center [875, 247] width 211 height 432
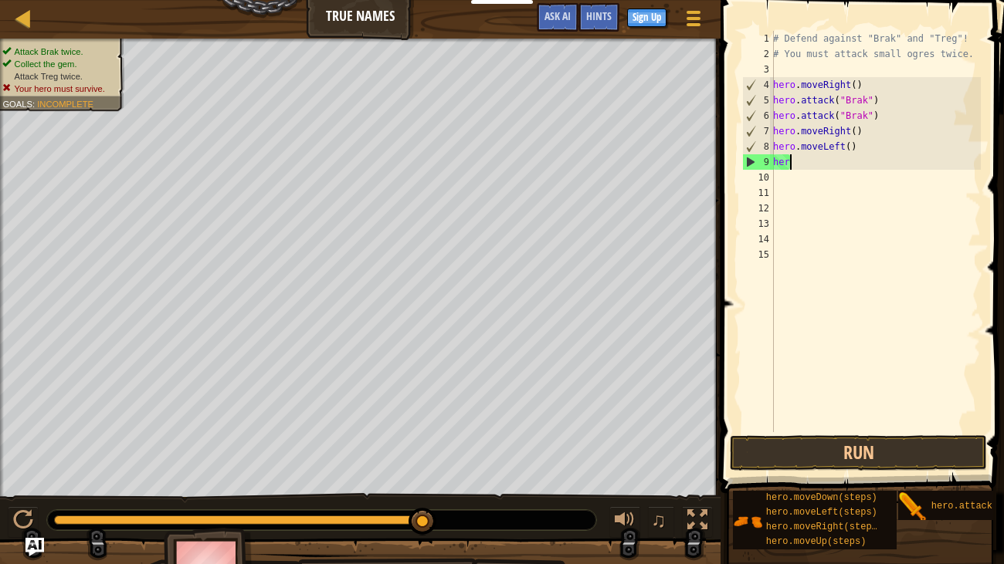
type textarea "h"
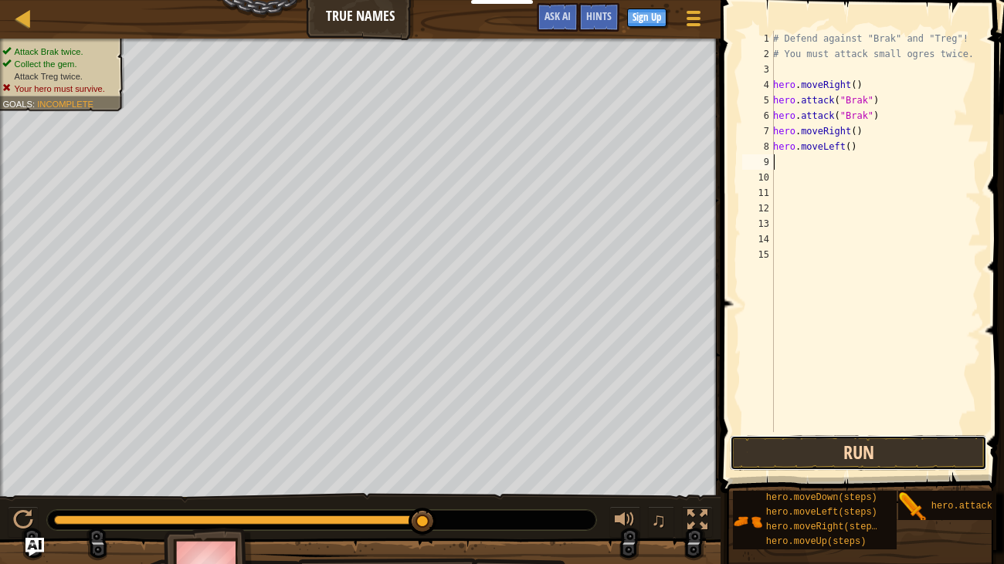
click at [879, 467] on button "Run" at bounding box center [858, 453] width 257 height 36
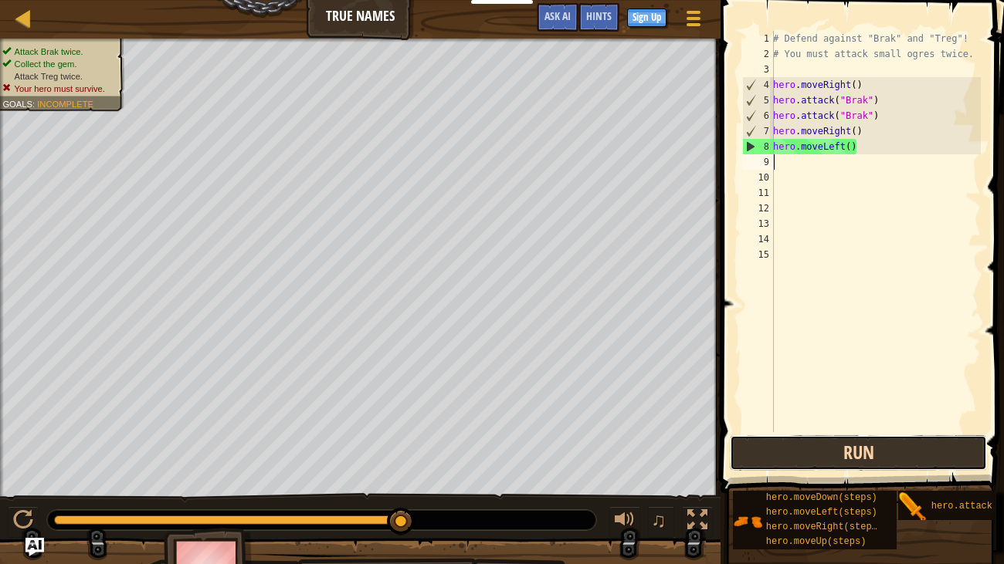
click at [877, 460] on button "Run" at bounding box center [858, 453] width 257 height 36
type textarea "h"
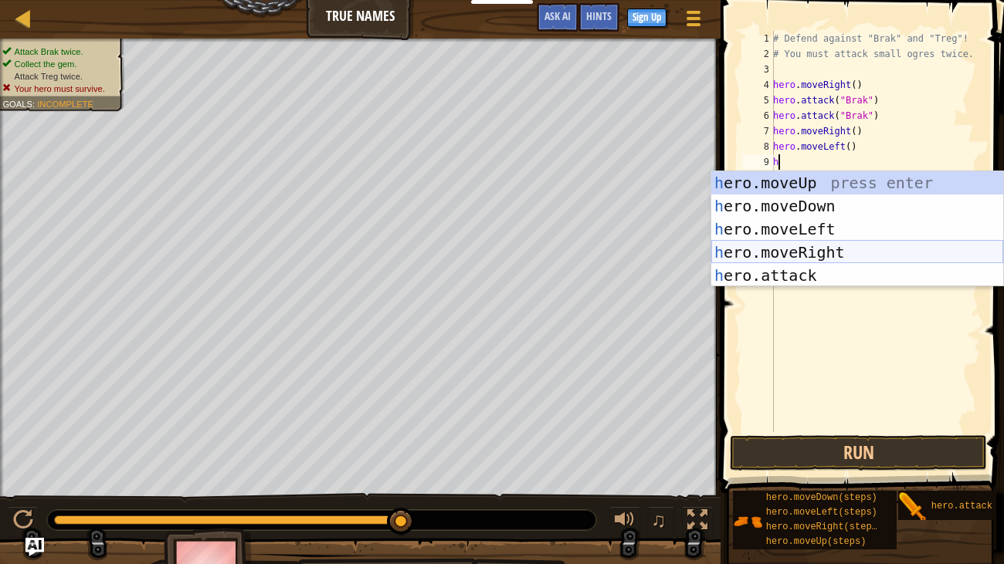
click at [829, 250] on div "h ero.moveUp press enter h ero.moveDown press enter h ero.moveLeft press enter …" at bounding box center [857, 252] width 292 height 162
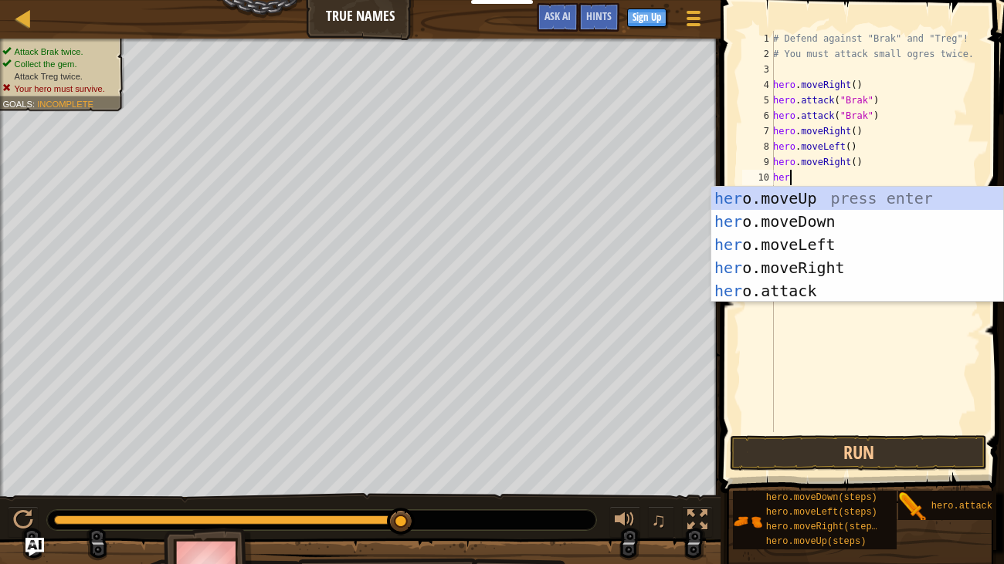
type textarea "hero"
click at [812, 263] on div "hero .moveUp press enter hero .moveDown press enter hero .moveLeft press enter …" at bounding box center [857, 268] width 292 height 162
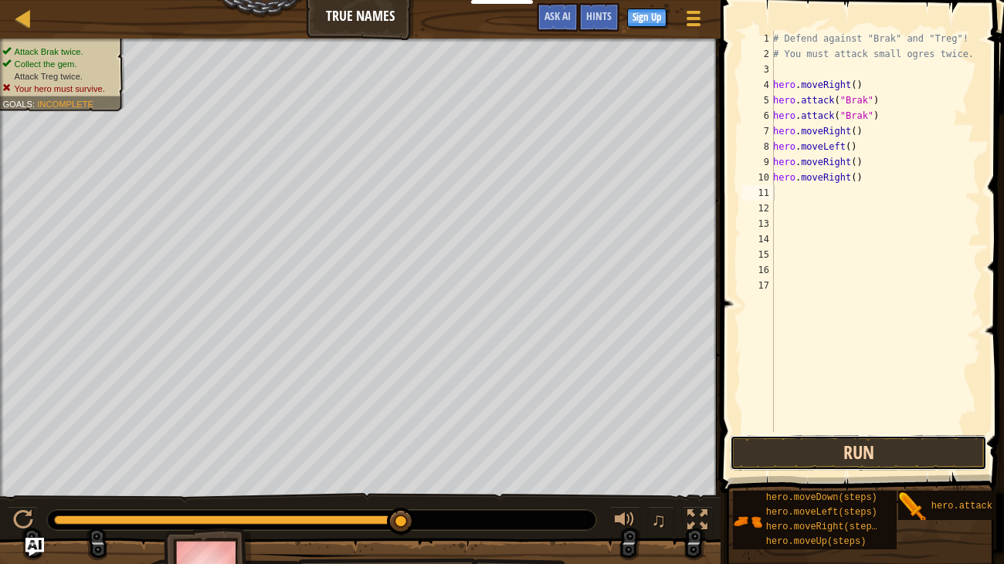
click at [819, 442] on button "Run" at bounding box center [858, 453] width 257 height 36
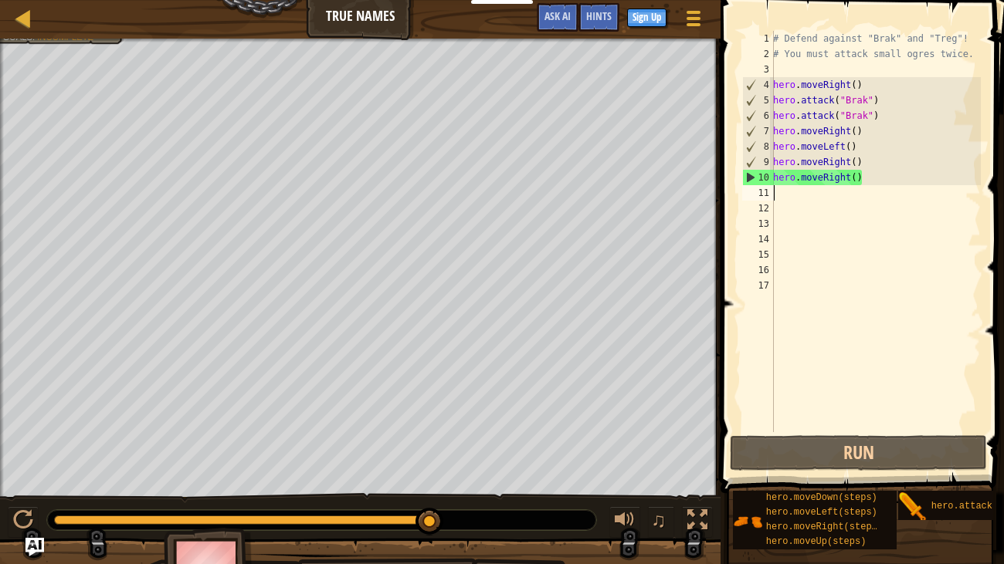
type textarea "h"
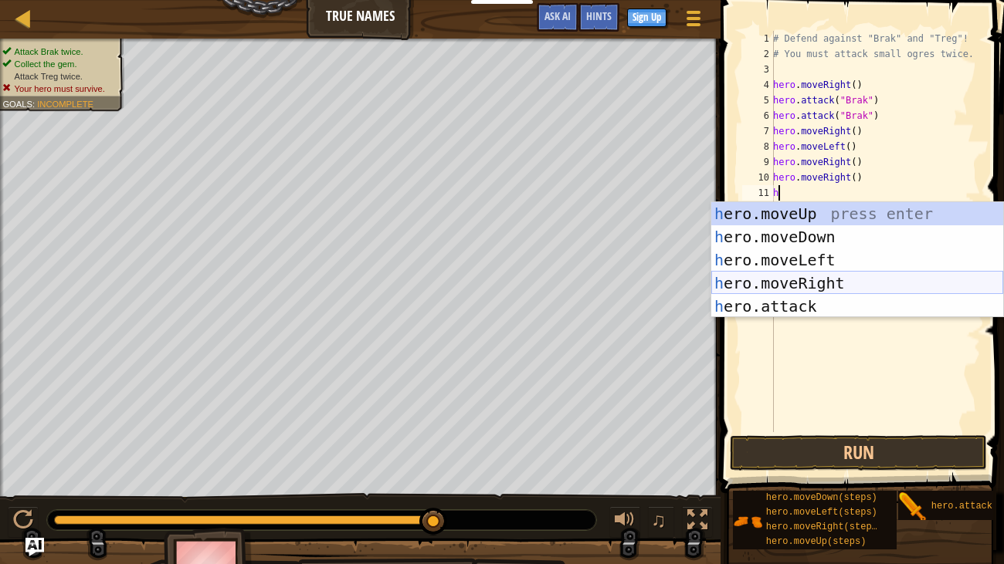
click at [828, 280] on div "h ero.moveUp press enter h ero.moveDown press enter h ero.moveLeft press enter …" at bounding box center [857, 283] width 292 height 162
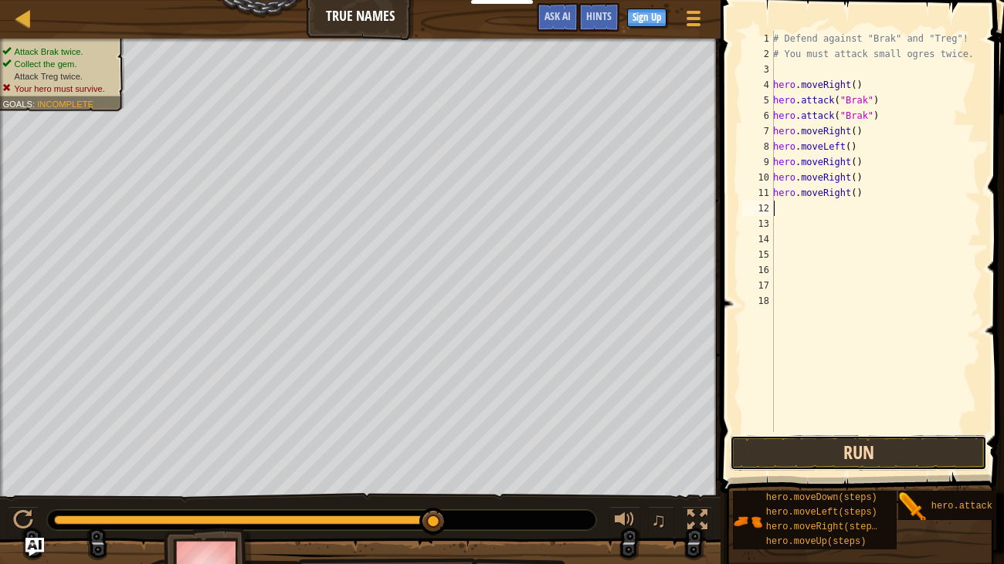
click at [863, 462] on button "Run" at bounding box center [858, 453] width 257 height 36
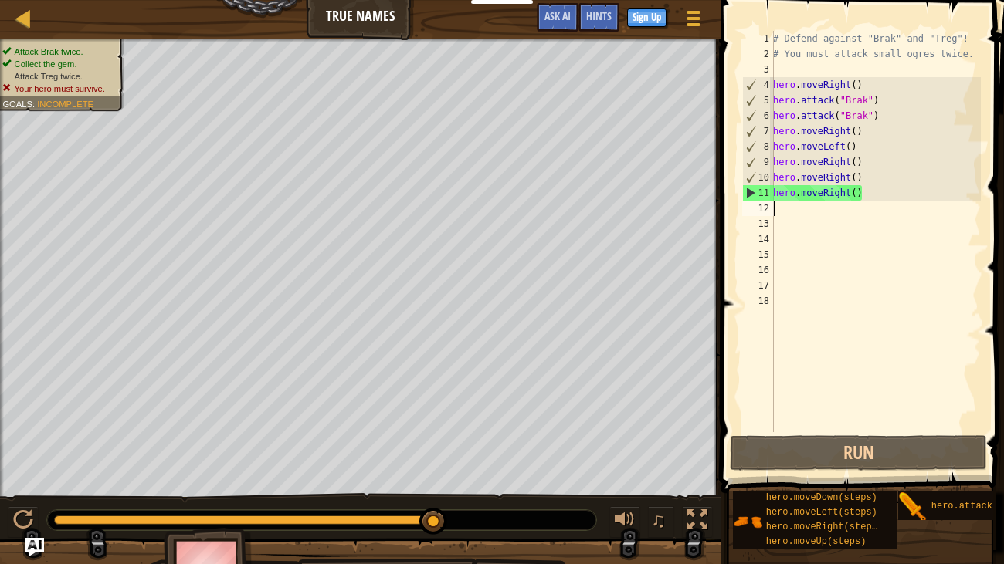
type textarea "h"
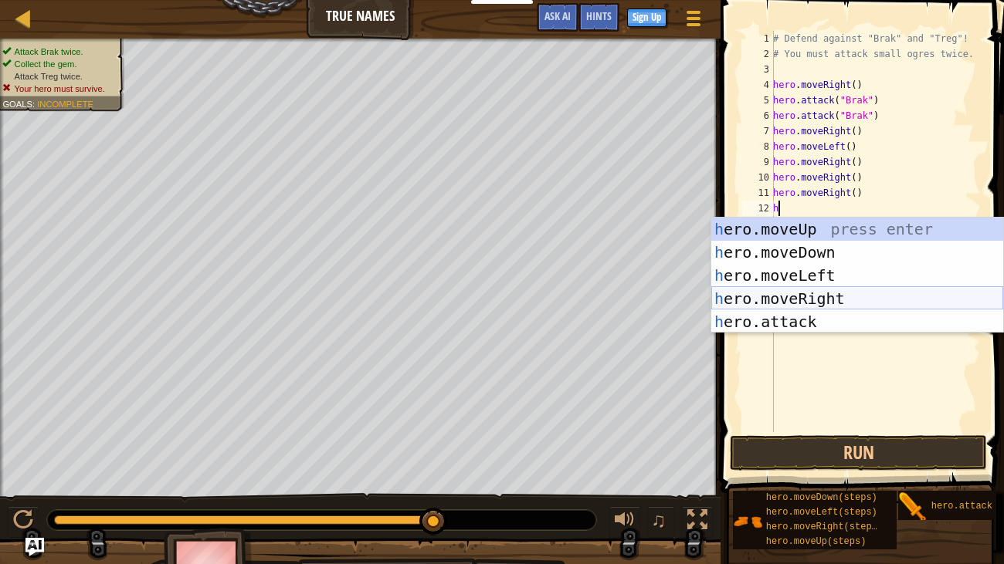
click at [844, 300] on div "h ero.moveUp press enter h ero.moveDown press enter h ero.moveLeft press enter …" at bounding box center [857, 299] width 292 height 162
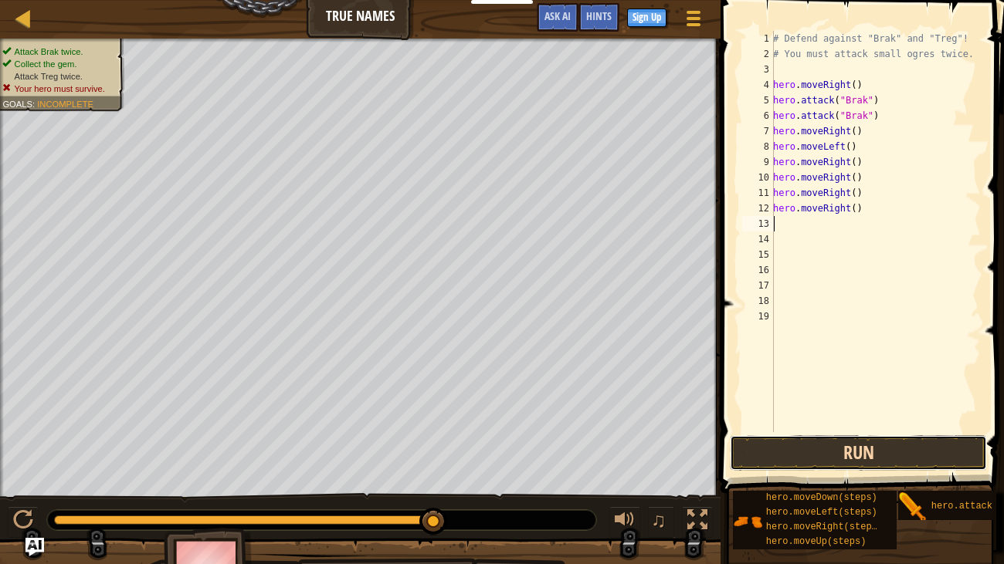
click at [852, 455] on button "Run" at bounding box center [858, 453] width 257 height 36
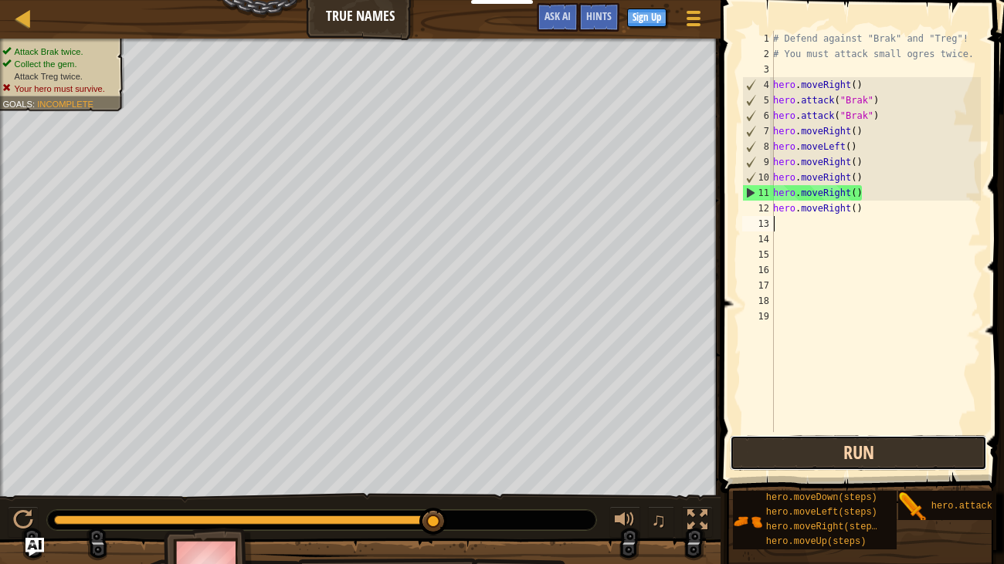
click at [853, 456] on button "Run" at bounding box center [858, 453] width 257 height 36
click at [862, 195] on div "# Defend against "Brak" and "Treg"! # You must attack small ogres twice. hero .…" at bounding box center [875, 247] width 211 height 432
type textarea "h"
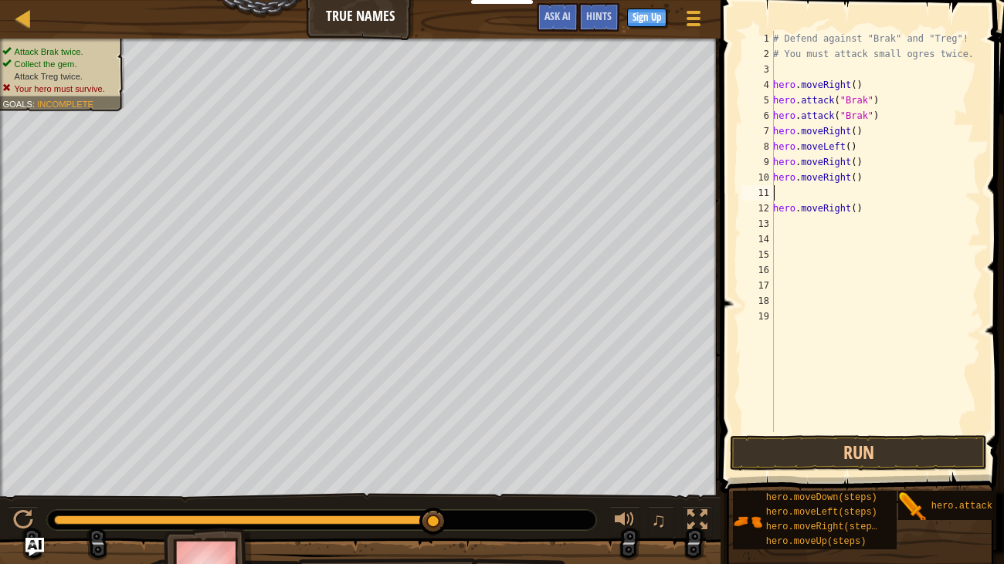
click at [863, 206] on div "# Defend against "Brak" and "Treg"! # You must attack small ogres twice. hero .…" at bounding box center [875, 247] width 211 height 432
type textarea "h"
click at [914, 450] on button "Run" at bounding box center [858, 453] width 257 height 36
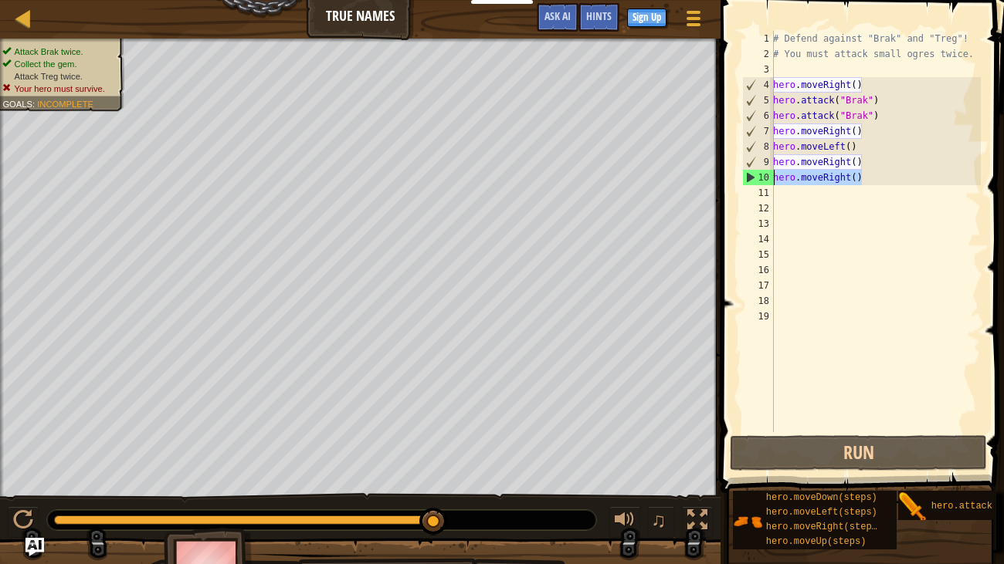
drag, startPoint x: 870, startPoint y: 173, endPoint x: 770, endPoint y: 178, distance: 100.5
click at [770, 178] on div "1 2 3 4 5 6 7 8 9 10 11 12 13 14 15 16 17 18 19 # Defend against "Brak" and "Tr…" at bounding box center [860, 231] width 242 height 401
type textarea "hero.moveRight()"
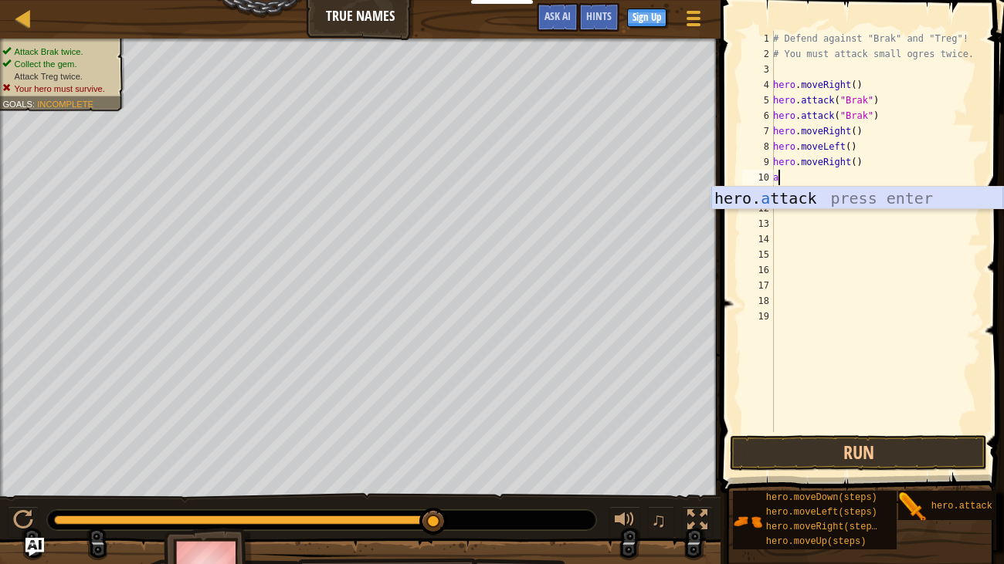
click at [804, 203] on div "hero. a ttack press enter" at bounding box center [857, 221] width 292 height 69
type textarea "hero.attack("Enemy Name")"
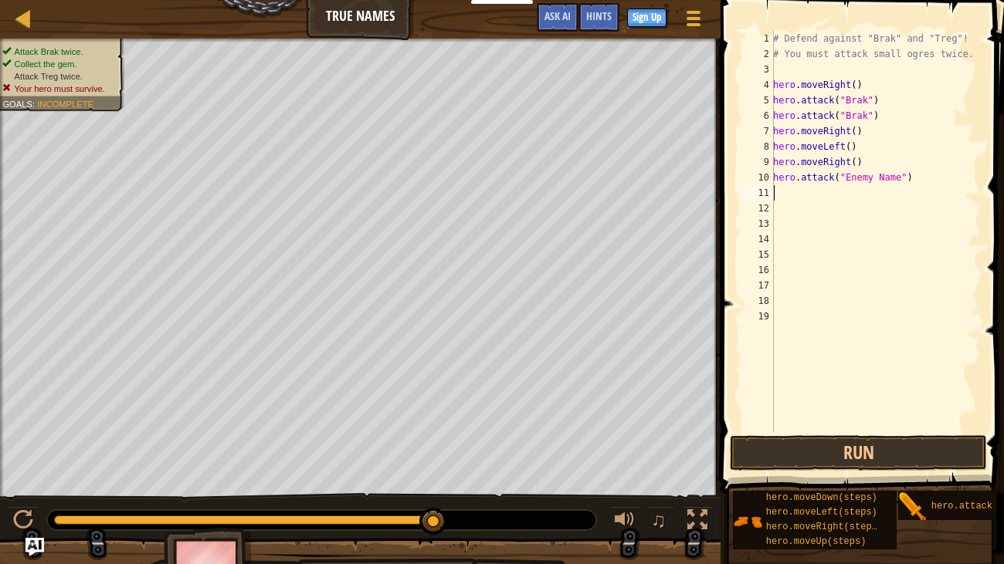
click at [854, 190] on div "# Defend against "Brak" and "Treg"! # You must attack small ogres twice. hero .…" at bounding box center [875, 247] width 211 height 432
type textarea "T"
click at [900, 176] on div "# Defend against "Brak" and "Treg"! # You must attack small ogres twice. hero .…" at bounding box center [875, 247] width 211 height 432
type textarea "hero.attack("Treg")"
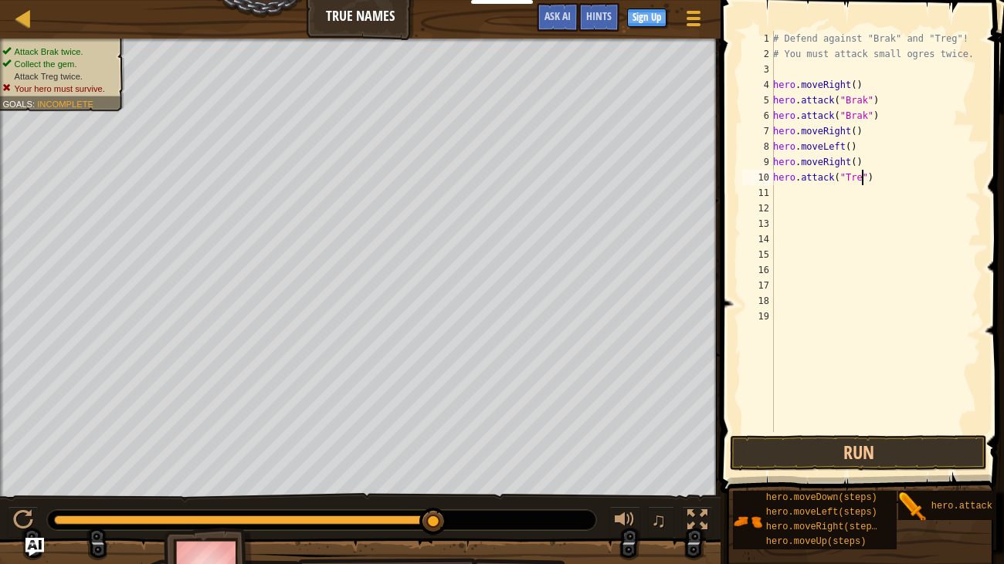
scroll to position [7, 8]
click at [852, 195] on div "# Defend against "Brak" and "Treg"! # You must attack small ogres twice. hero .…" at bounding box center [875, 247] width 211 height 432
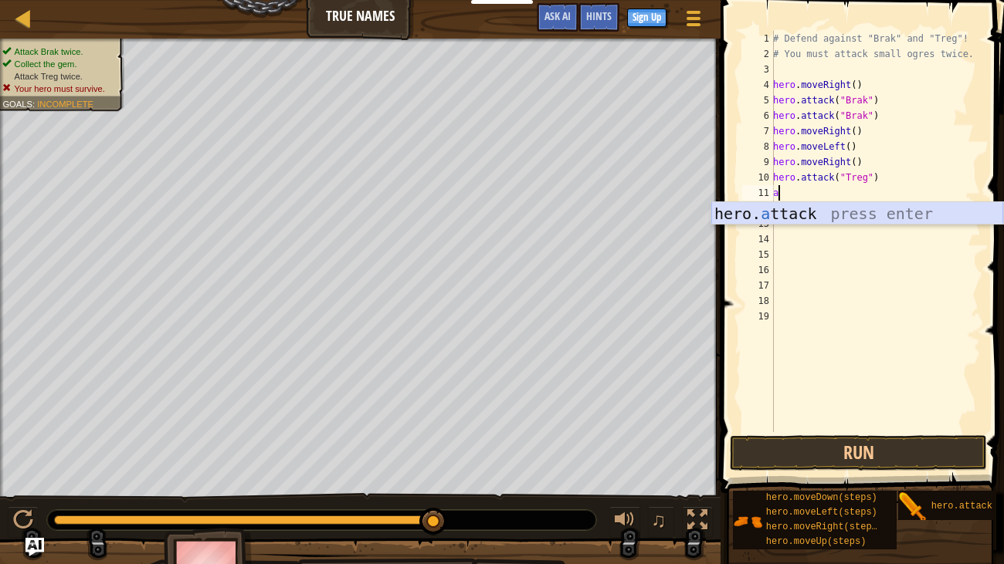
click at [836, 215] on div "hero. a ttack press enter" at bounding box center [857, 236] width 292 height 69
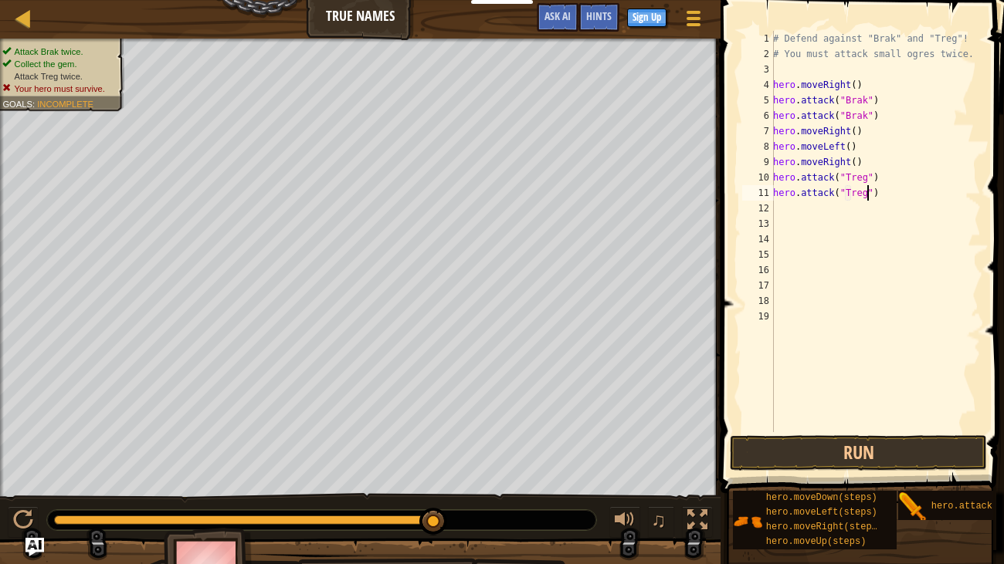
scroll to position [7, 8]
click at [882, 445] on button "Run" at bounding box center [858, 453] width 257 height 36
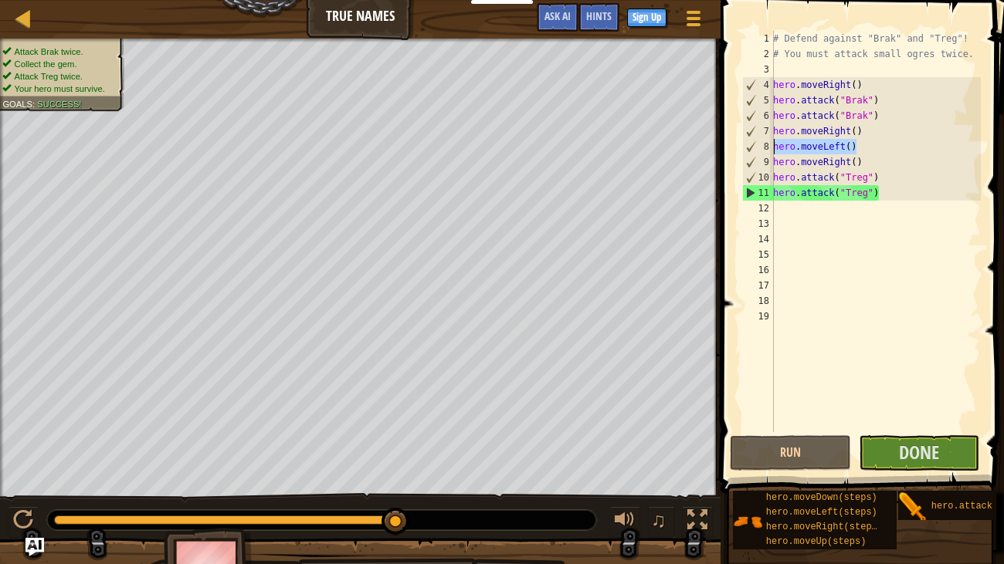
drag, startPoint x: 869, startPoint y: 144, endPoint x: 753, endPoint y: 148, distance: 116.7
click at [753, 148] on div "hero.attack("Treg") 1 2 3 4 5 6 7 8 9 10 11 12 13 14 15 16 17 18 19 # Defend ag…" at bounding box center [860, 231] width 242 height 401
type textarea "hero.moveLeft()"
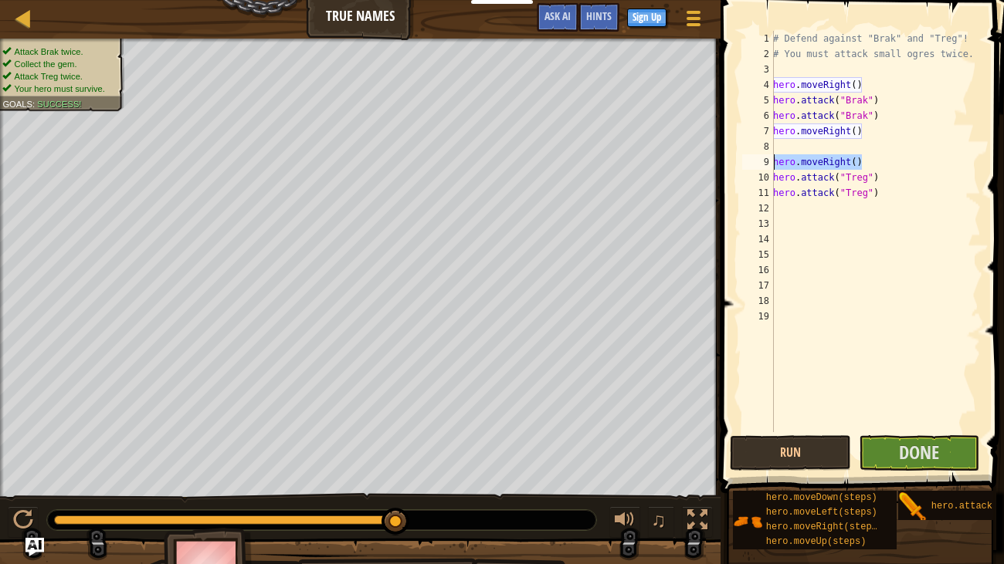
drag, startPoint x: 872, startPoint y: 161, endPoint x: 769, endPoint y: 164, distance: 103.5
click at [769, 164] on div "1 2 3 4 5 6 7 8 9 10 11 12 13 14 15 16 17 18 19 # Defend against "Brak" and "Tr…" at bounding box center [860, 231] width 242 height 401
type textarea "hero.moveRight()"
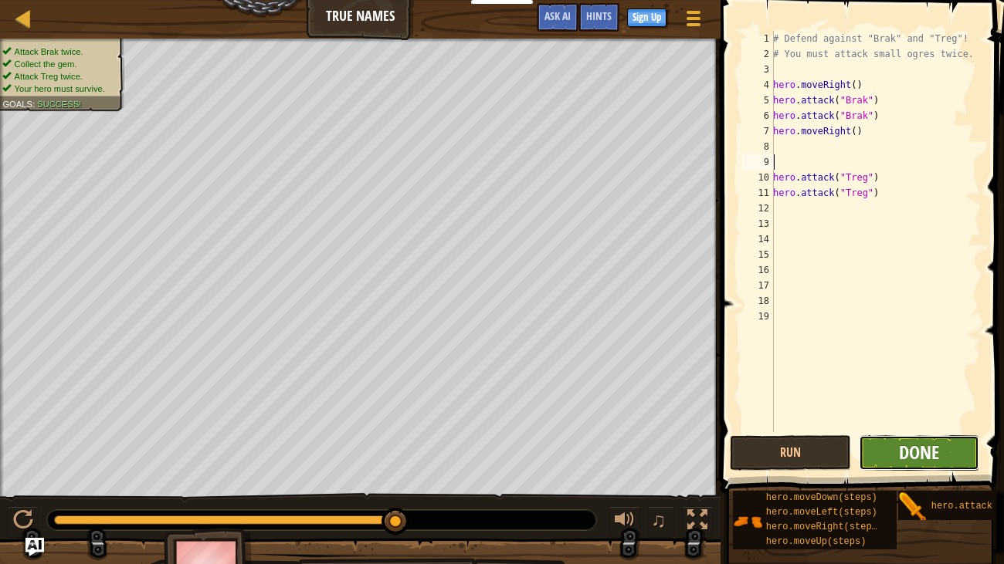
click at [934, 459] on span "Done" at bounding box center [919, 452] width 40 height 25
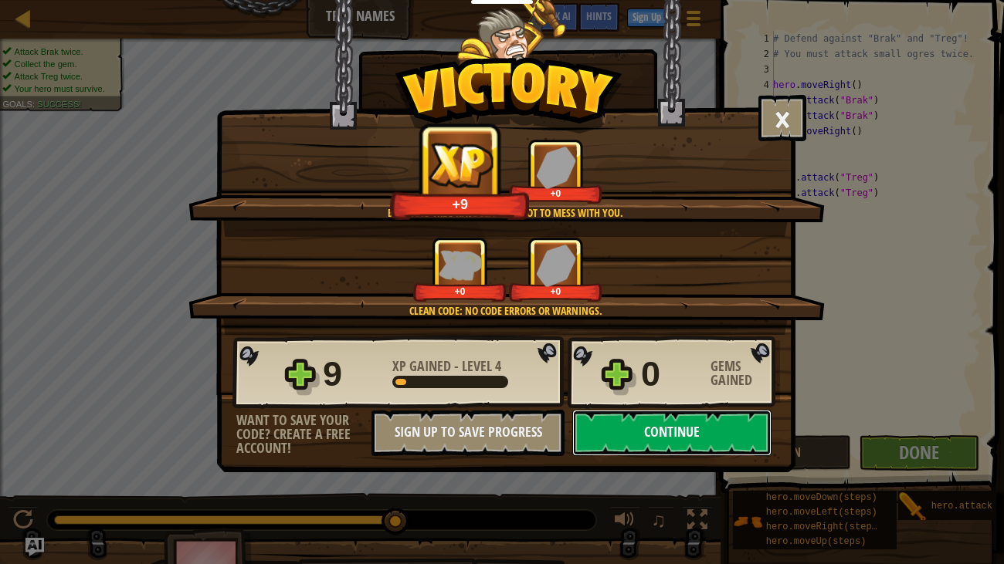
click at [652, 440] on button "Continue" at bounding box center [671, 433] width 199 height 46
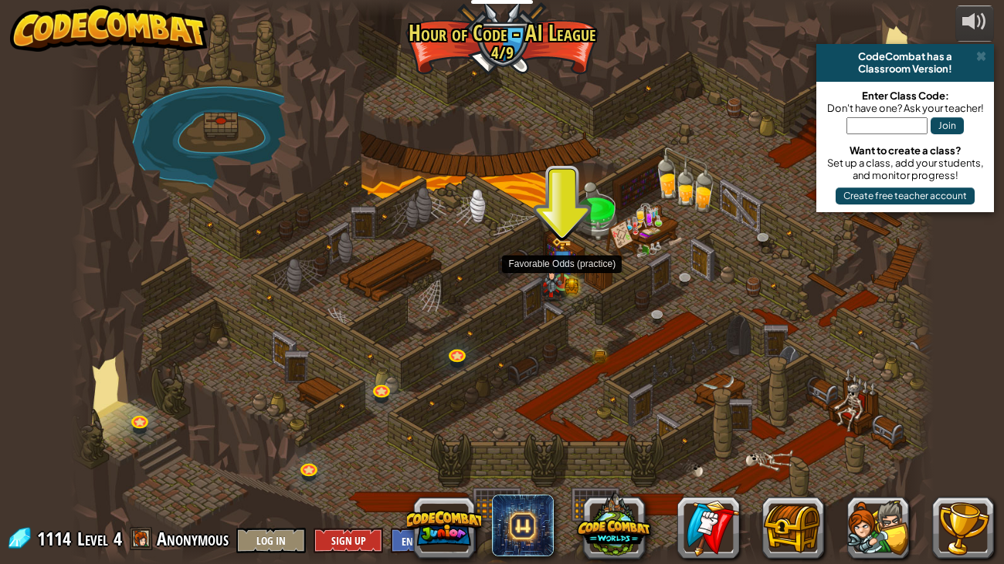
click at [571, 269] on img at bounding box center [562, 260] width 22 height 47
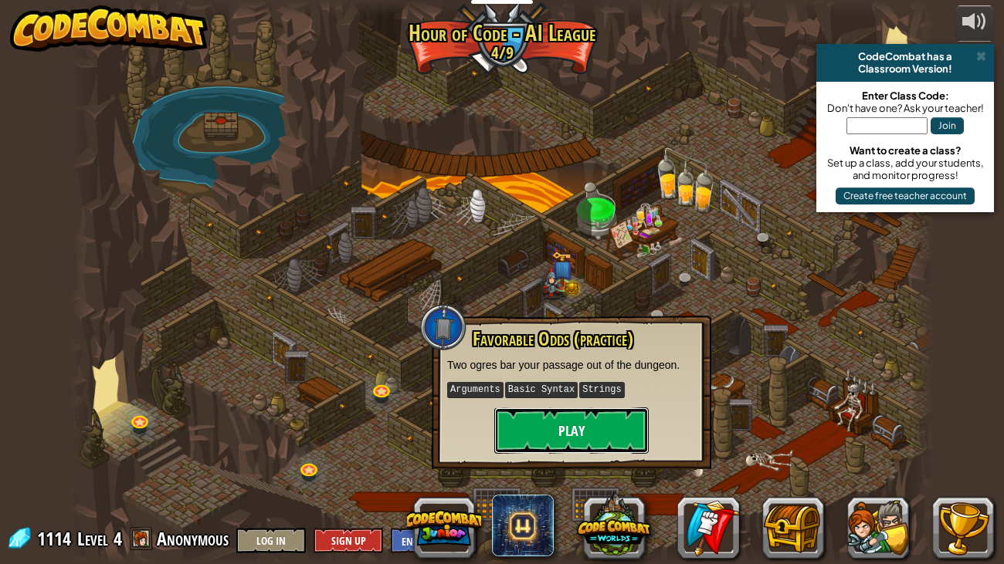
click at [572, 434] on button "Play" at bounding box center [571, 431] width 154 height 46
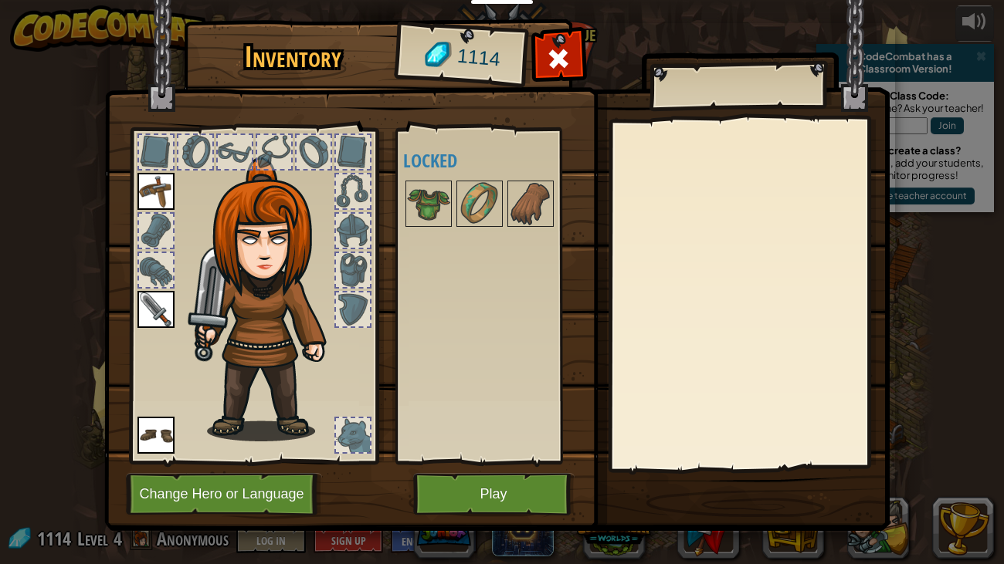
click at [161, 151] on div at bounding box center [156, 152] width 34 height 34
click at [191, 151] on div at bounding box center [195, 152] width 34 height 34
click at [225, 148] on div at bounding box center [235, 152] width 34 height 34
click at [254, 151] on img at bounding box center [260, 281] width 234 height 317
click at [479, 486] on button "Play" at bounding box center [493, 494] width 161 height 42
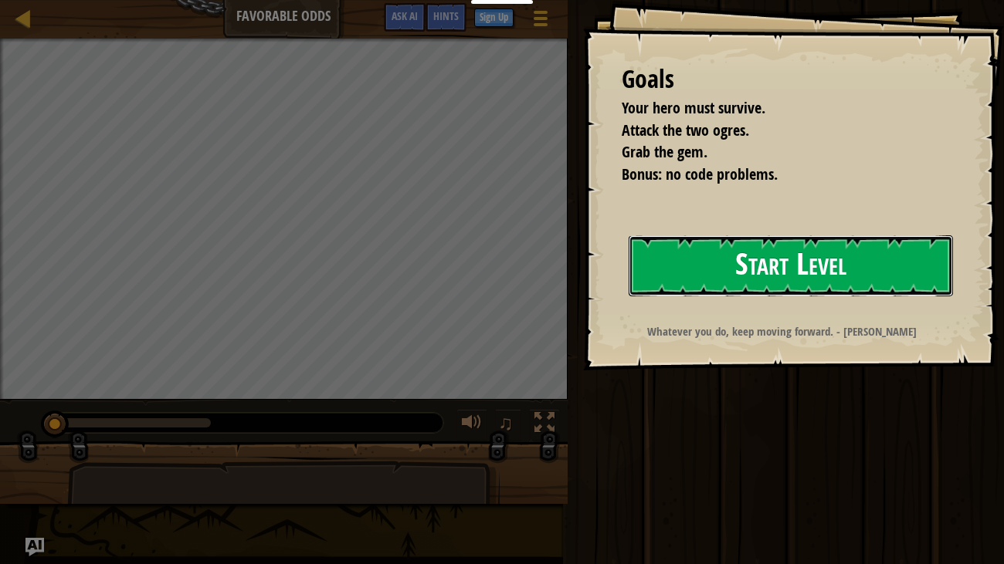
click at [726, 257] on button "Start Level" at bounding box center [790, 265] width 325 height 61
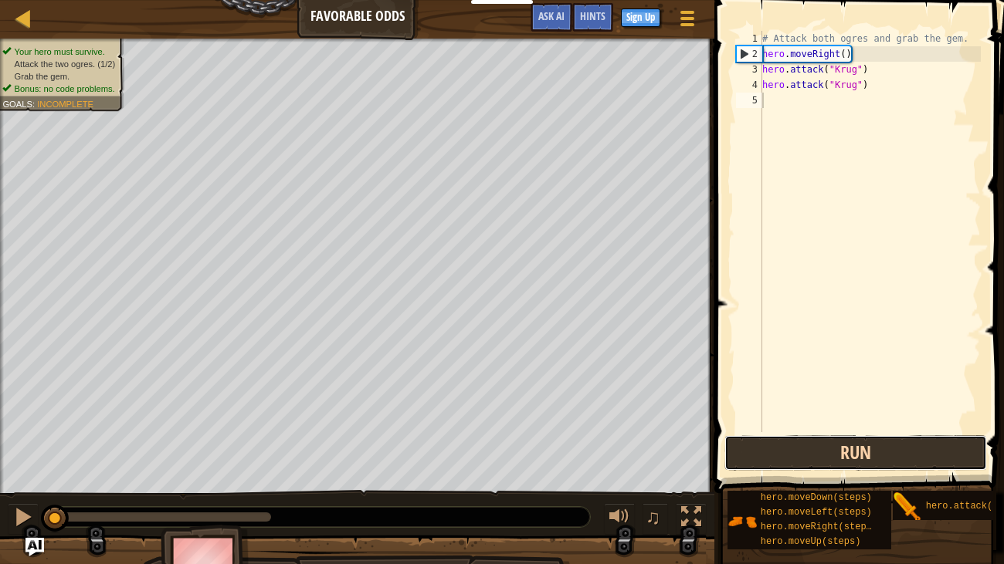
click at [880, 454] on button "Run" at bounding box center [855, 453] width 262 height 36
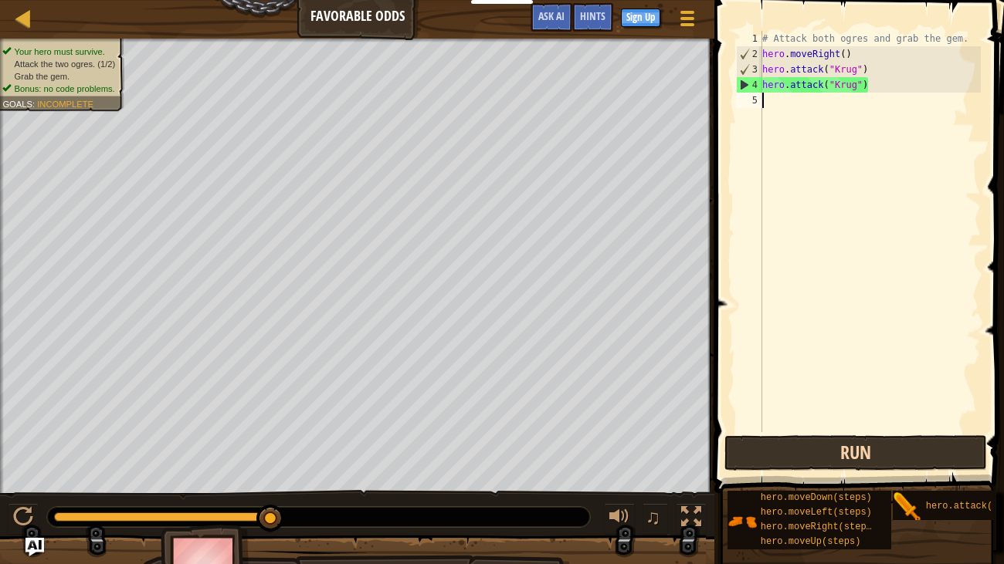
type textarea "h"
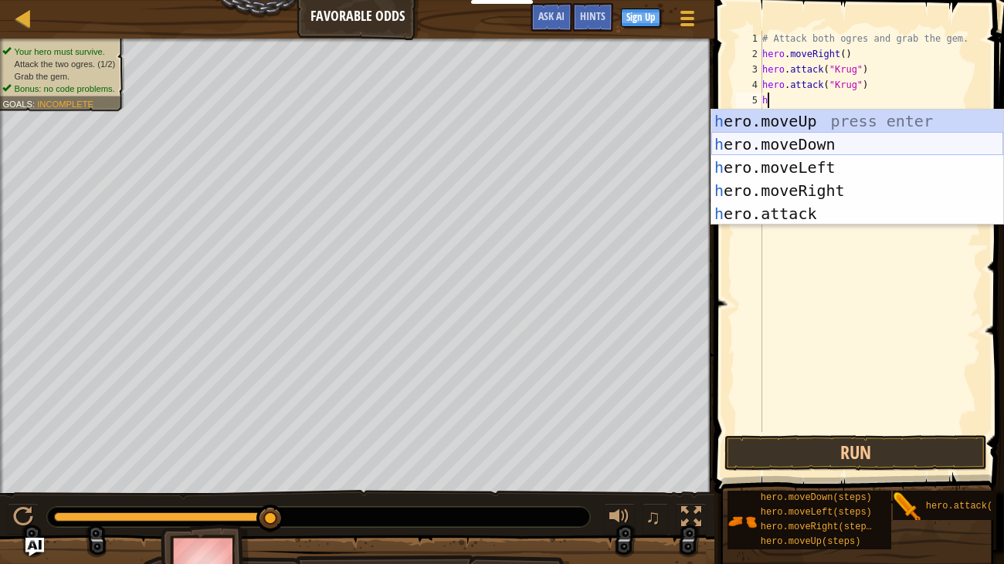
click at [904, 141] on div "h ero.moveUp press enter h ero.moveDown press enter h ero.moveLeft press enter …" at bounding box center [857, 191] width 292 height 162
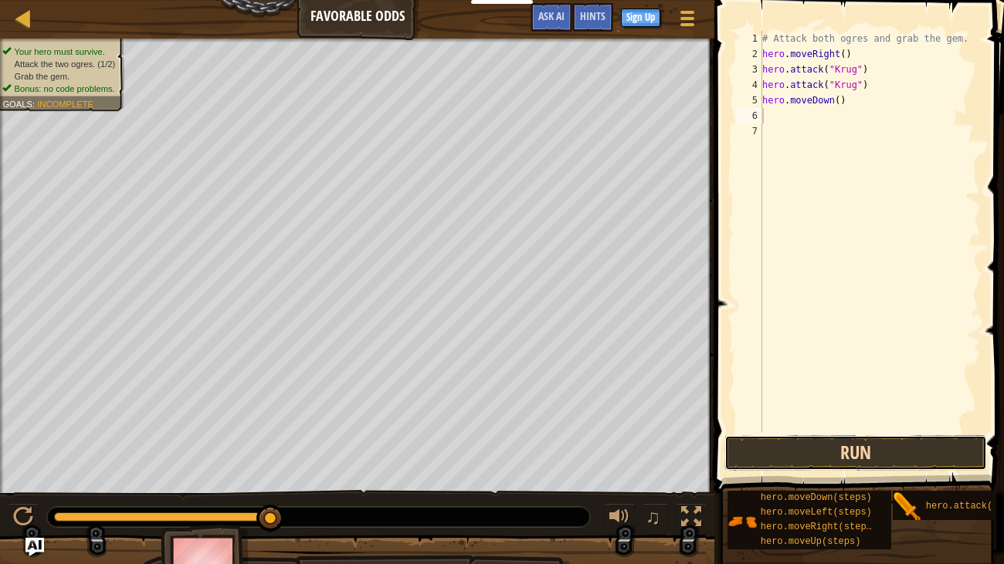
click at [929, 448] on button "Run" at bounding box center [855, 453] width 262 height 36
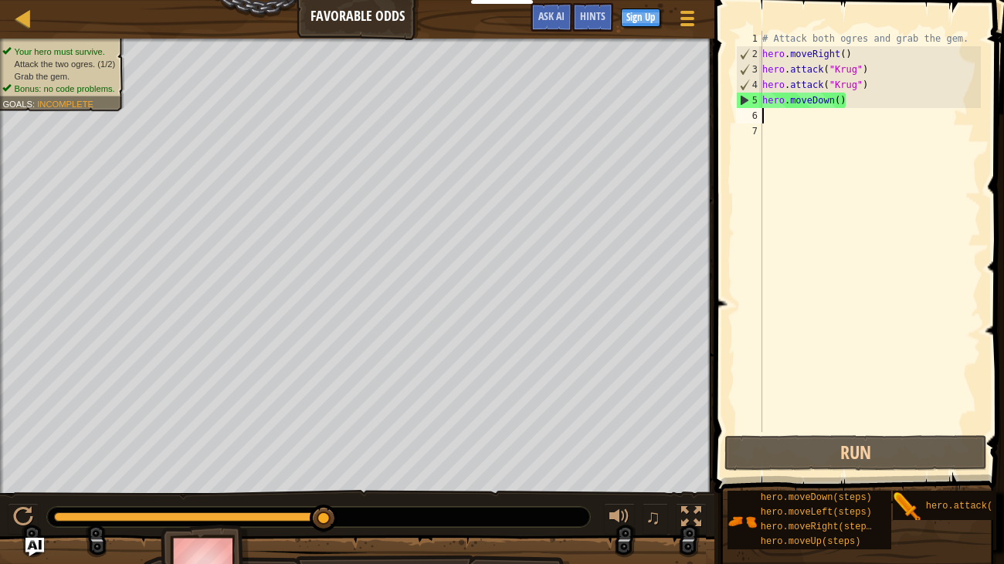
click at [851, 103] on div "# Attack both ogres and grab the gem. hero . moveRight ( ) hero . attack ( "[PE…" at bounding box center [870, 247] width 222 height 432
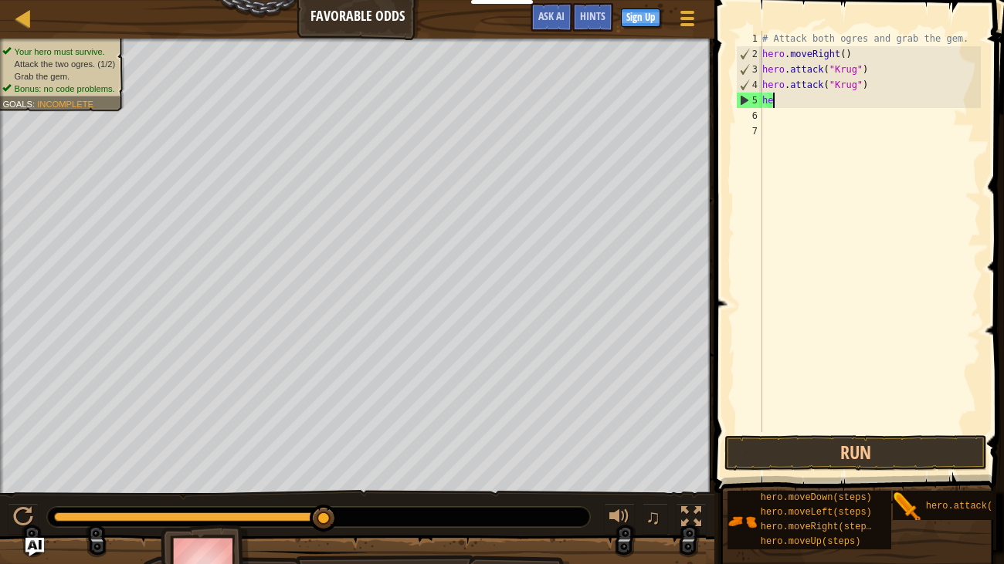
type textarea "h"
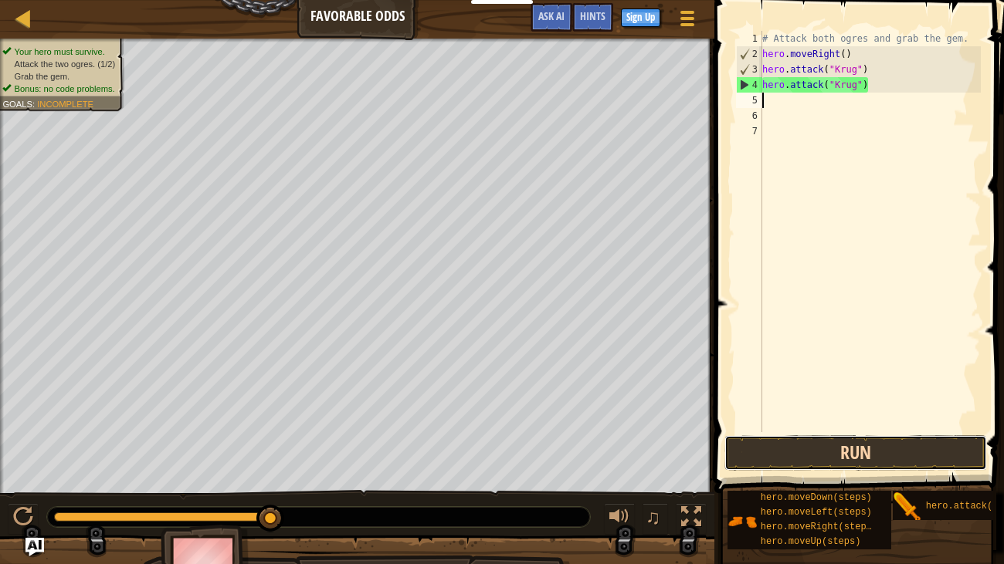
click at [885, 439] on button "Run" at bounding box center [855, 453] width 262 height 36
type textarea "h"
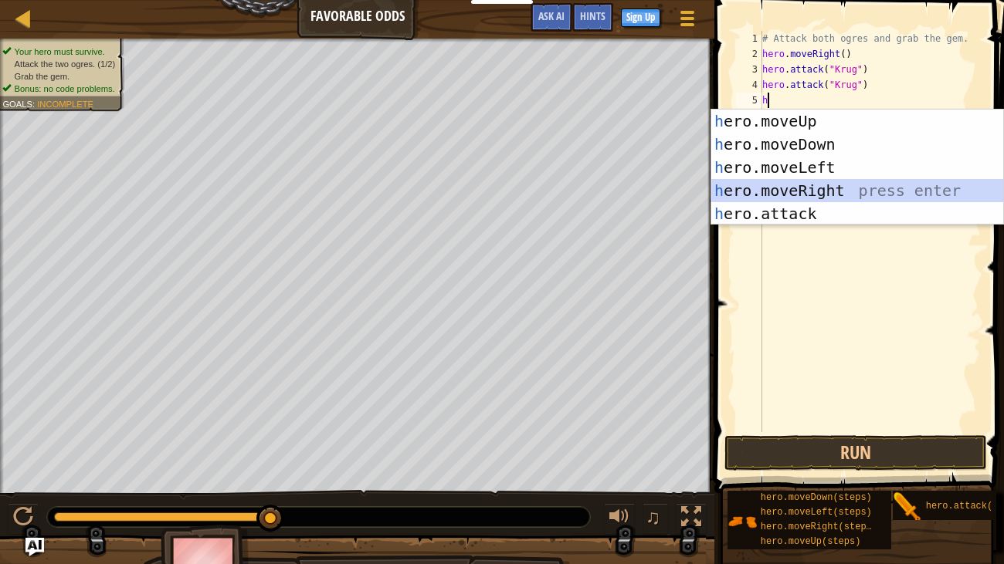
click at [846, 194] on div "h ero.moveUp press enter h ero.moveDown press enter h ero.moveLeft press enter …" at bounding box center [857, 191] width 292 height 162
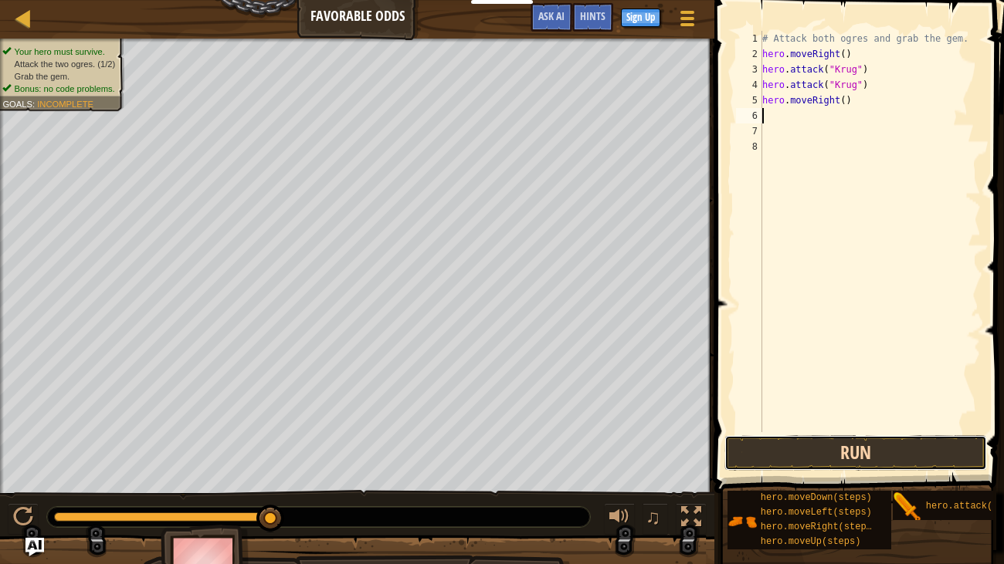
click at [885, 462] on button "Run" at bounding box center [855, 453] width 262 height 36
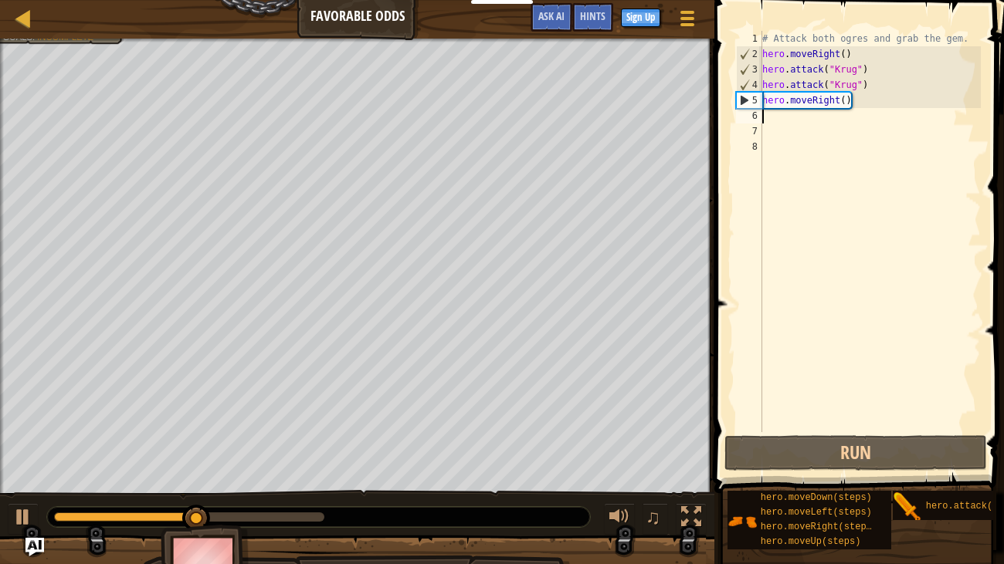
type textarea "h"
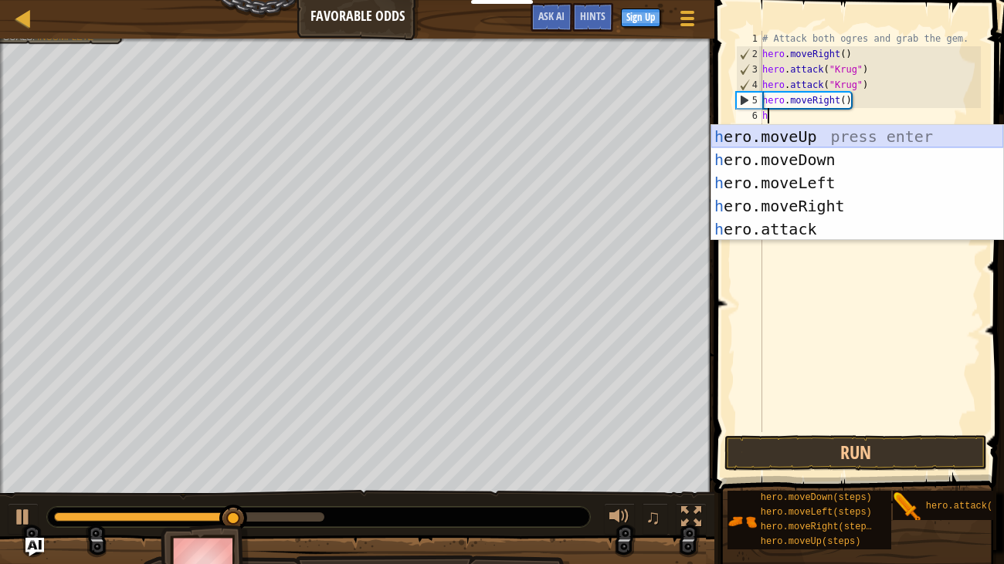
click at [797, 132] on div "h ero.moveUp press enter h ero.moveDown press enter h ero.moveLeft press enter …" at bounding box center [857, 206] width 292 height 162
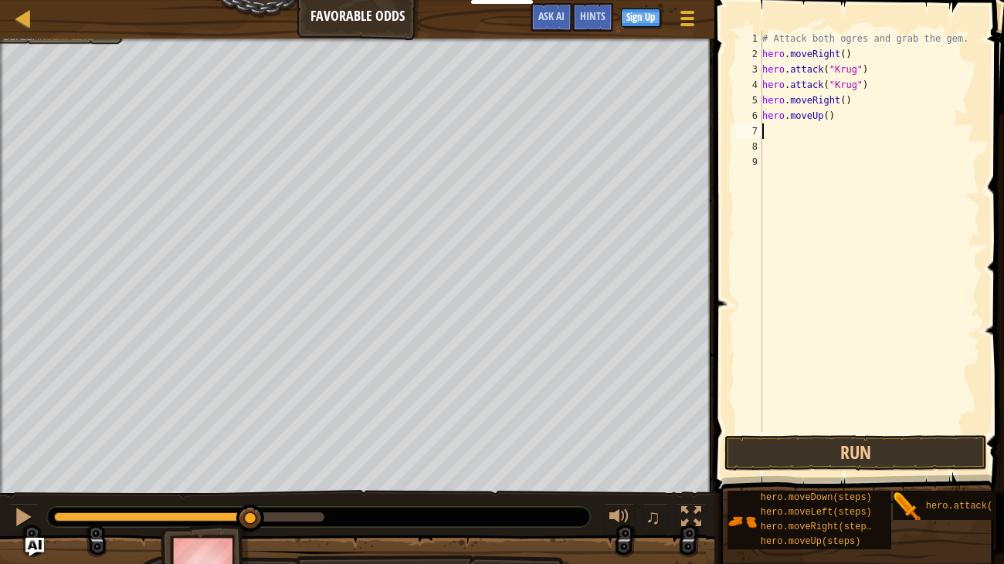
type textarea "h"
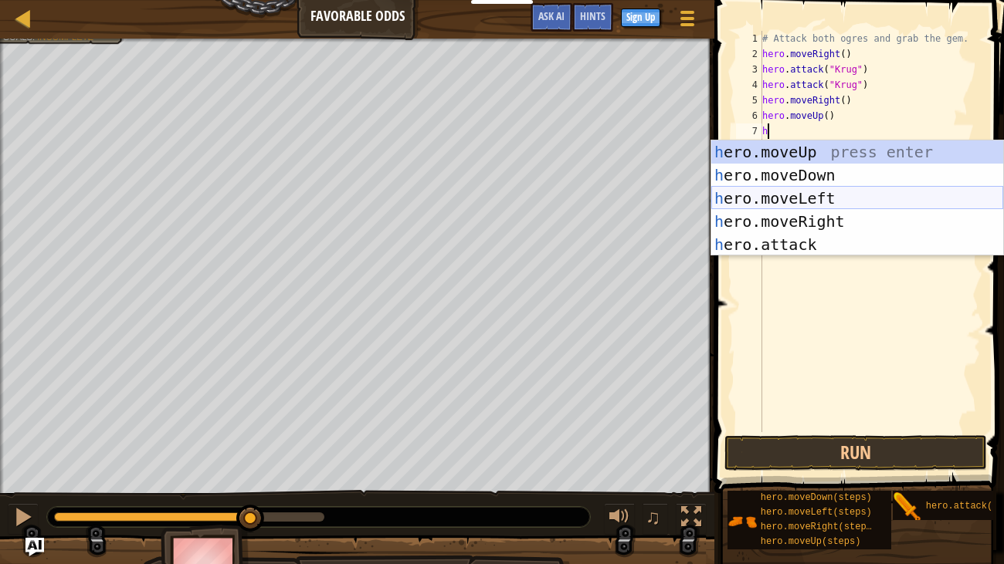
click at [839, 197] on div "h ero.moveUp press enter h ero.moveDown press enter h ero.moveLeft press enter …" at bounding box center [857, 222] width 292 height 162
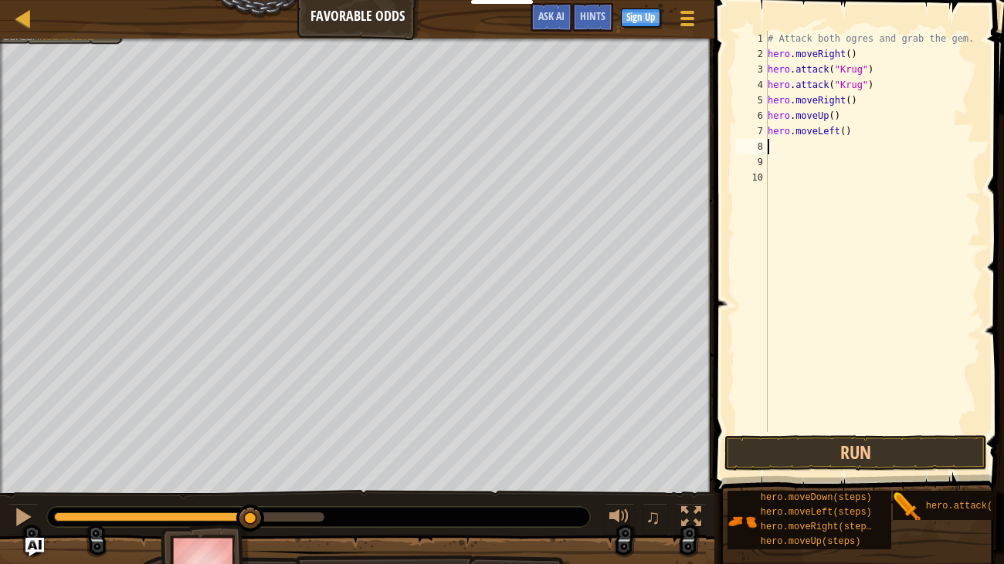
type textarea "h"
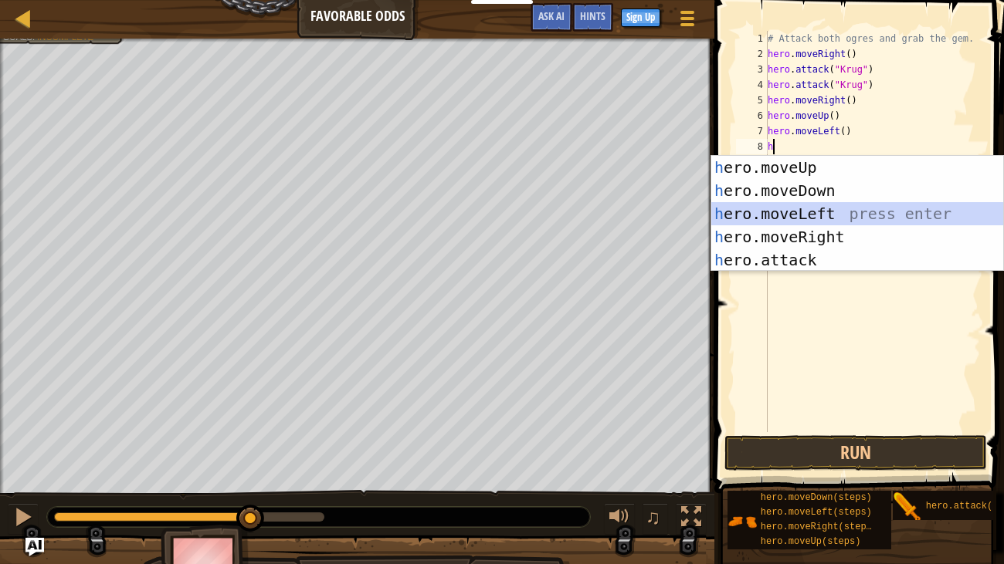
click at [830, 202] on div "h ero.moveUp press enter h ero.moveDown press enter h ero.moveLeft press enter …" at bounding box center [857, 237] width 292 height 162
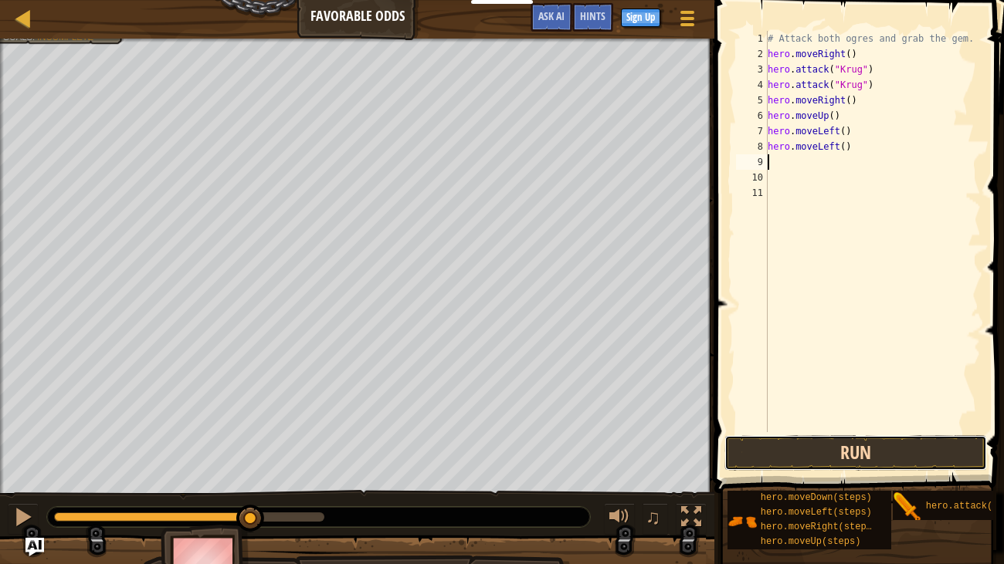
click at [889, 451] on button "Run" at bounding box center [855, 453] width 262 height 36
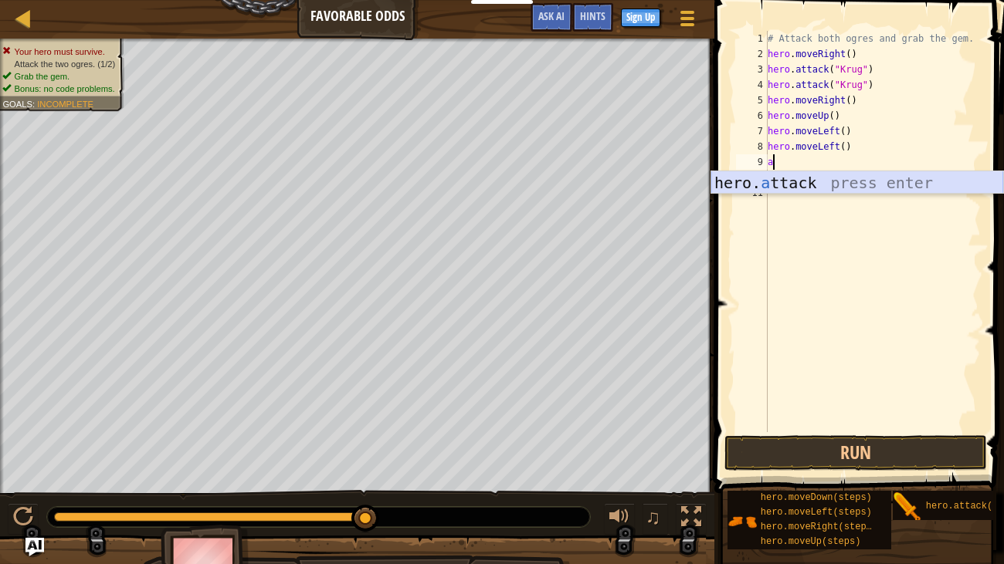
click at [858, 181] on div "hero. a ttack press enter" at bounding box center [857, 205] width 292 height 69
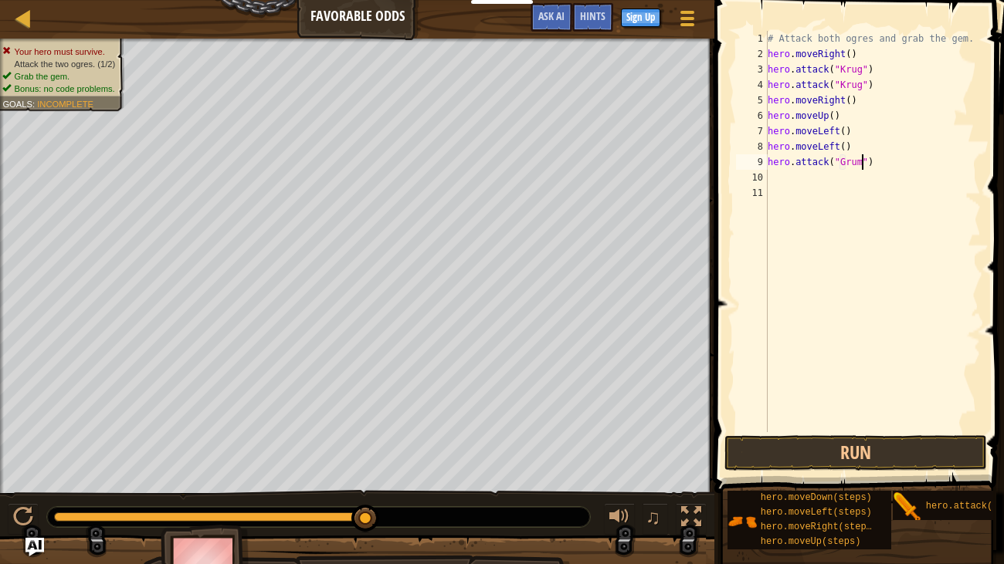
type textarea "hero.attack("Grump")"
click at [775, 181] on div "# Attack both ogres and grab the gem. hero . moveRight ( ) hero . attack ( "[PE…" at bounding box center [872, 247] width 217 height 432
type textarea "g"
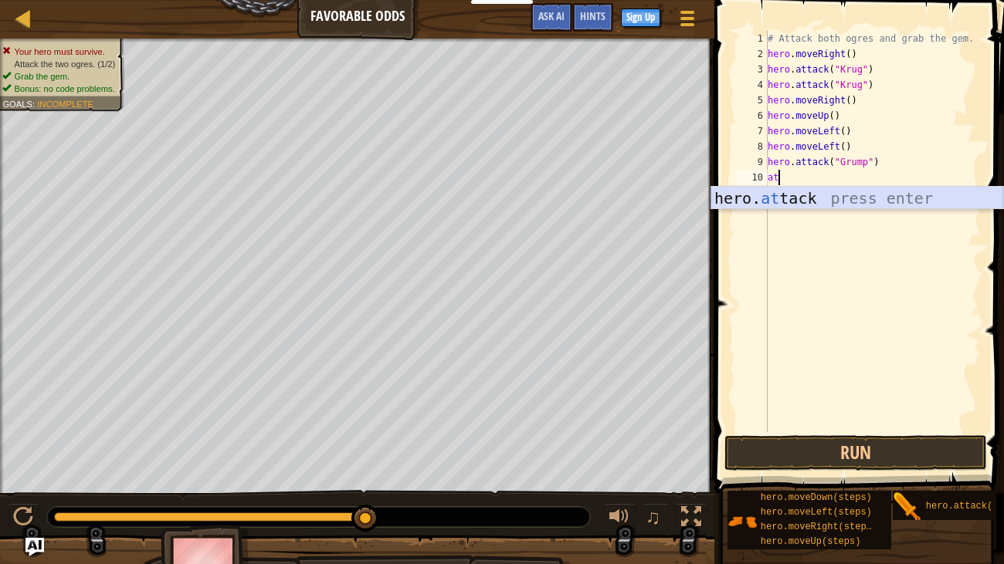
click at [750, 191] on div "hero. at tack press enter" at bounding box center [857, 221] width 292 height 69
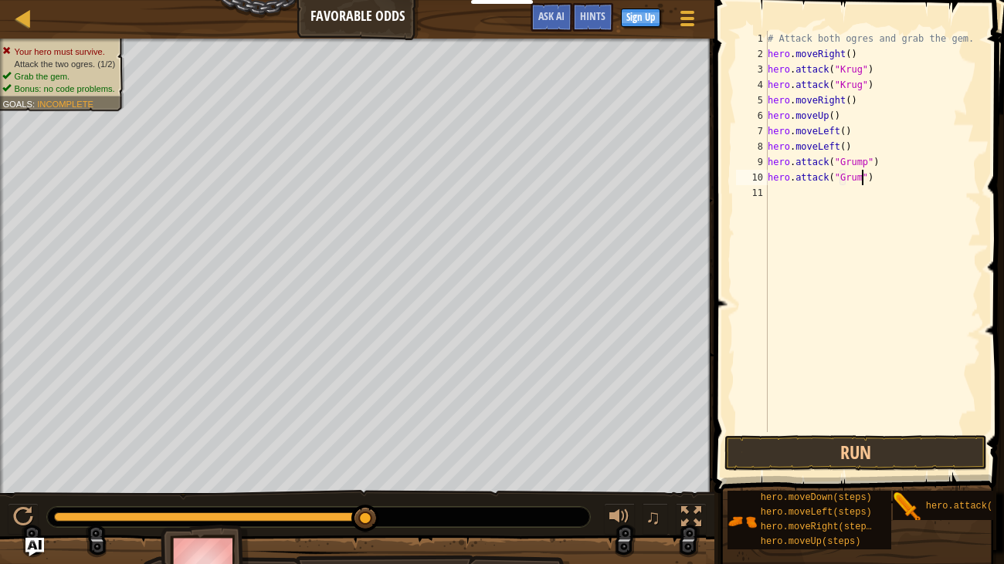
scroll to position [7, 8]
click at [886, 451] on button "Run" at bounding box center [855, 453] width 262 height 36
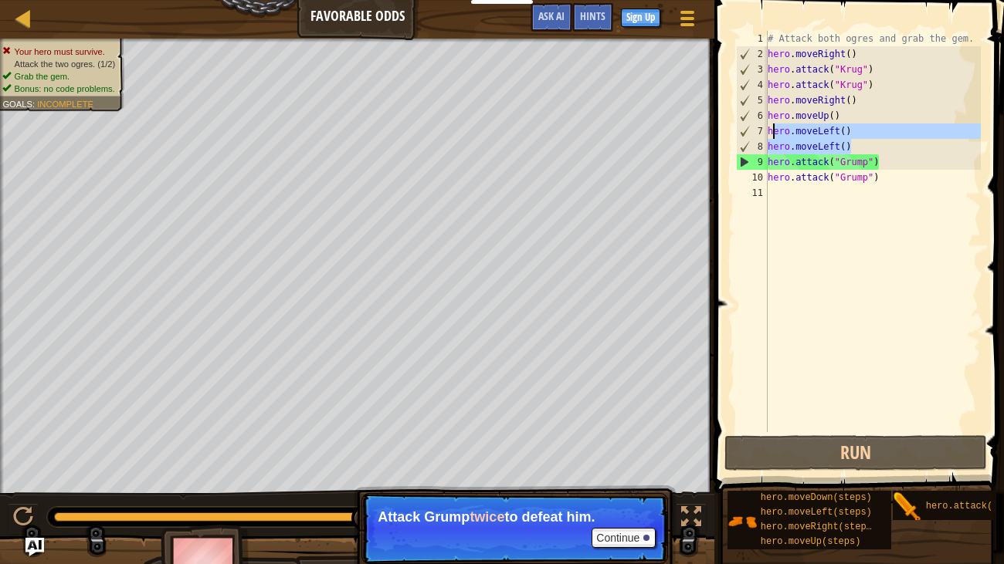
drag, startPoint x: 853, startPoint y: 139, endPoint x: 773, endPoint y: 131, distance: 80.7
click at [773, 131] on div "# Attack both ogres and grab the gem. hero . moveRight ( ) hero . attack ( "[PE…" at bounding box center [872, 247] width 217 height 432
type textarea "h"
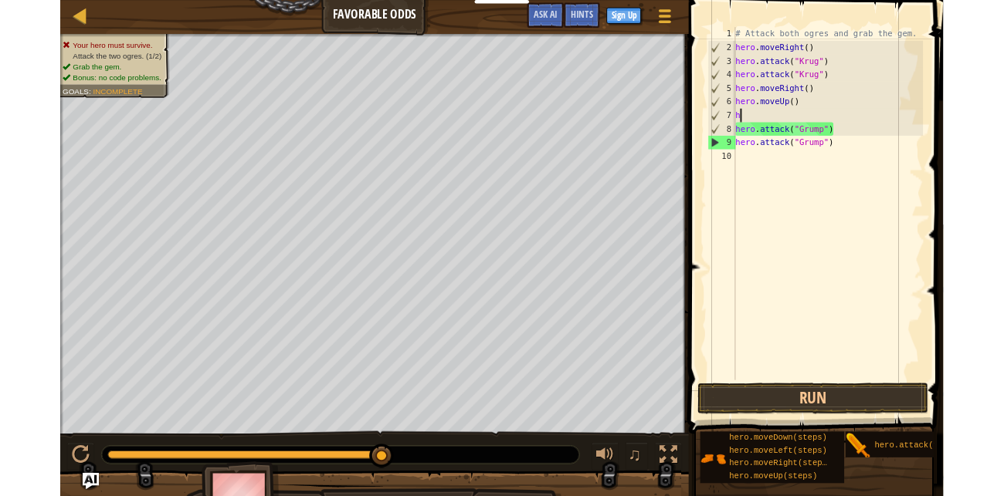
scroll to position [7, 0]
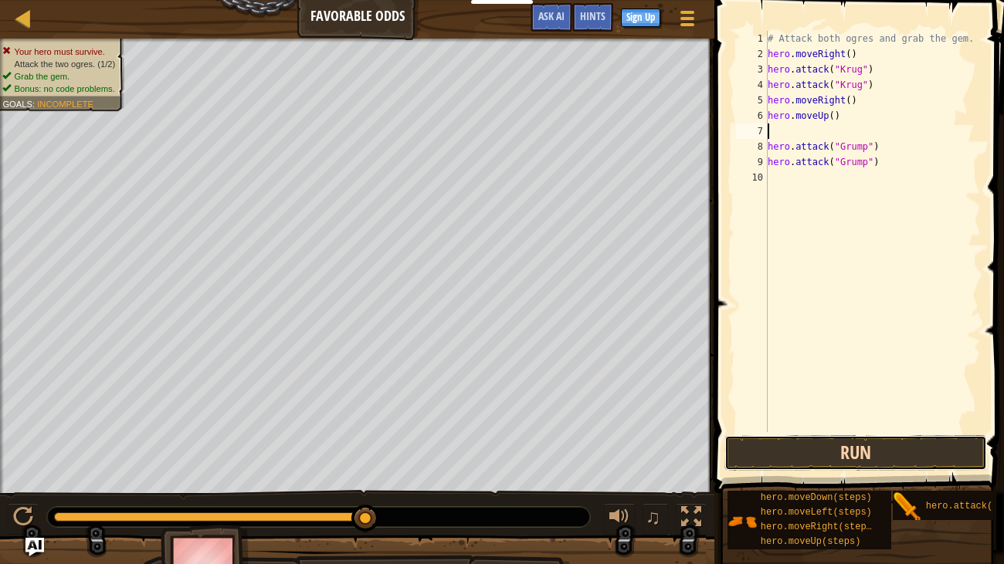
click at [804, 455] on button "Run" at bounding box center [855, 453] width 262 height 36
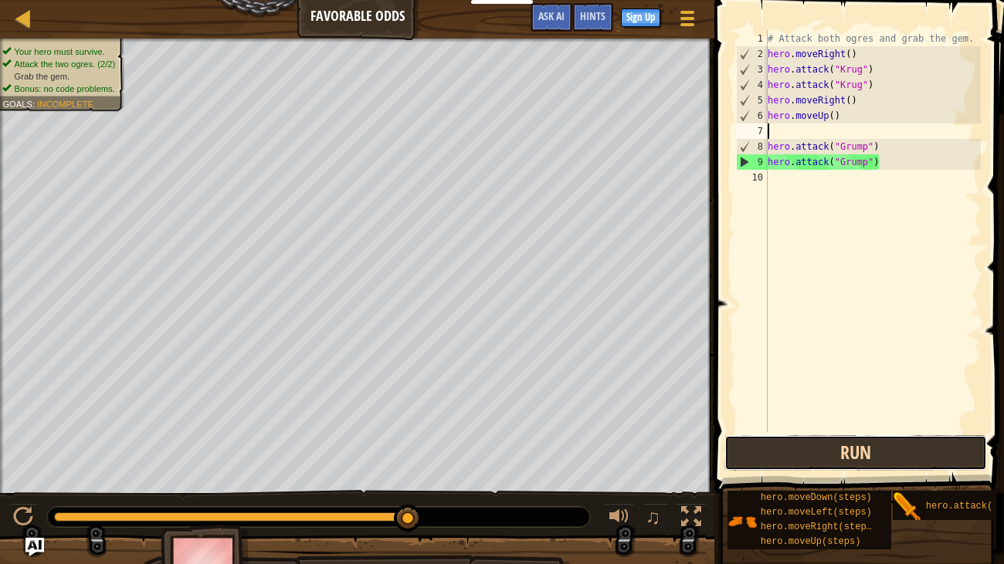
click at [879, 460] on button "Run" at bounding box center [855, 453] width 262 height 36
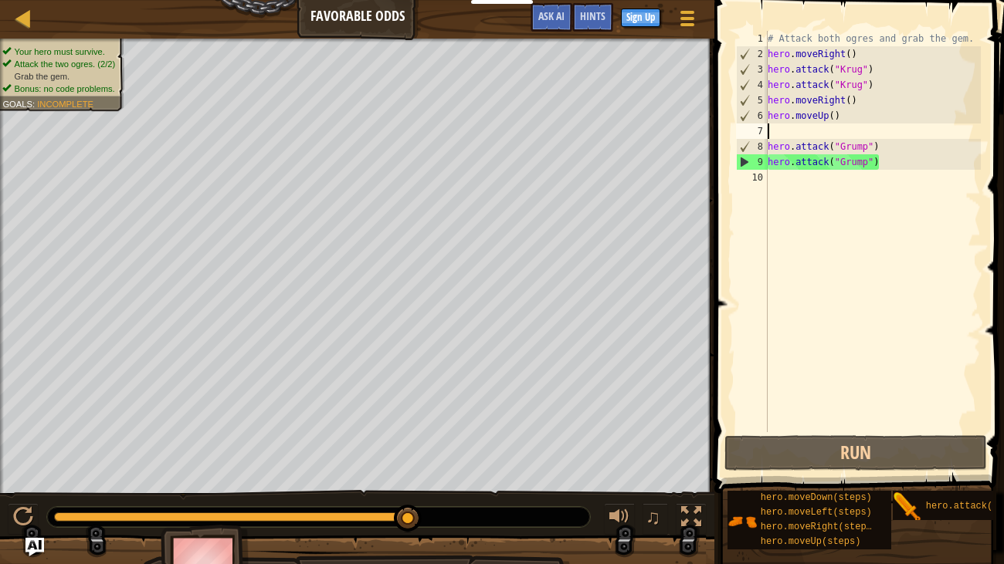
click at [774, 171] on div "# Attack both ogres and grab the gem. hero . moveRight ( ) hero . attack ( "[PE…" at bounding box center [872, 247] width 217 height 432
type textarea "h"
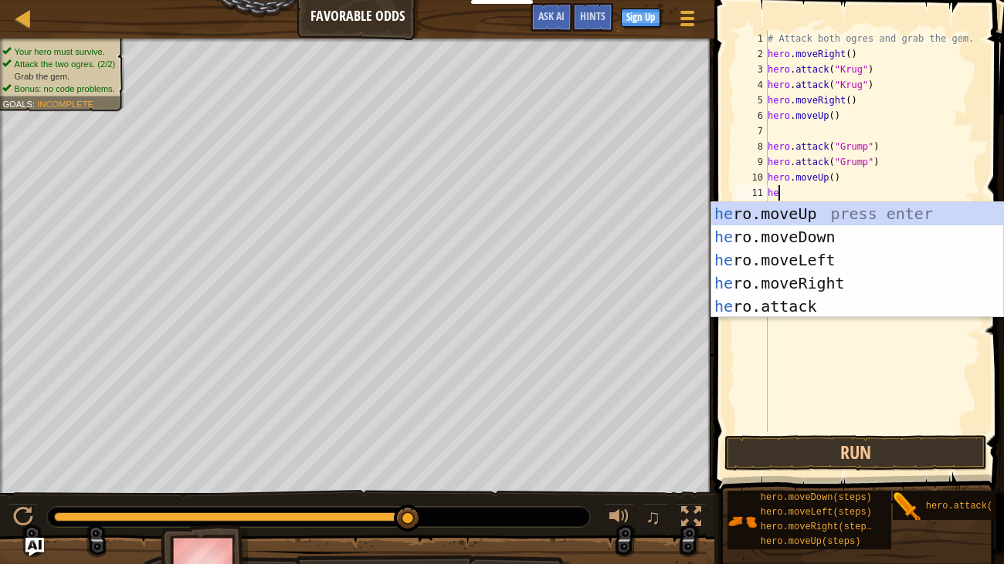
type textarea "her"
click at [845, 246] on div "her o.moveUp press enter her o.moveDown press enter her o.moveLeft press enter …" at bounding box center [857, 283] width 292 height 162
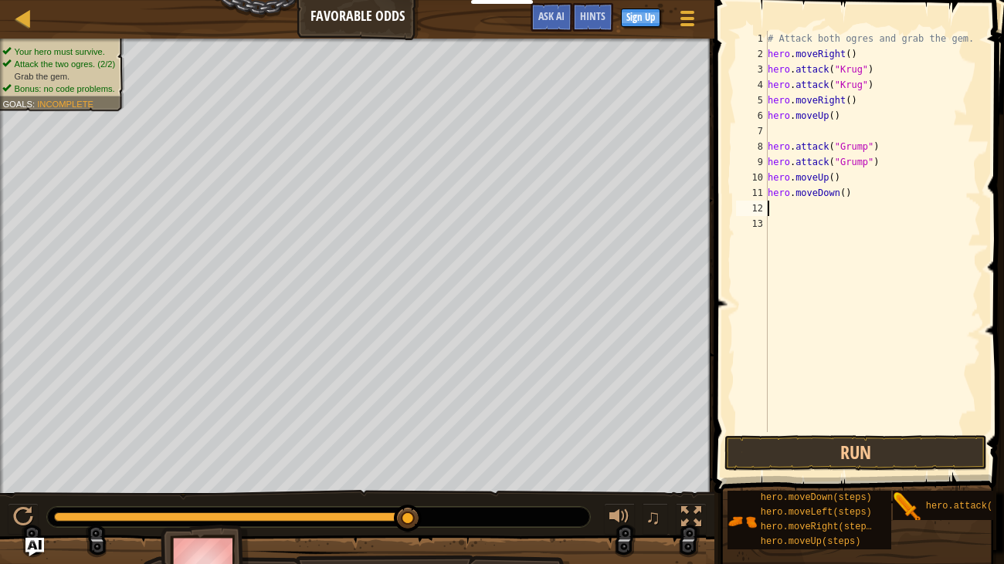
click at [834, 197] on div "# Attack both ogres and grab the gem. hero . moveRight ( ) hero . attack ( "[PE…" at bounding box center [872, 247] width 217 height 432
click at [850, 193] on div "# Attack both ogres and grab the gem. hero . moveRight ( ) hero . attack ( "[PE…" at bounding box center [872, 247] width 217 height 432
type textarea "h"
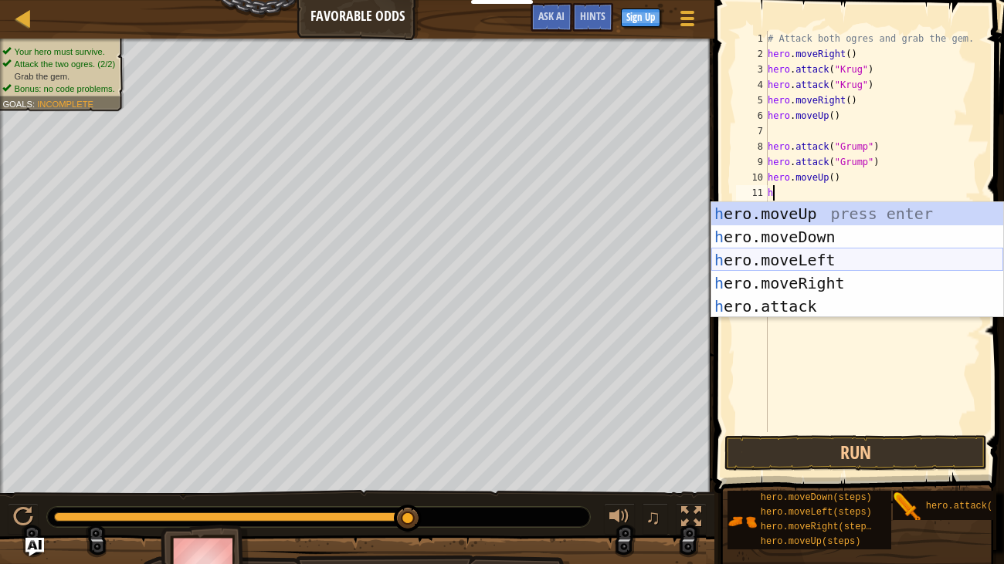
click at [808, 253] on div "h ero.moveUp press enter h ero.moveDown press enter h ero.moveLeft press enter …" at bounding box center [857, 283] width 292 height 162
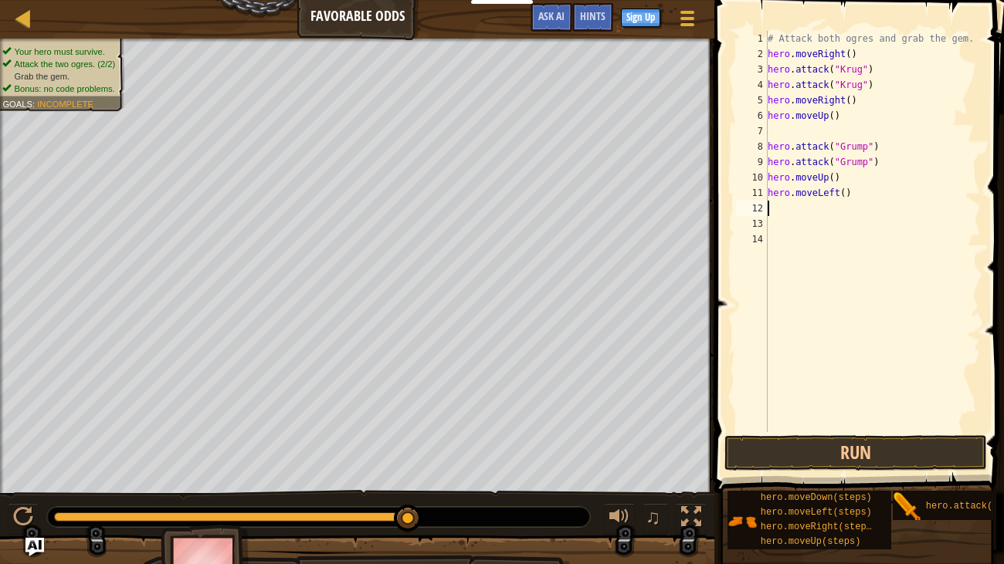
type textarea "h"
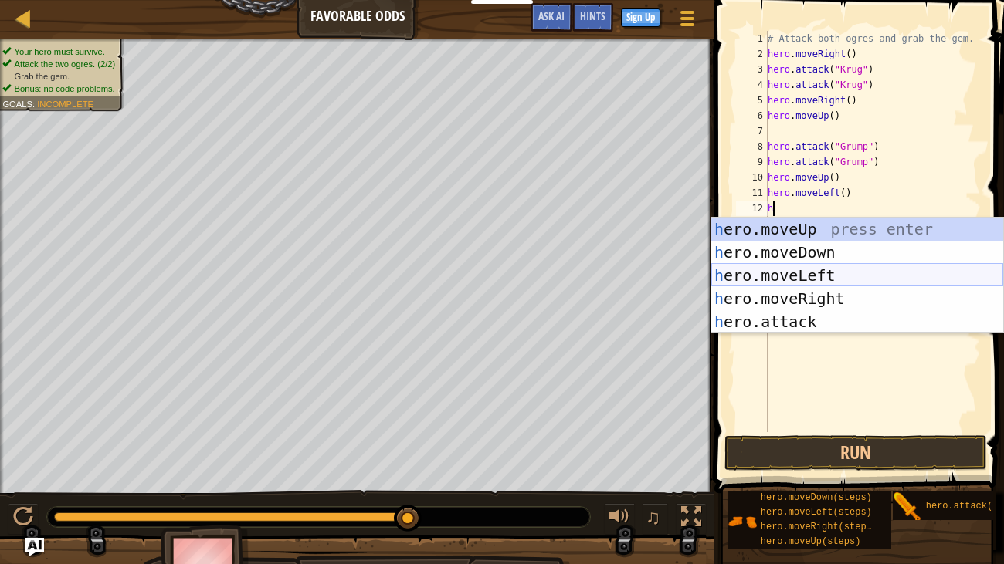
click at [906, 273] on div "h ero.moveUp press enter h ero.moveDown press enter h ero.moveLeft press enter …" at bounding box center [857, 299] width 292 height 162
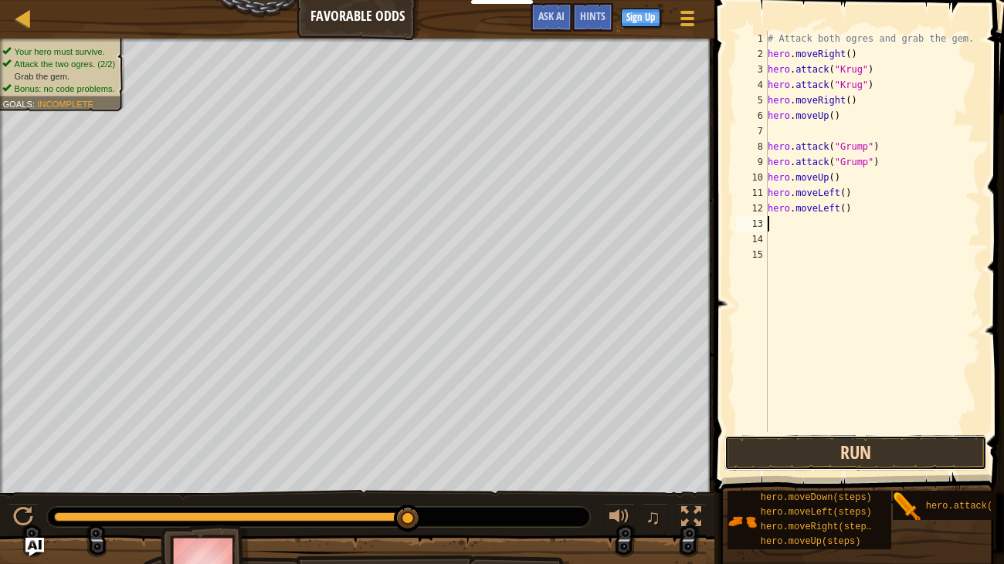
click at [905, 456] on button "Run" at bounding box center [855, 453] width 262 height 36
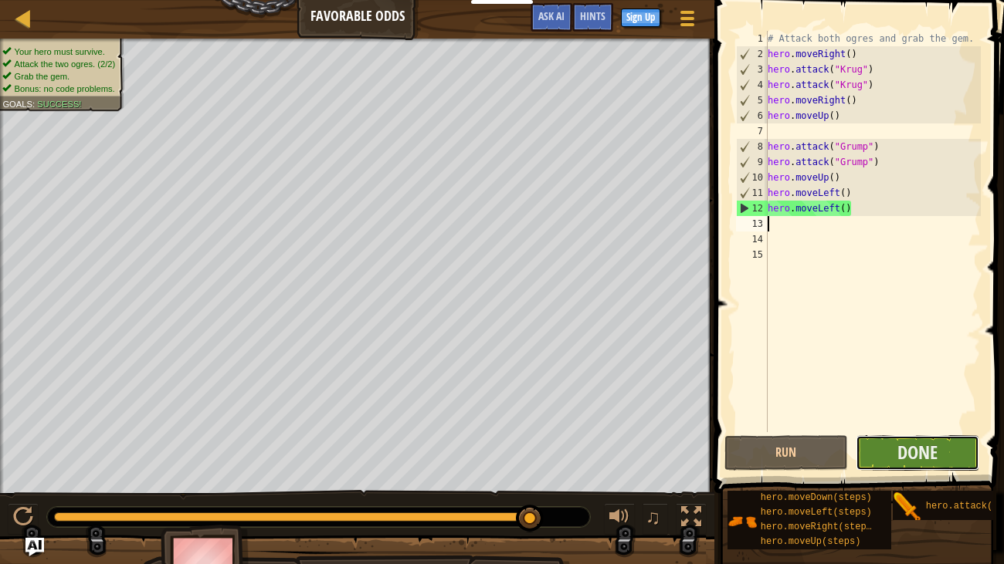
click at [937, 454] on button "Done" at bounding box center [917, 453] width 124 height 36
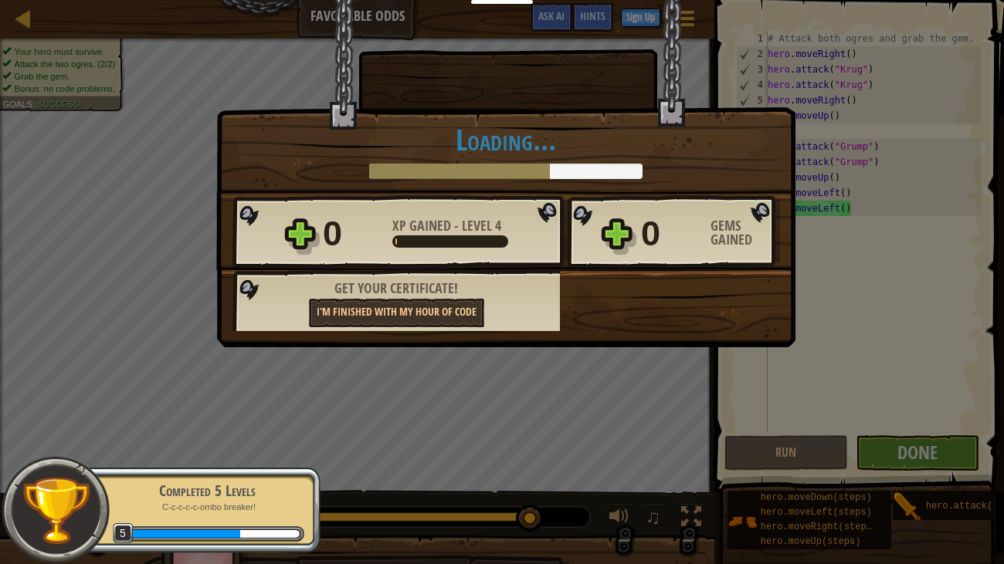
click at [596, 305] on div "0 XP Gained - Level 4 0 Gems Gained Saving Progress Continue Get your certifica…" at bounding box center [505, 263] width 577 height 137
click at [901, 402] on div "× How many more doors lead between you and dungeon escape? How fun was this lev…" at bounding box center [502, 282] width 1004 height 564
click at [905, 432] on div "× How many more doors lead between you and dungeon escape? How fun was this lev…" at bounding box center [502, 282] width 1004 height 564
click at [903, 436] on div "× How many more doors lead between you and dungeon escape? How fun was this lev…" at bounding box center [502, 282] width 1004 height 564
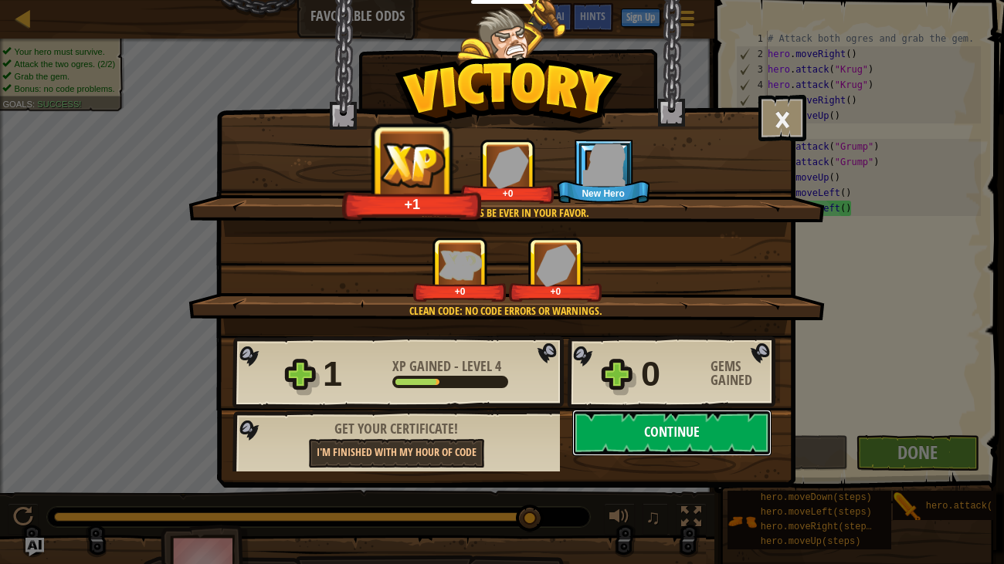
click at [702, 426] on button "Continue" at bounding box center [671, 433] width 199 height 46
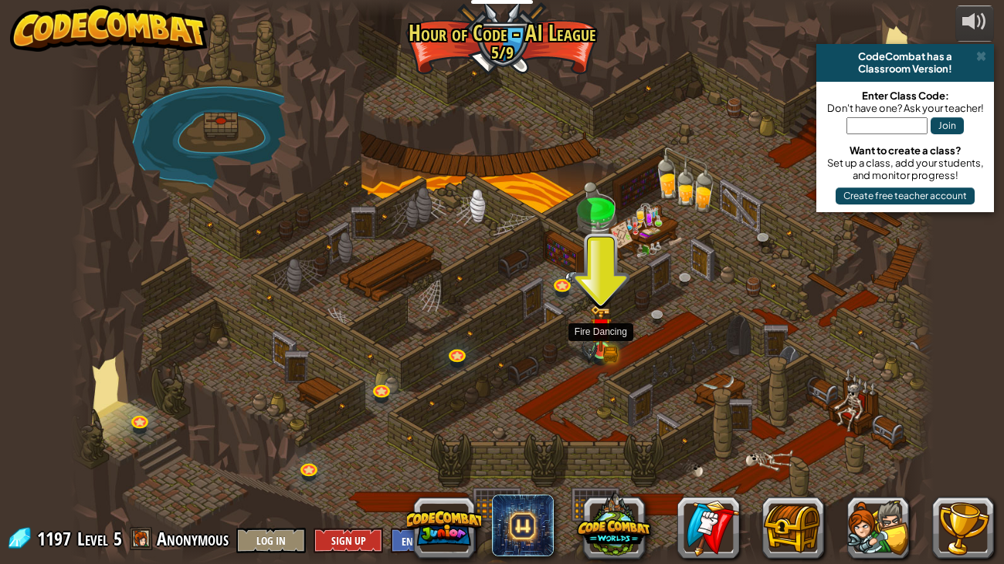
click at [585, 348] on img at bounding box center [589, 354] width 16 height 26
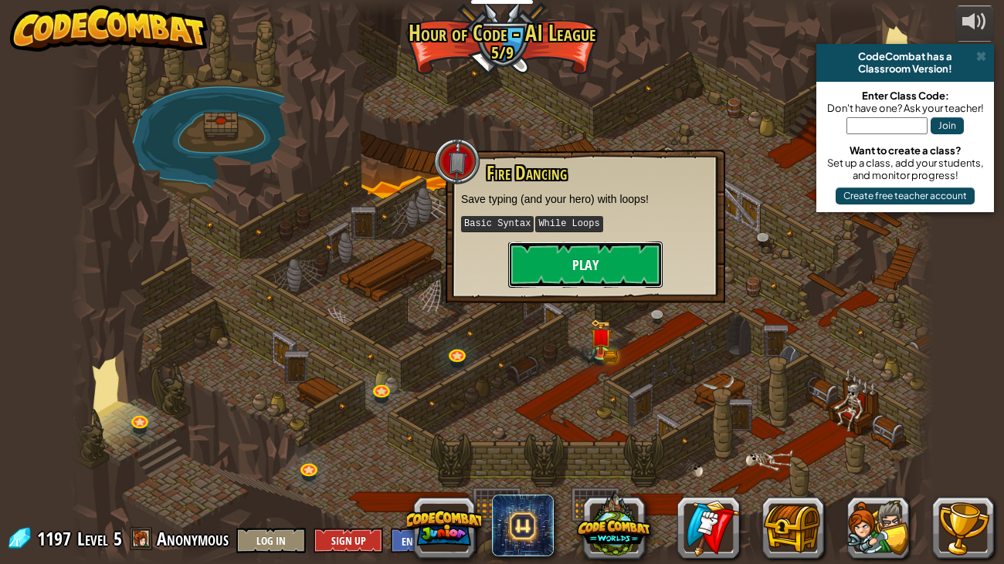
click at [573, 262] on button "Play" at bounding box center [585, 265] width 154 height 46
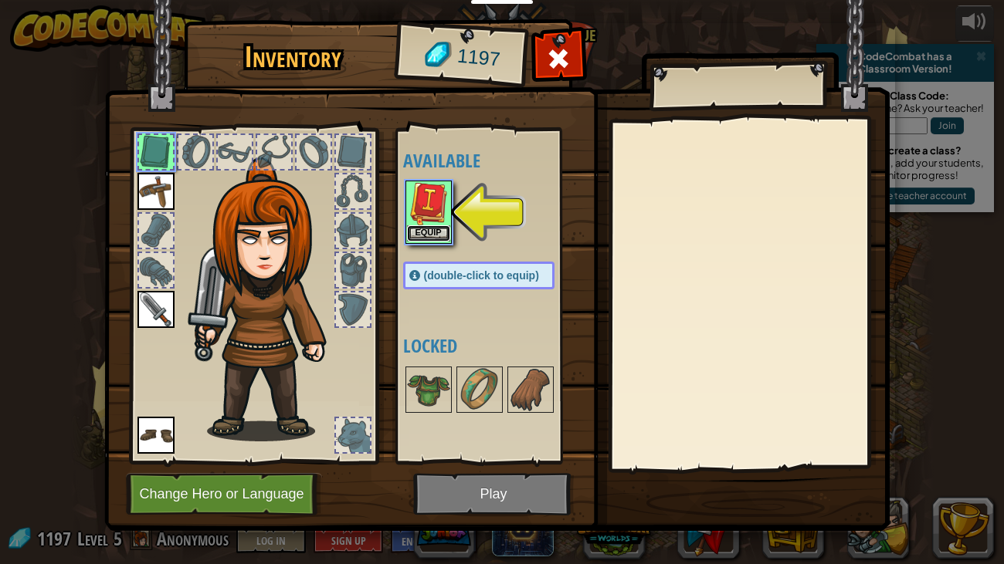
click at [418, 227] on button "Equip" at bounding box center [428, 233] width 43 height 16
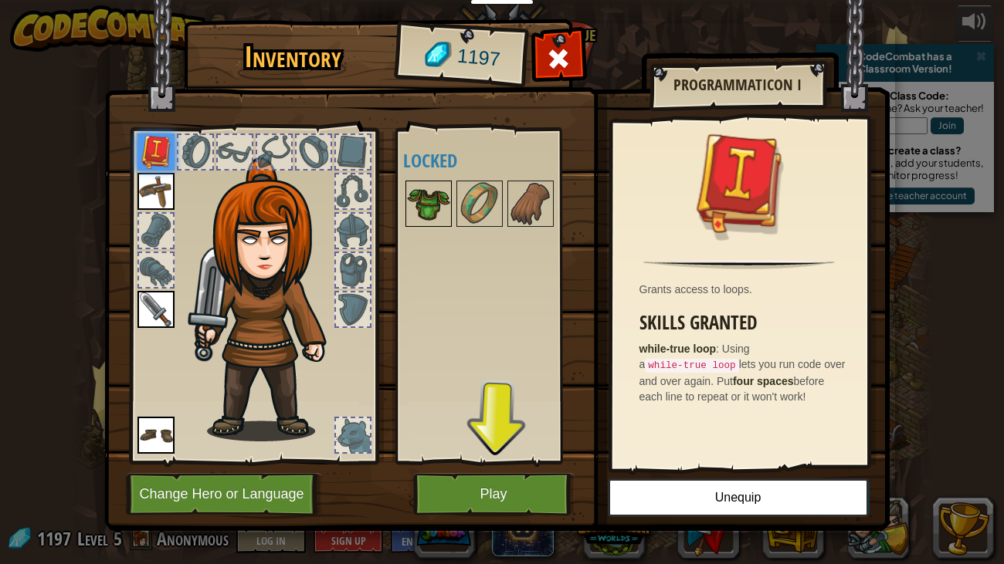
click at [428, 212] on img at bounding box center [428, 203] width 43 height 43
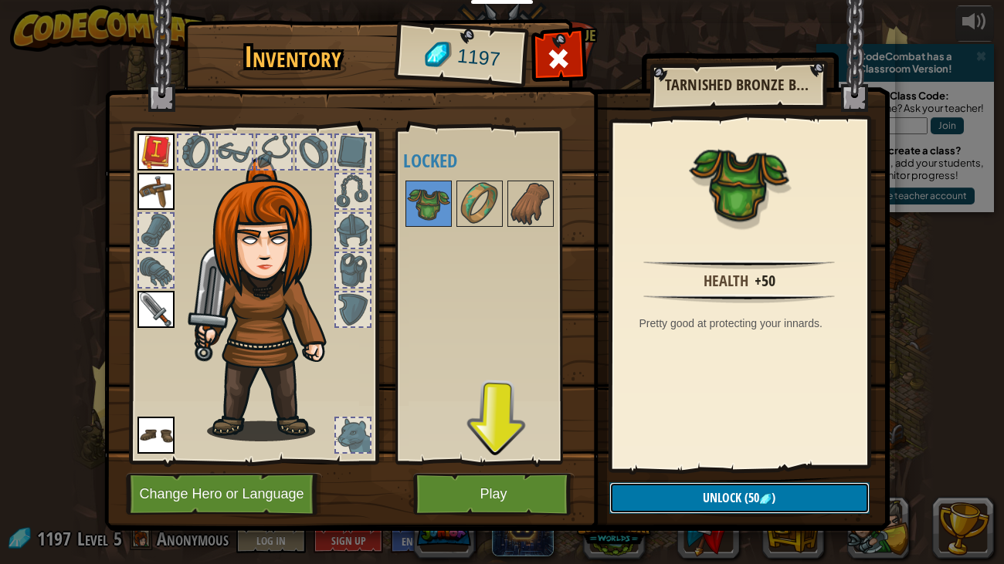
click at [669, 493] on button "Unlock (50 )" at bounding box center [739, 499] width 260 height 32
click at [696, 496] on button "Confirm" at bounding box center [739, 499] width 260 height 32
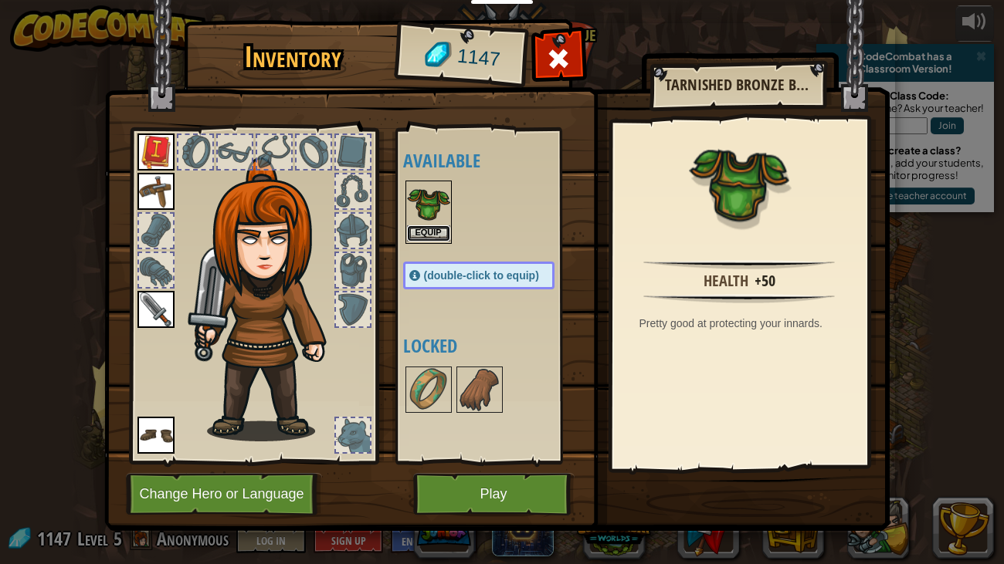
click at [433, 232] on button "Equip" at bounding box center [428, 233] width 43 height 16
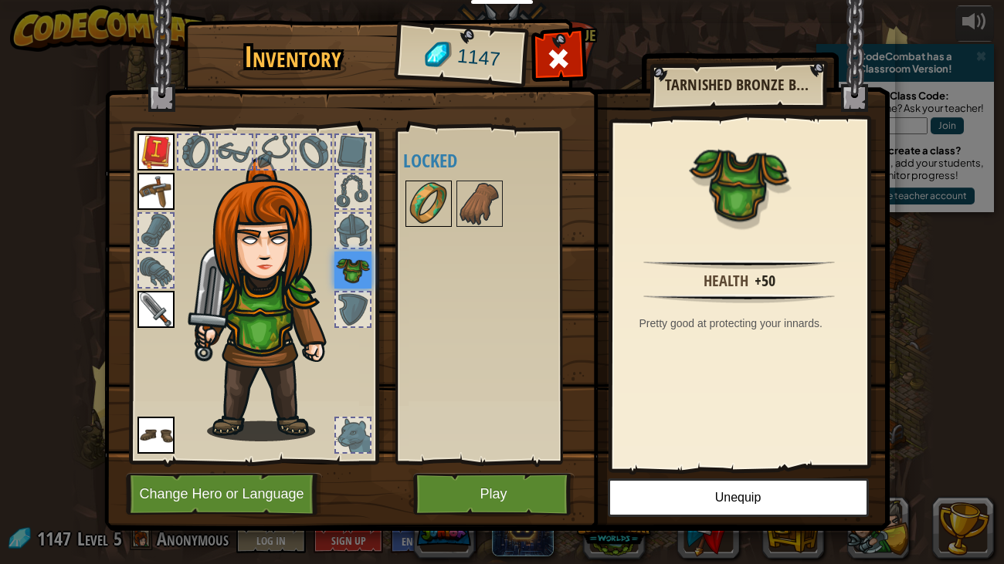
click at [419, 204] on img at bounding box center [428, 203] width 43 height 43
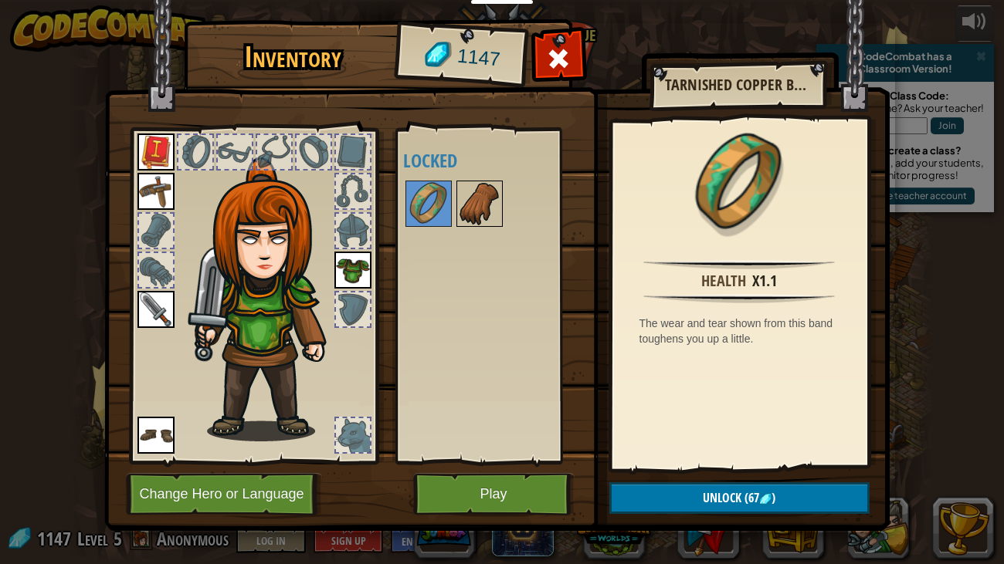
click at [485, 215] on img at bounding box center [479, 203] width 43 height 43
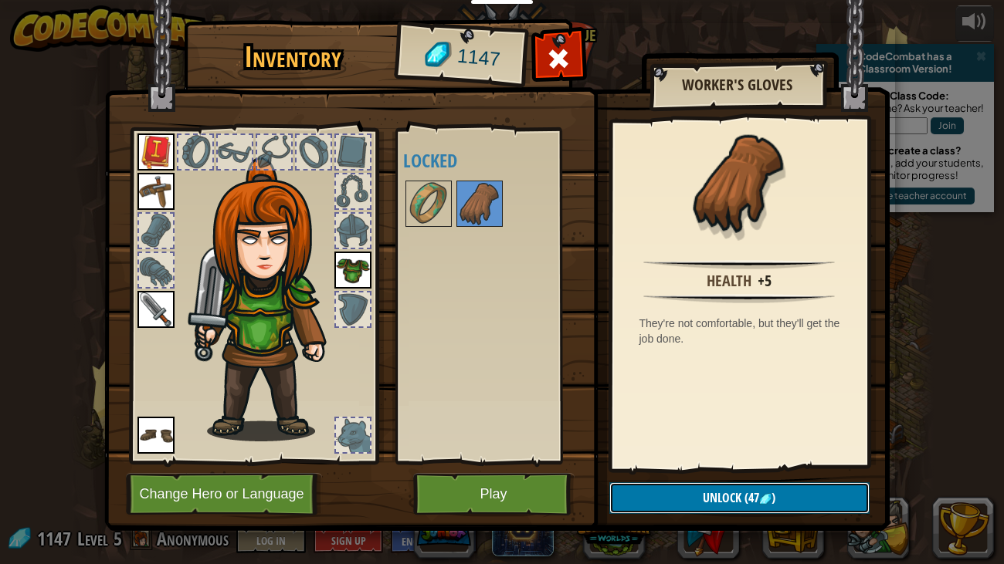
click at [708, 496] on span "Unlock" at bounding box center [722, 497] width 39 height 17
click at [704, 496] on button "Confirm" at bounding box center [739, 499] width 260 height 32
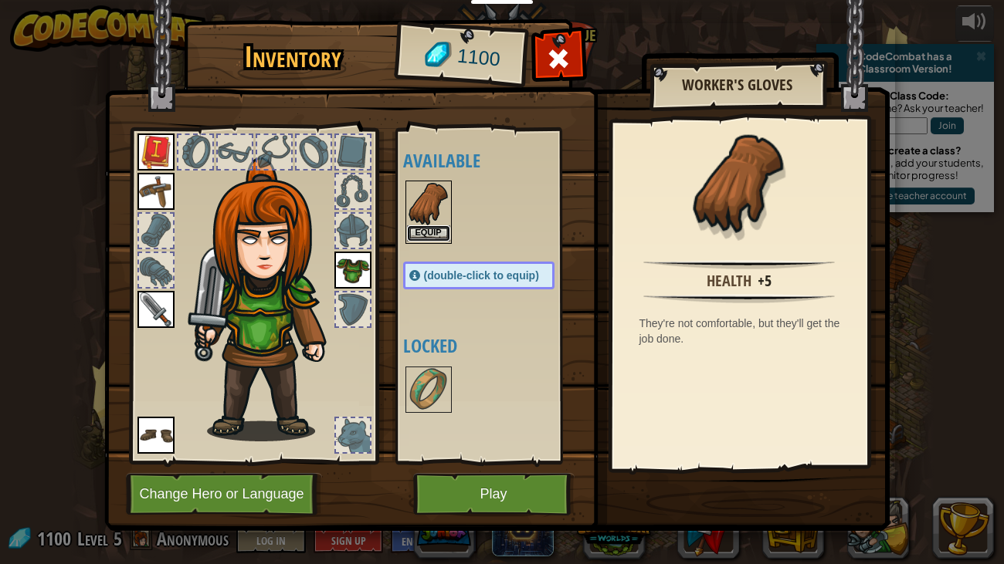
click at [427, 229] on button "Equip" at bounding box center [428, 233] width 43 height 16
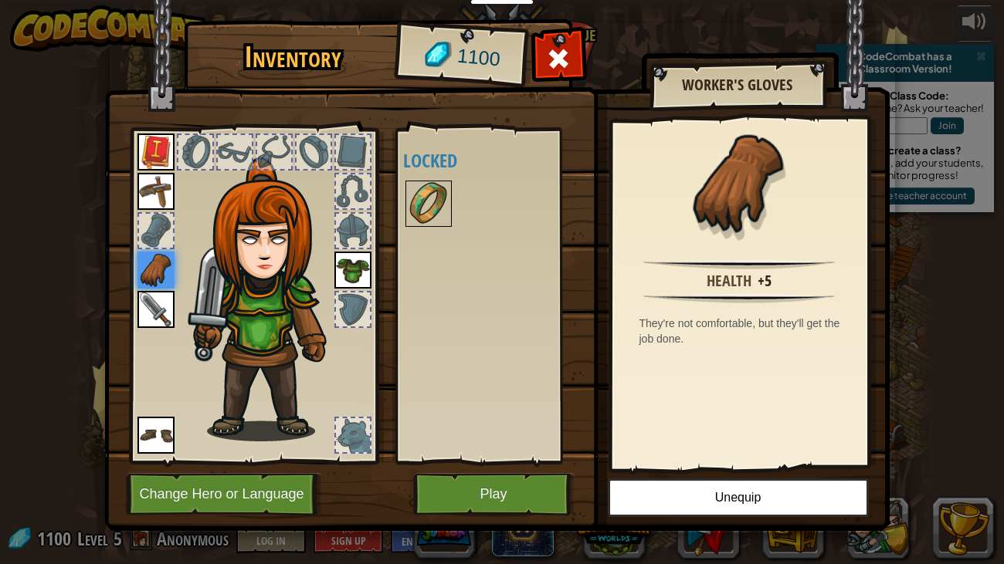
click at [422, 214] on img at bounding box center [428, 203] width 43 height 43
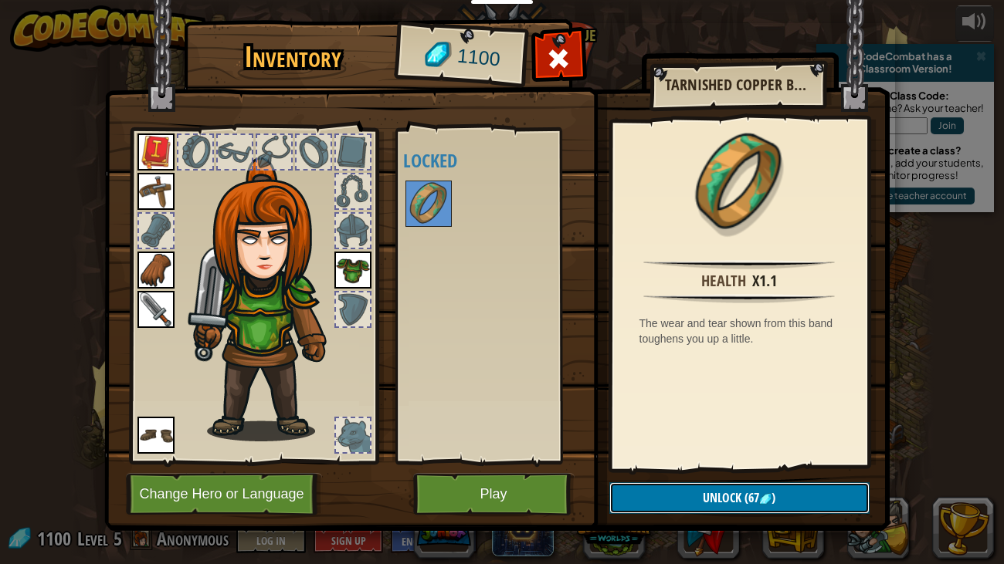
click at [707, 496] on span "Unlock" at bounding box center [722, 497] width 39 height 17
click at [714, 495] on button "Confirm" at bounding box center [739, 499] width 260 height 32
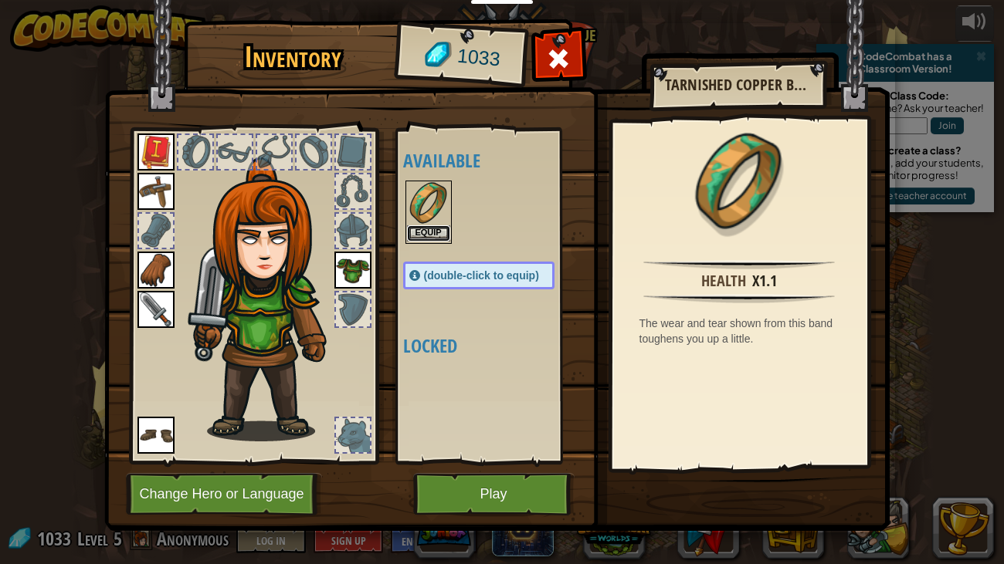
click at [435, 229] on button "Equip" at bounding box center [428, 233] width 43 height 16
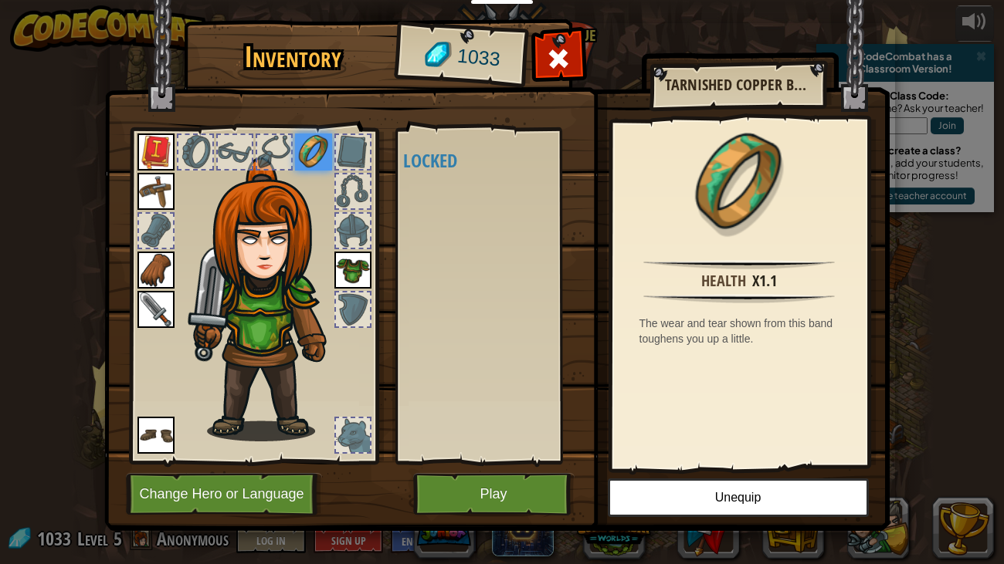
click at [159, 217] on div at bounding box center [156, 231] width 34 height 34
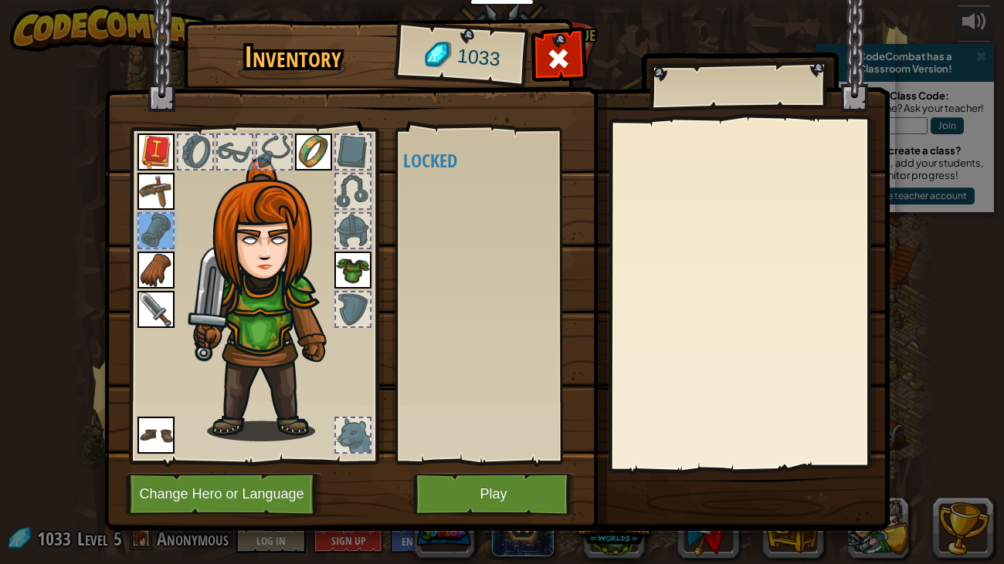
click at [201, 160] on div at bounding box center [195, 152] width 34 height 34
click at [508, 496] on button "Play" at bounding box center [493, 494] width 161 height 42
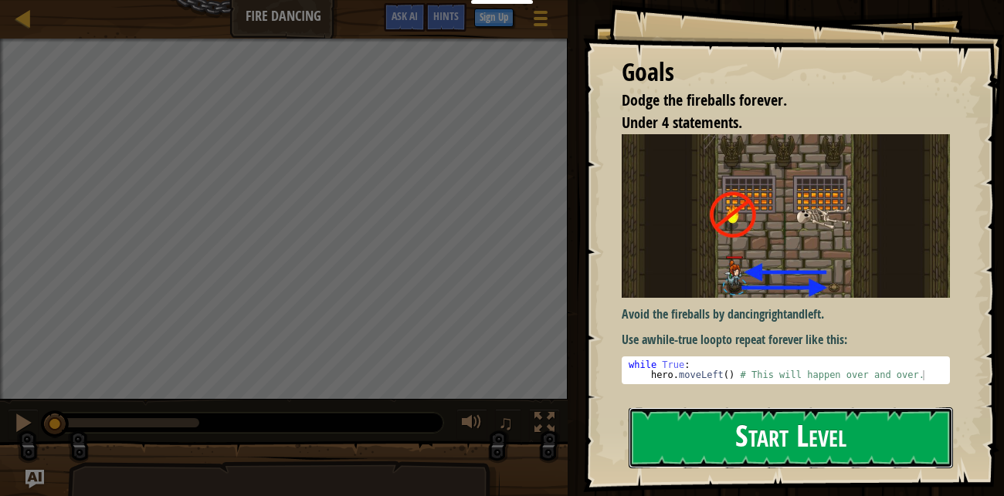
click at [829, 425] on button "Start Level" at bounding box center [790, 438] width 325 height 61
